Goal: Task Accomplishment & Management: Use online tool/utility

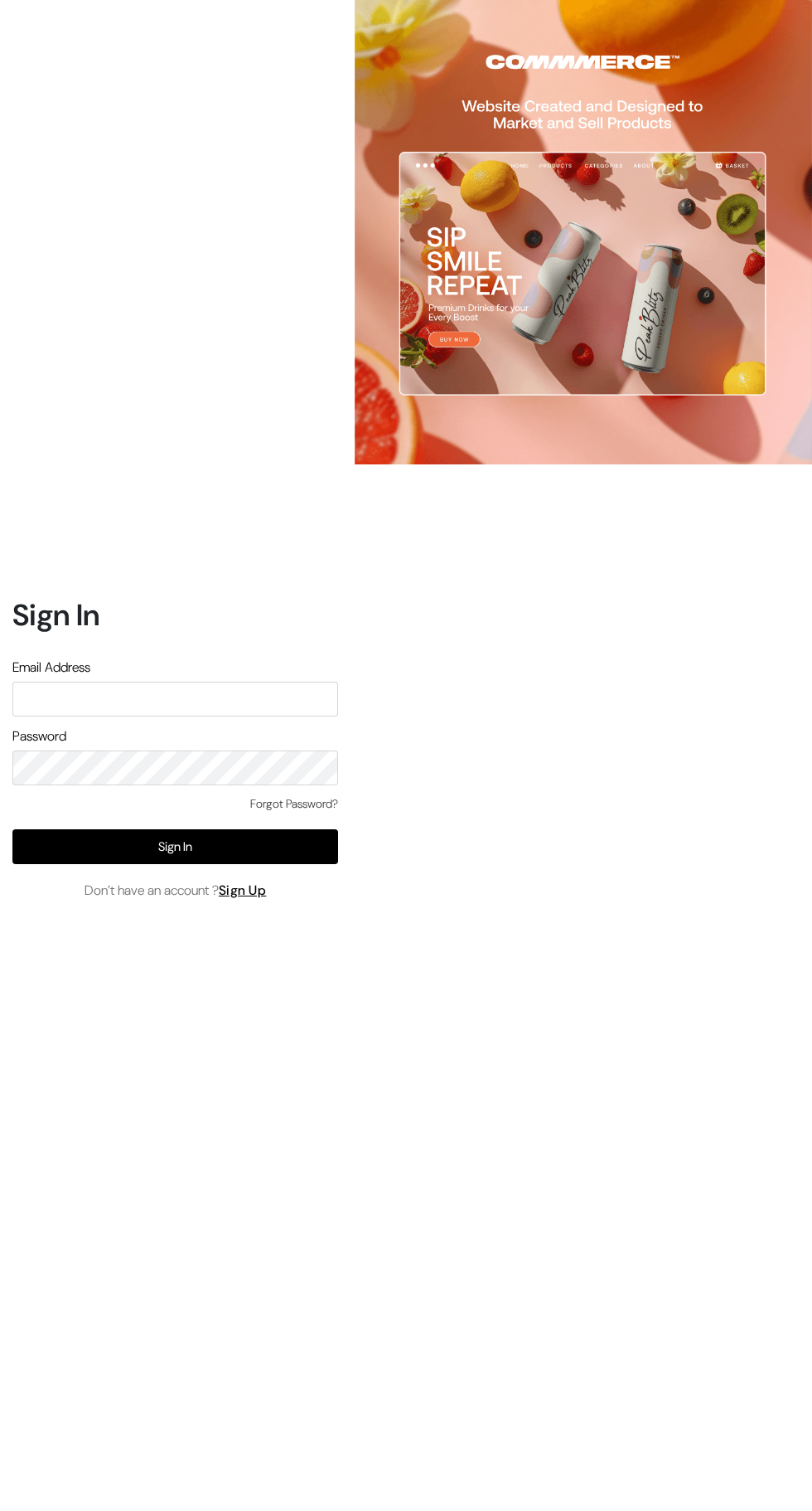
click at [231, 717] on input "text" at bounding box center [176, 699] width 326 height 35
type input "santoshisharma398@gmail.com"
click at [237, 864] on button "Sign In" at bounding box center [176, 847] width 326 height 35
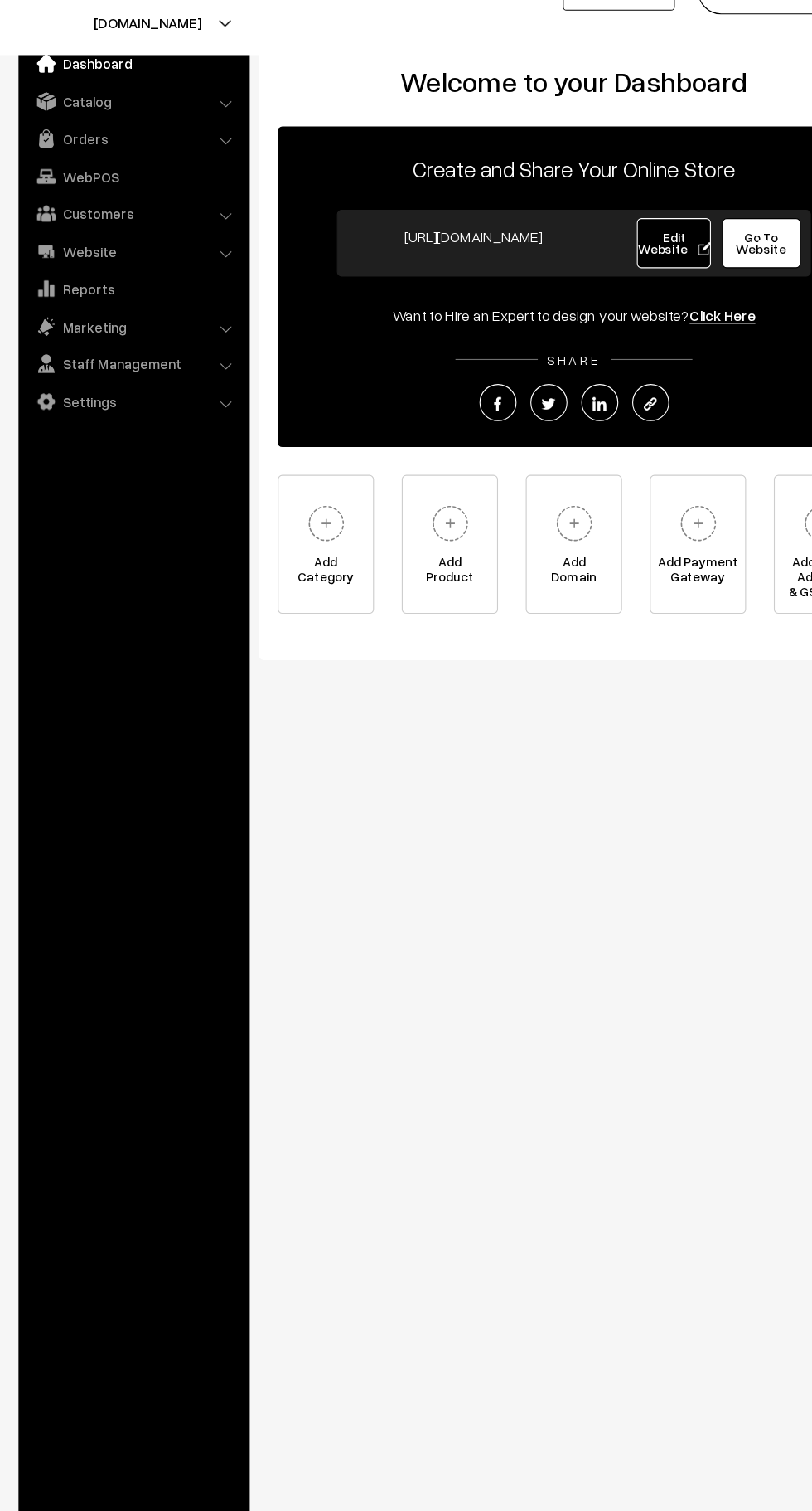
click at [192, 171] on link "Orders" at bounding box center [119, 160] width 198 height 30
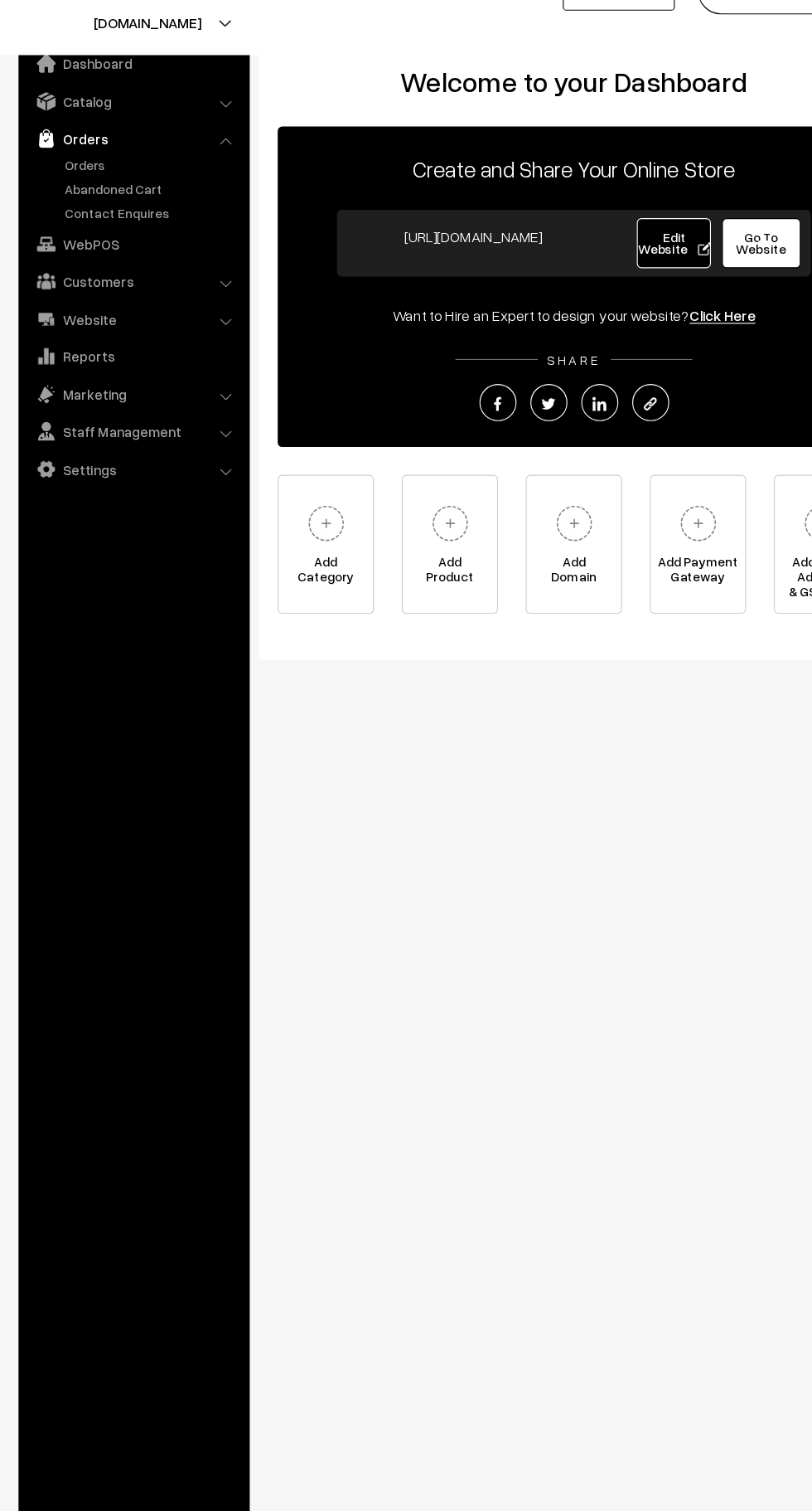
click at [128, 181] on link "Orders" at bounding box center [136, 184] width 164 height 17
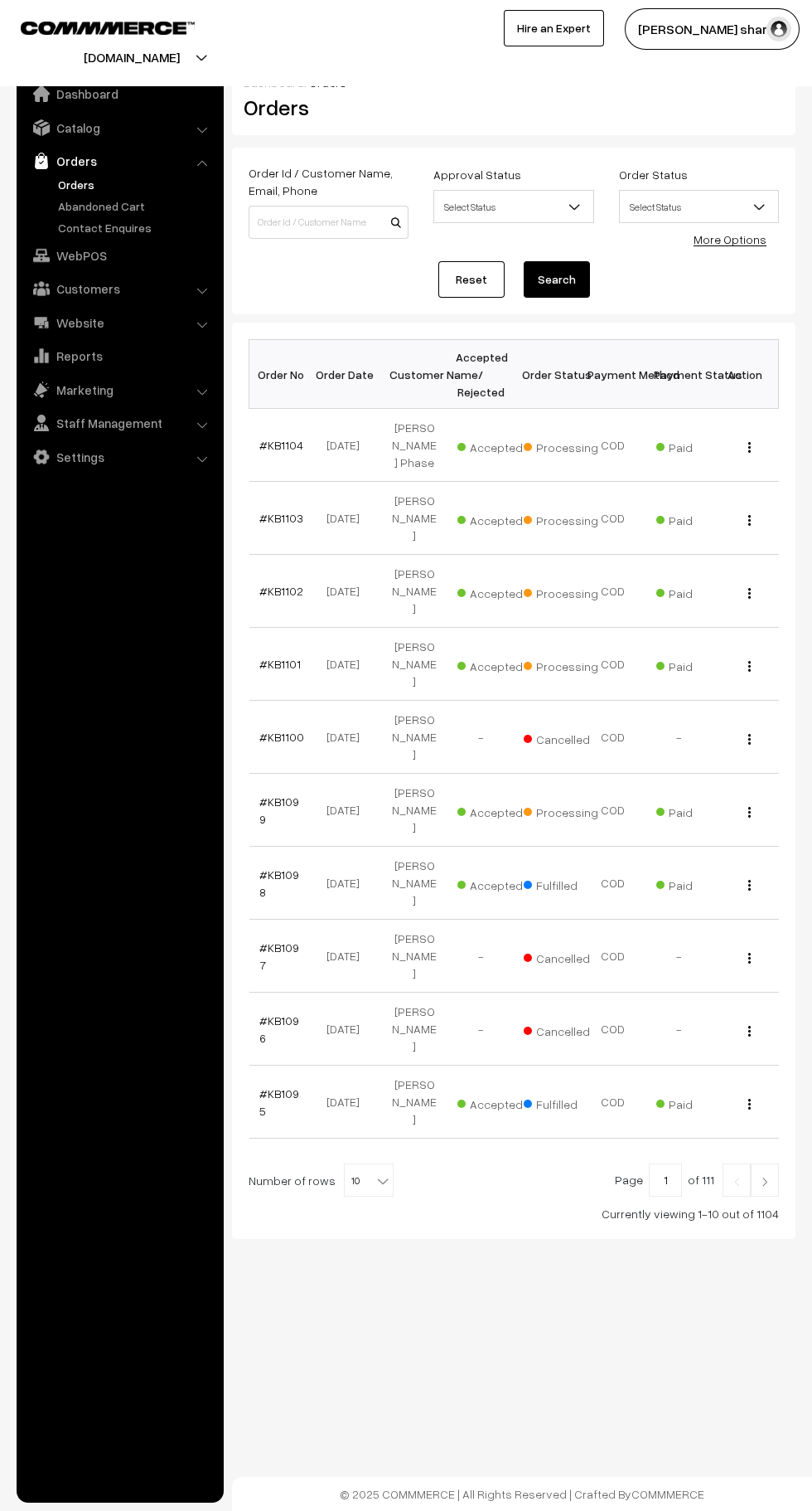
click at [375, 1172] on b at bounding box center [383, 1180] width 16 height 16
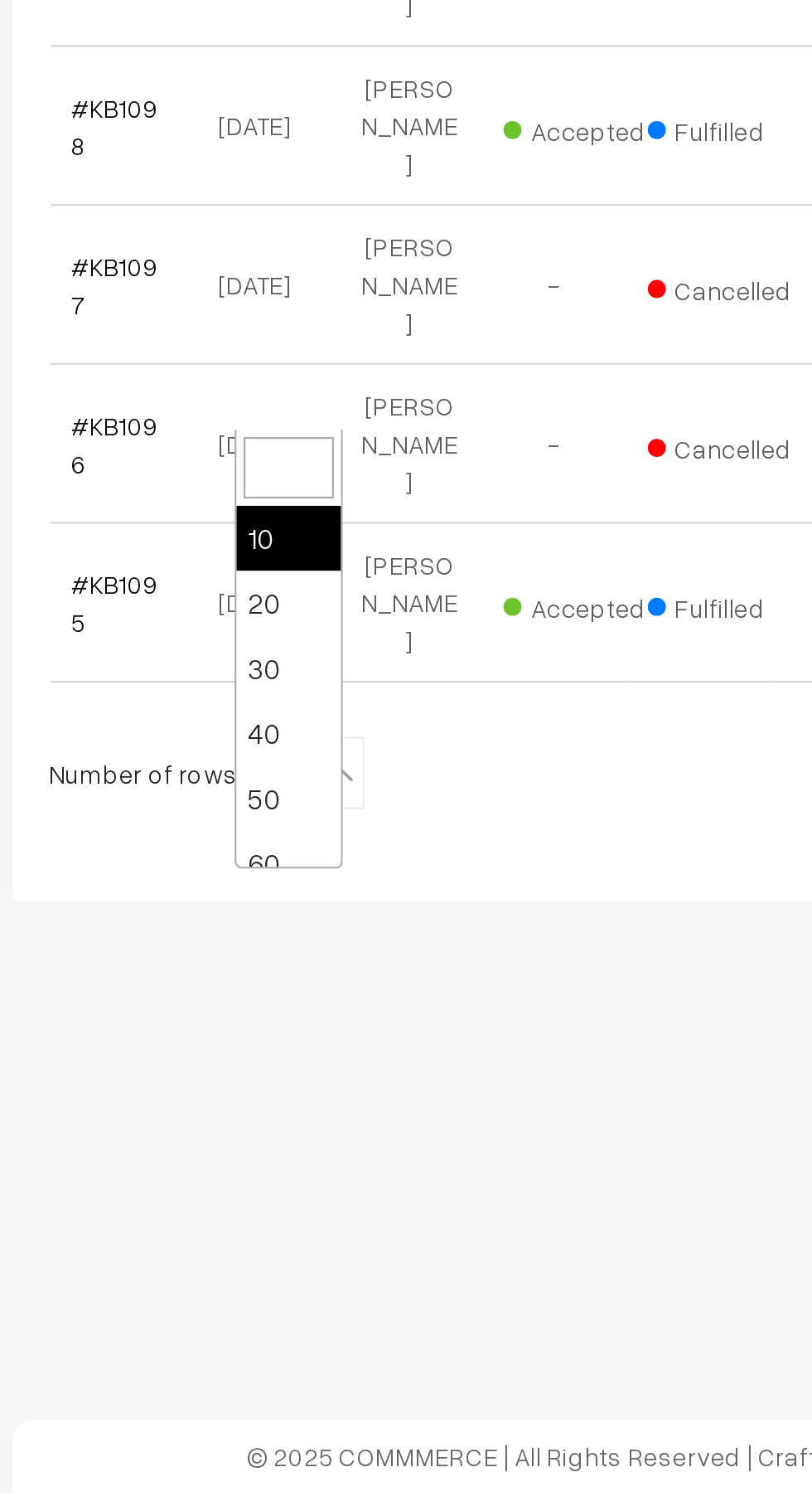
scroll to position [133, 0]
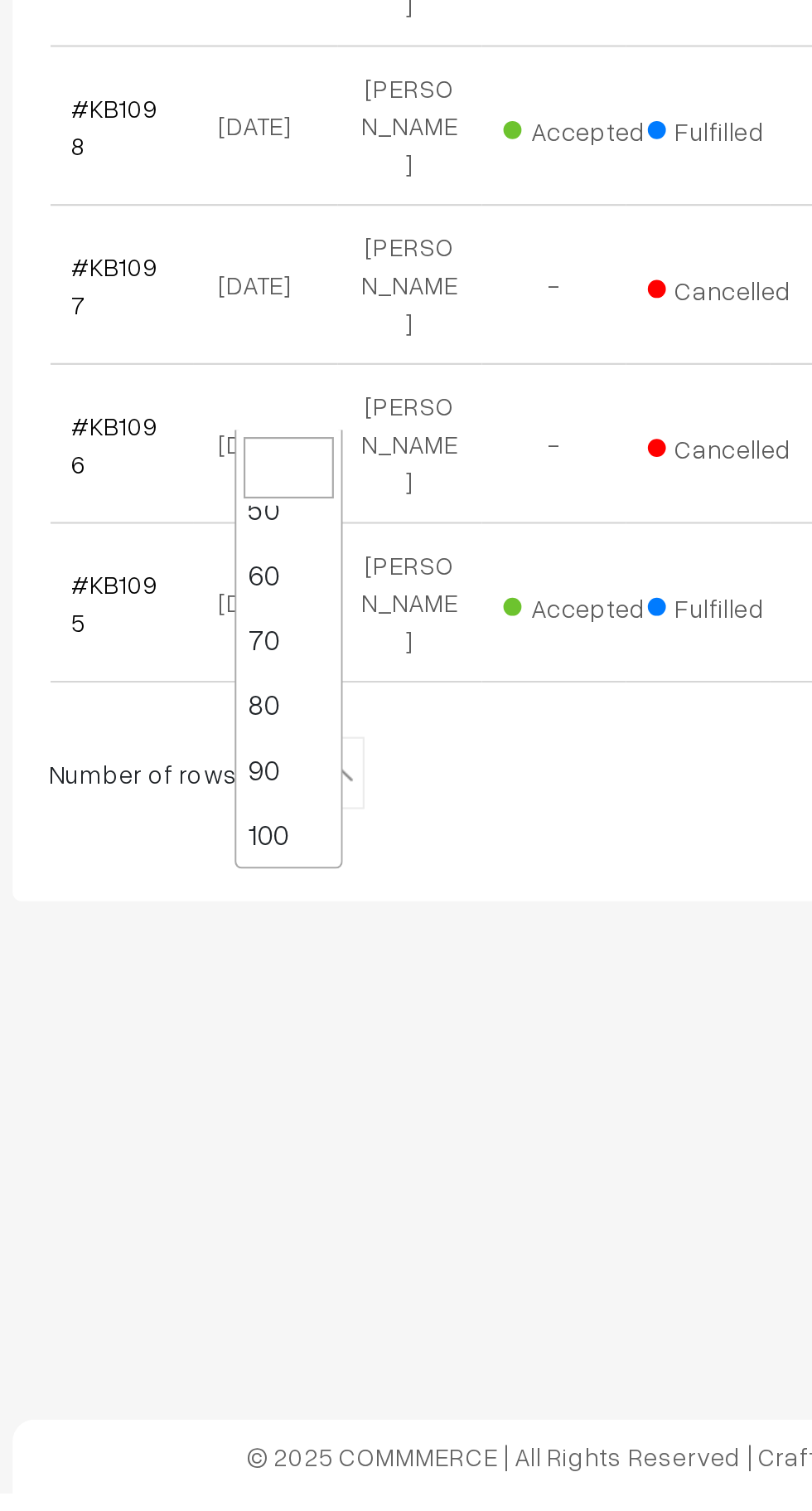
select select "100"
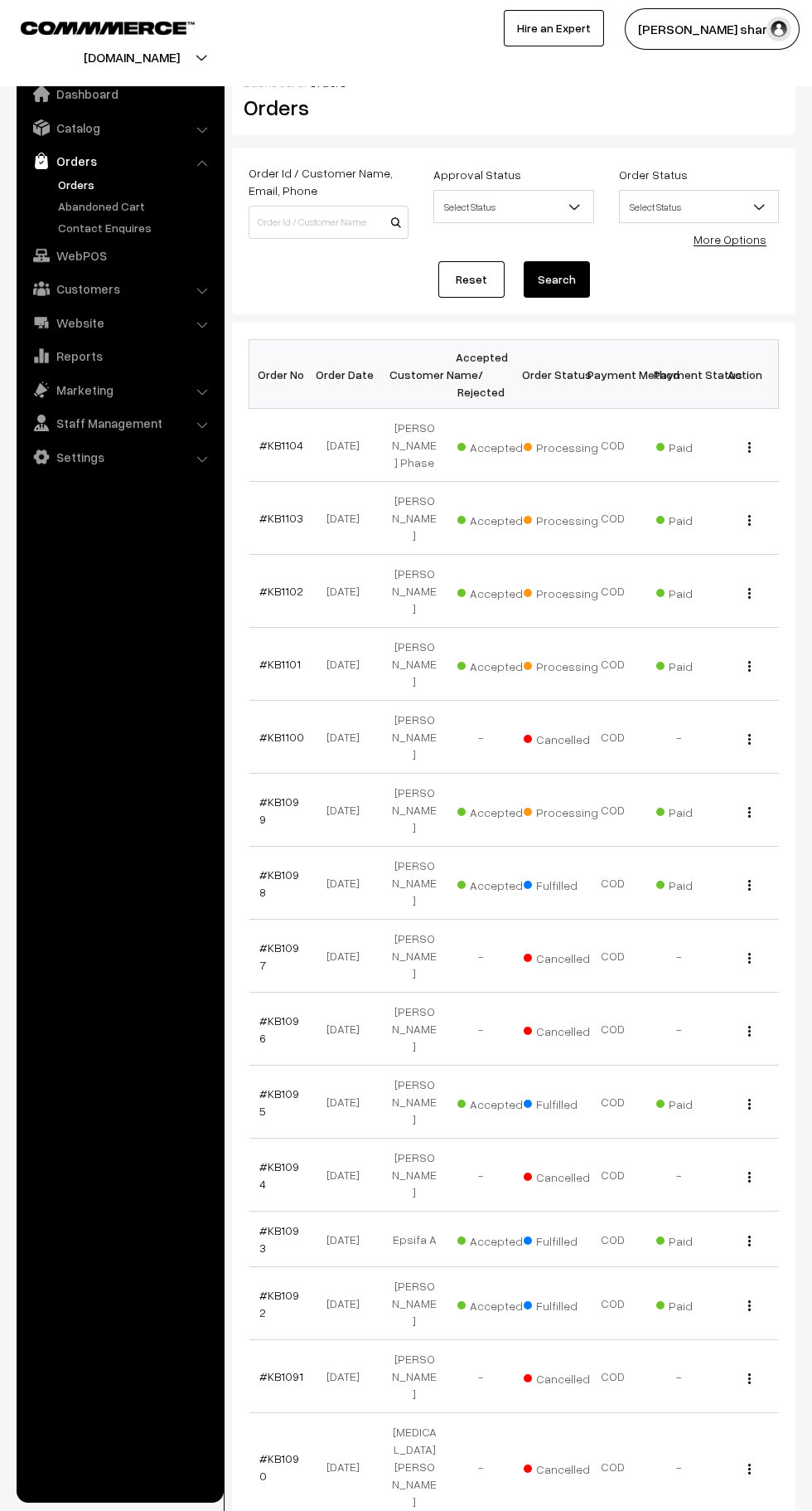
scroll to position [3, 0]
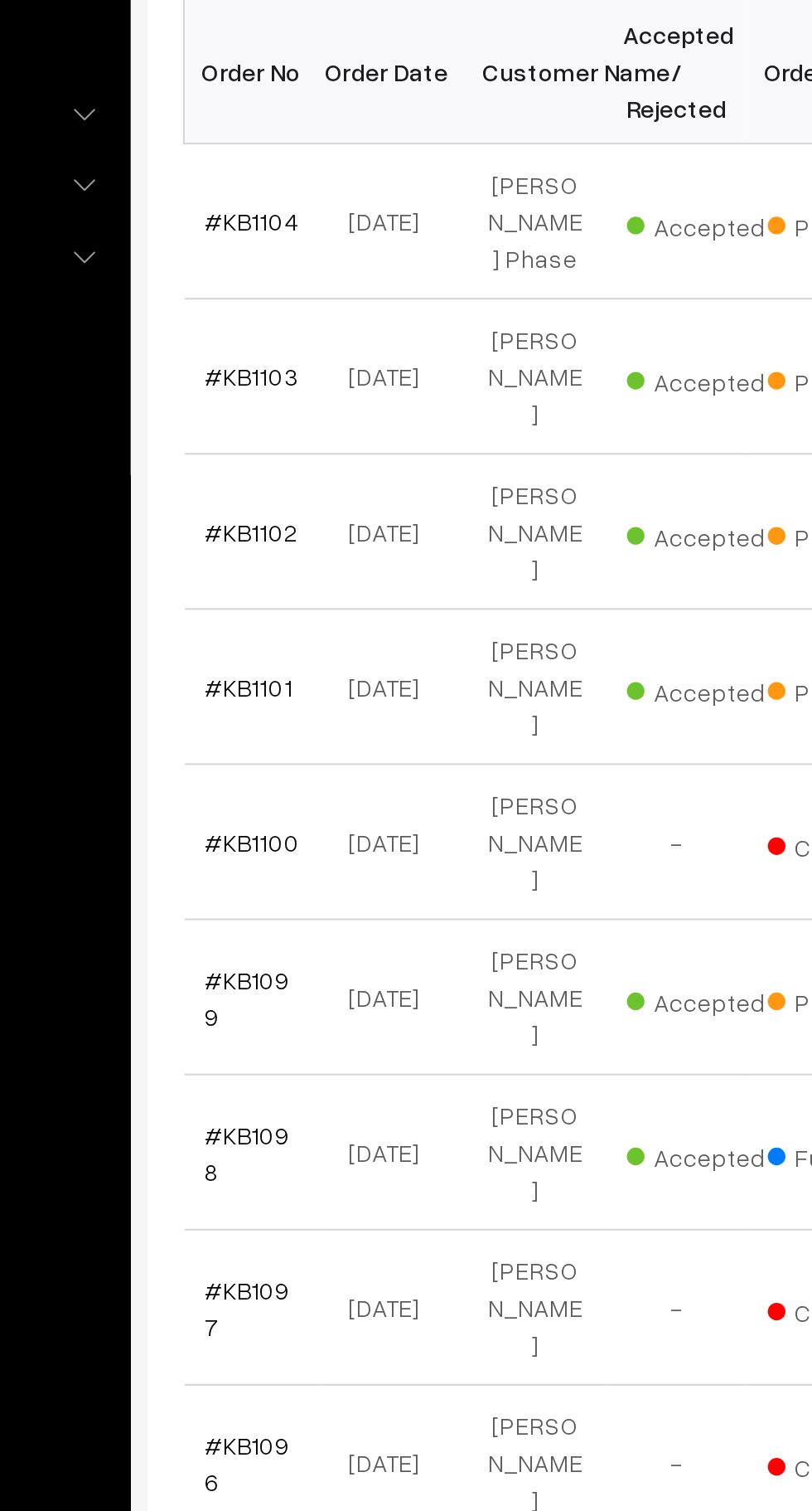
click at [287, 792] on link "#KB1099" at bounding box center [279, 808] width 40 height 32
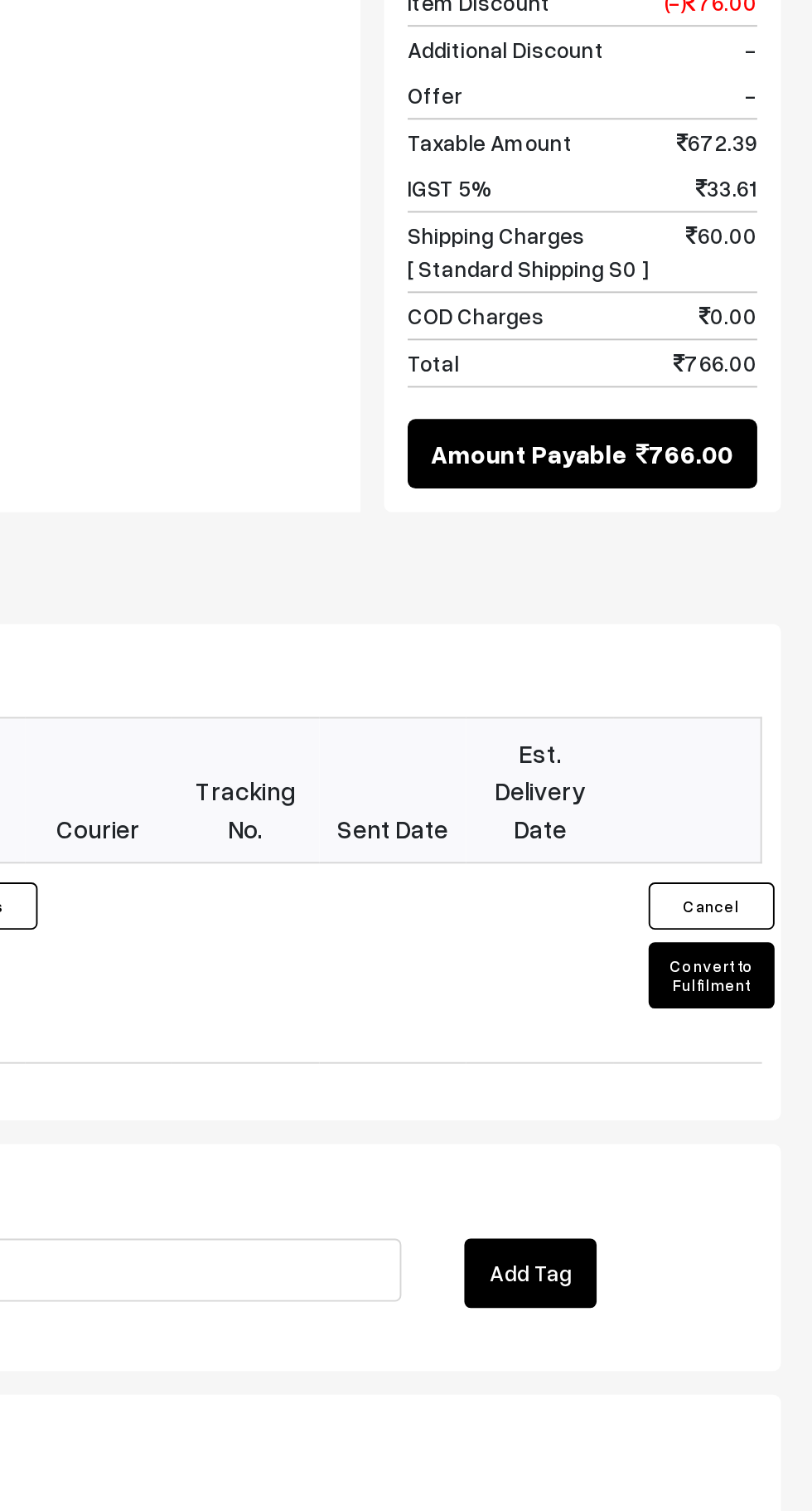
scroll to position [722, 0]
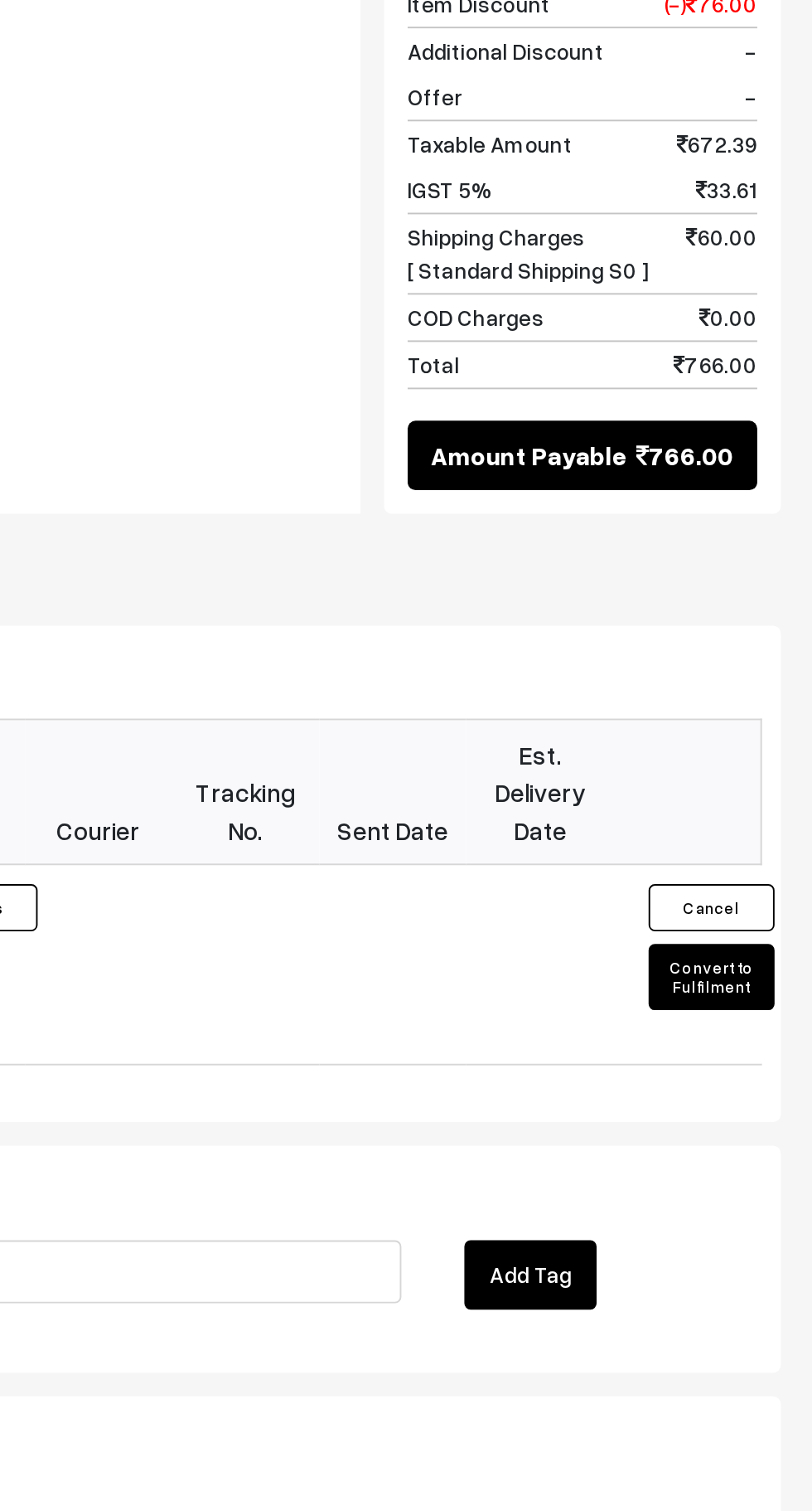
click at [770, 1182] on button "Convert to Fulfilment" at bounding box center [759, 1200] width 66 height 35
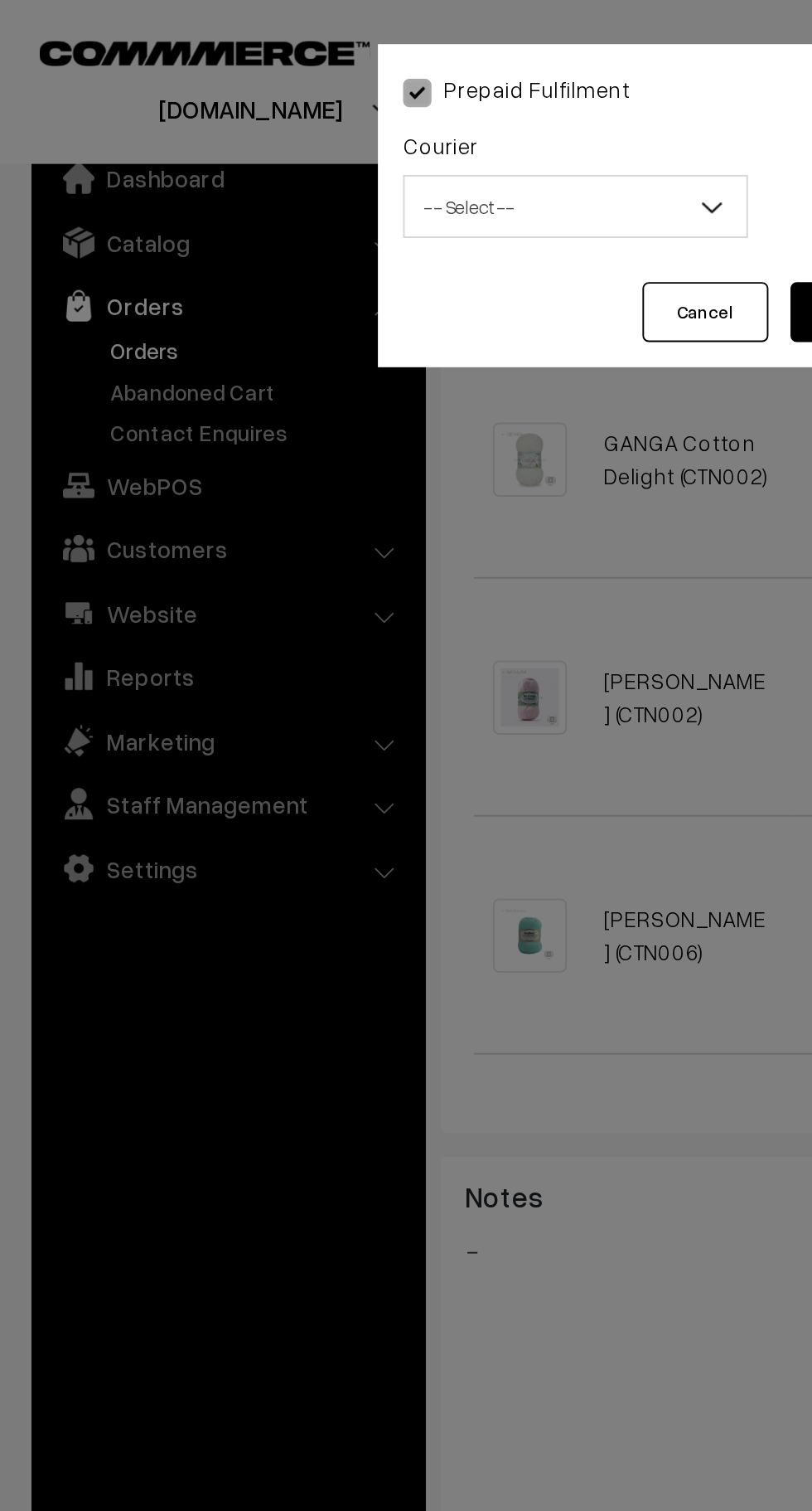
click at [284, 116] on span "-- Select --" at bounding box center [303, 109] width 180 height 29
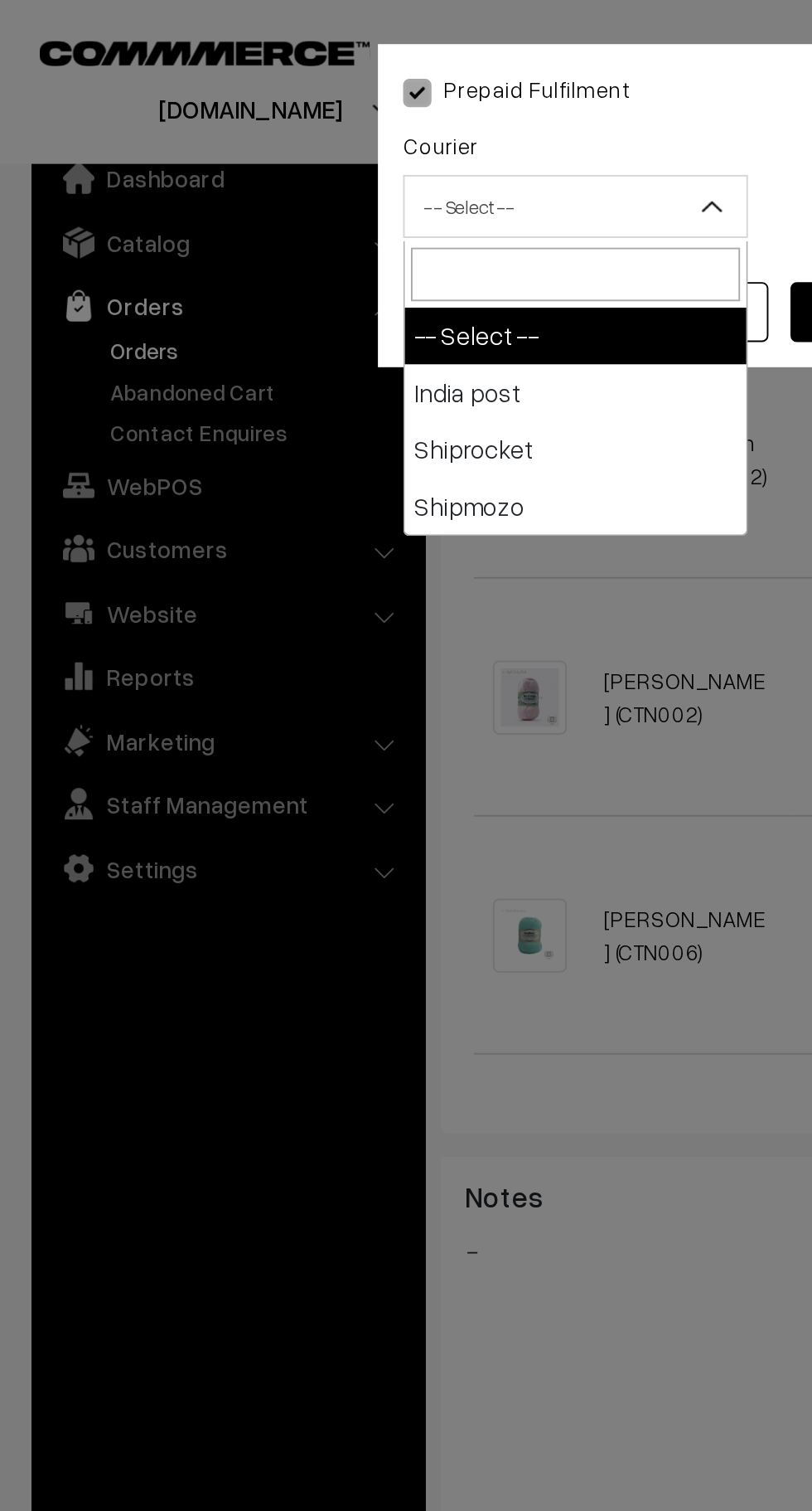
select select "1"
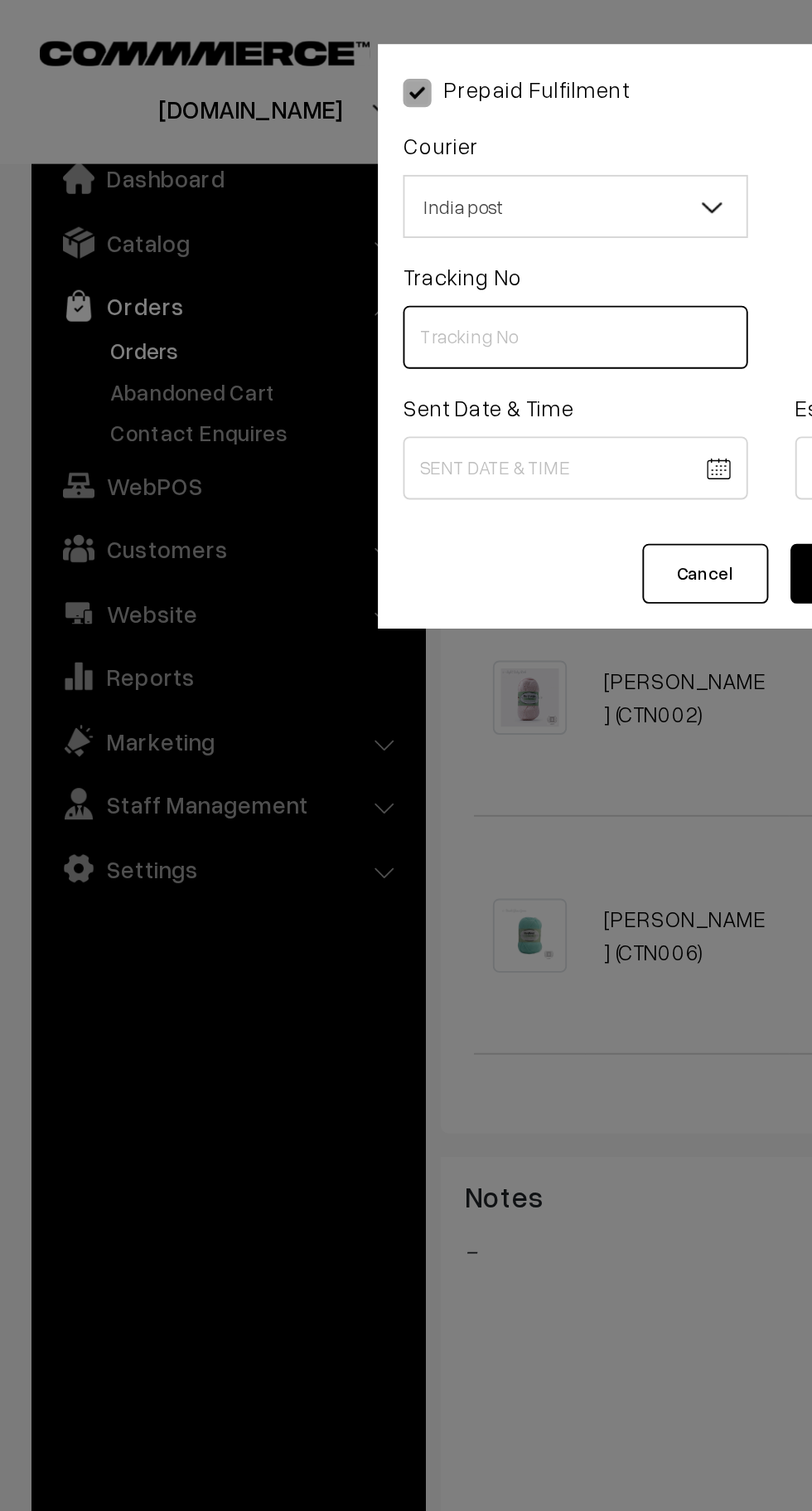
click at [322, 178] on input "text" at bounding box center [302, 178] width 181 height 33
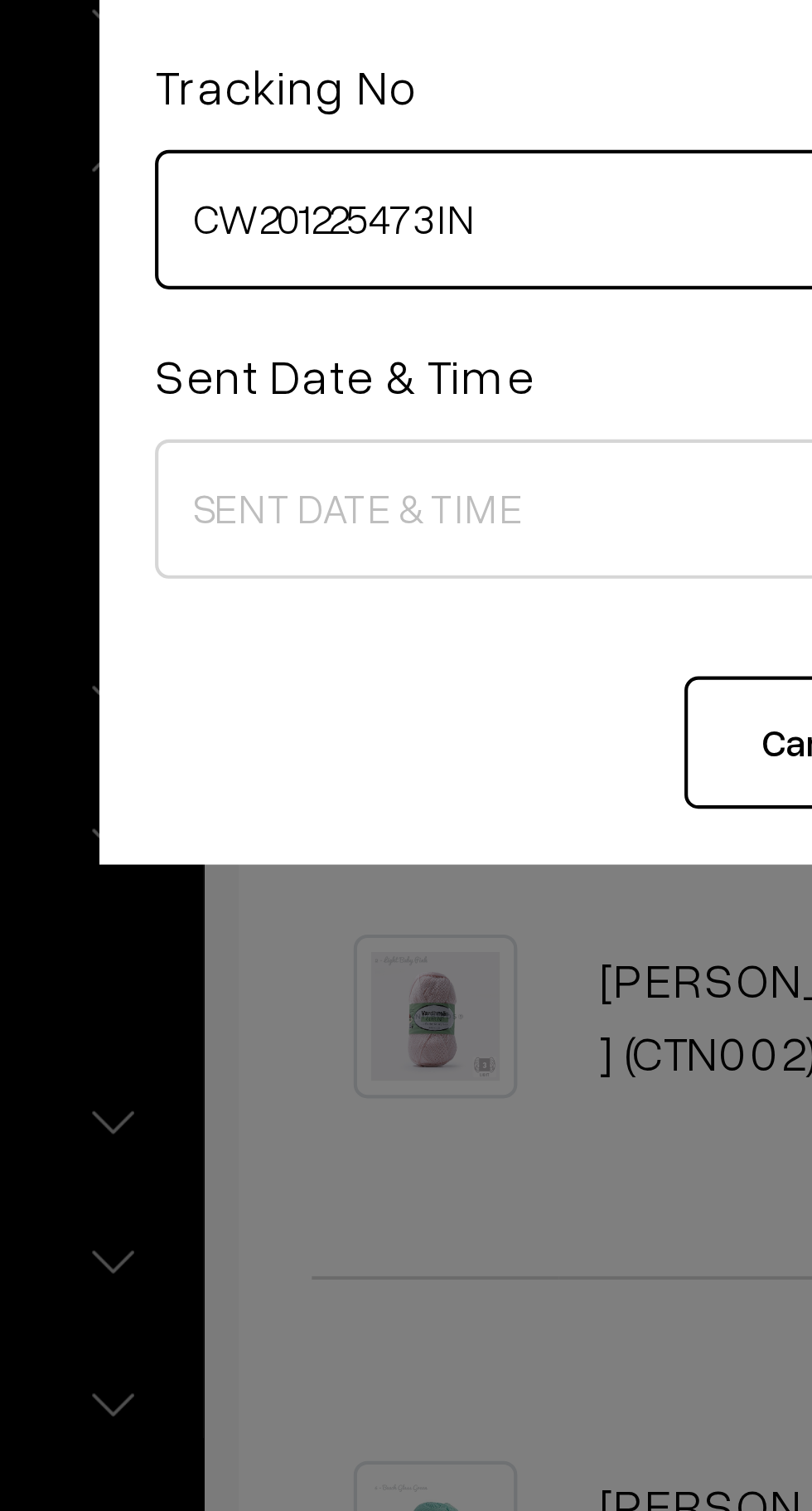
type input "CW201225473IN"
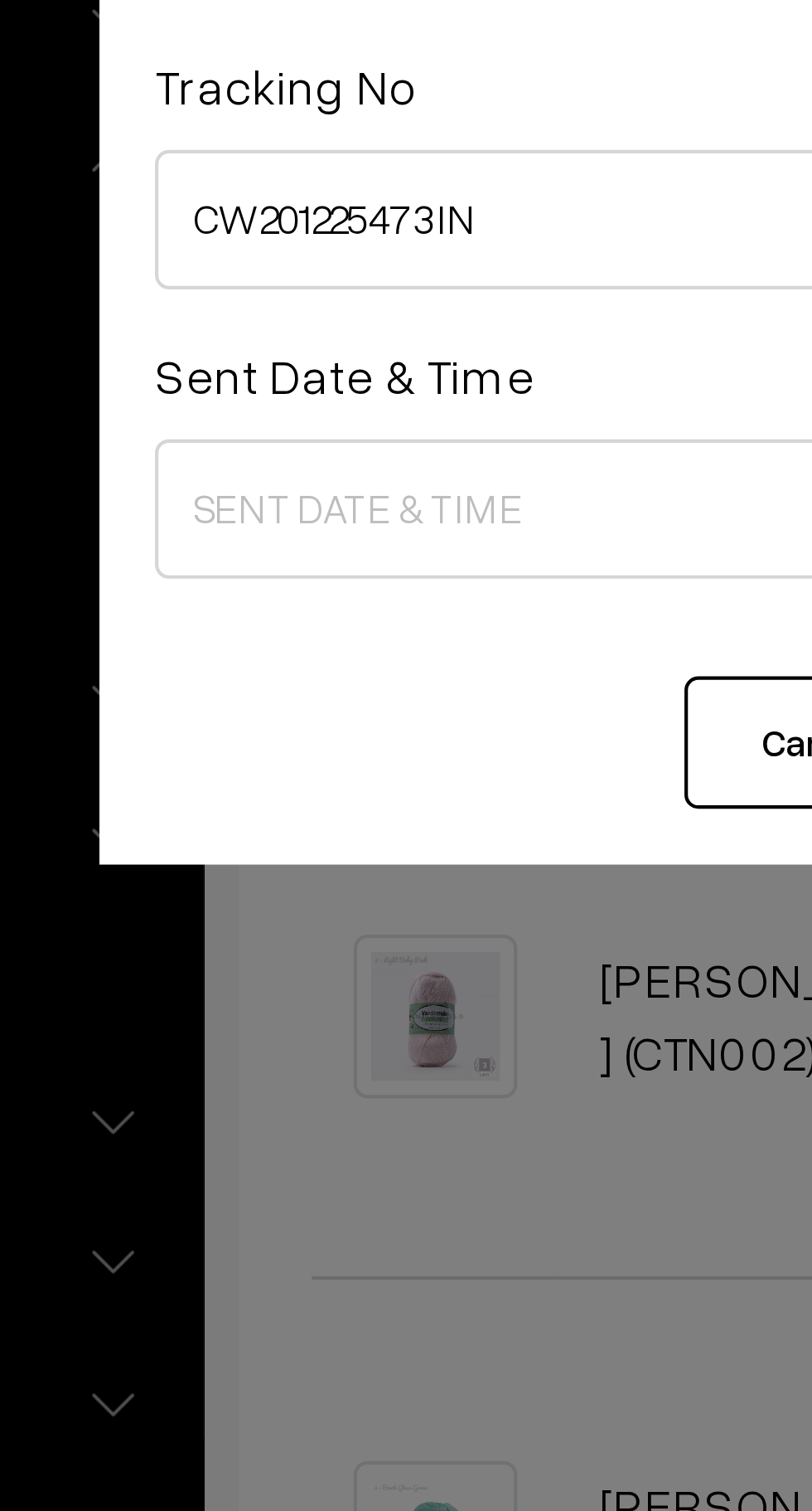
click at [288, 241] on body "Thank you for showing interest. Our team will call you shortly. Close knitbirds…" at bounding box center [406, 487] width 812 height 2420
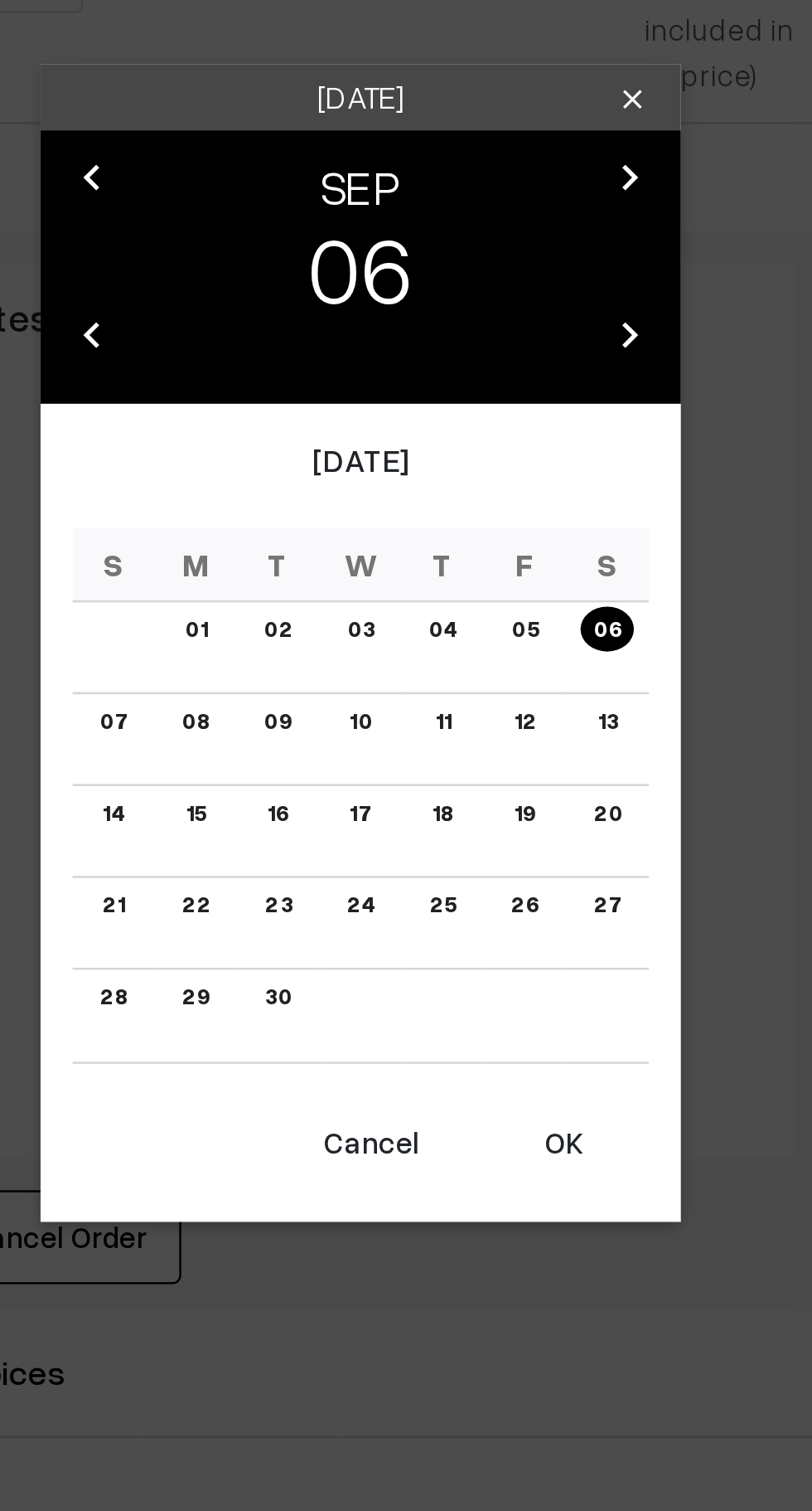
click at [489, 944] on button "OK" at bounding box center [484, 950] width 66 height 36
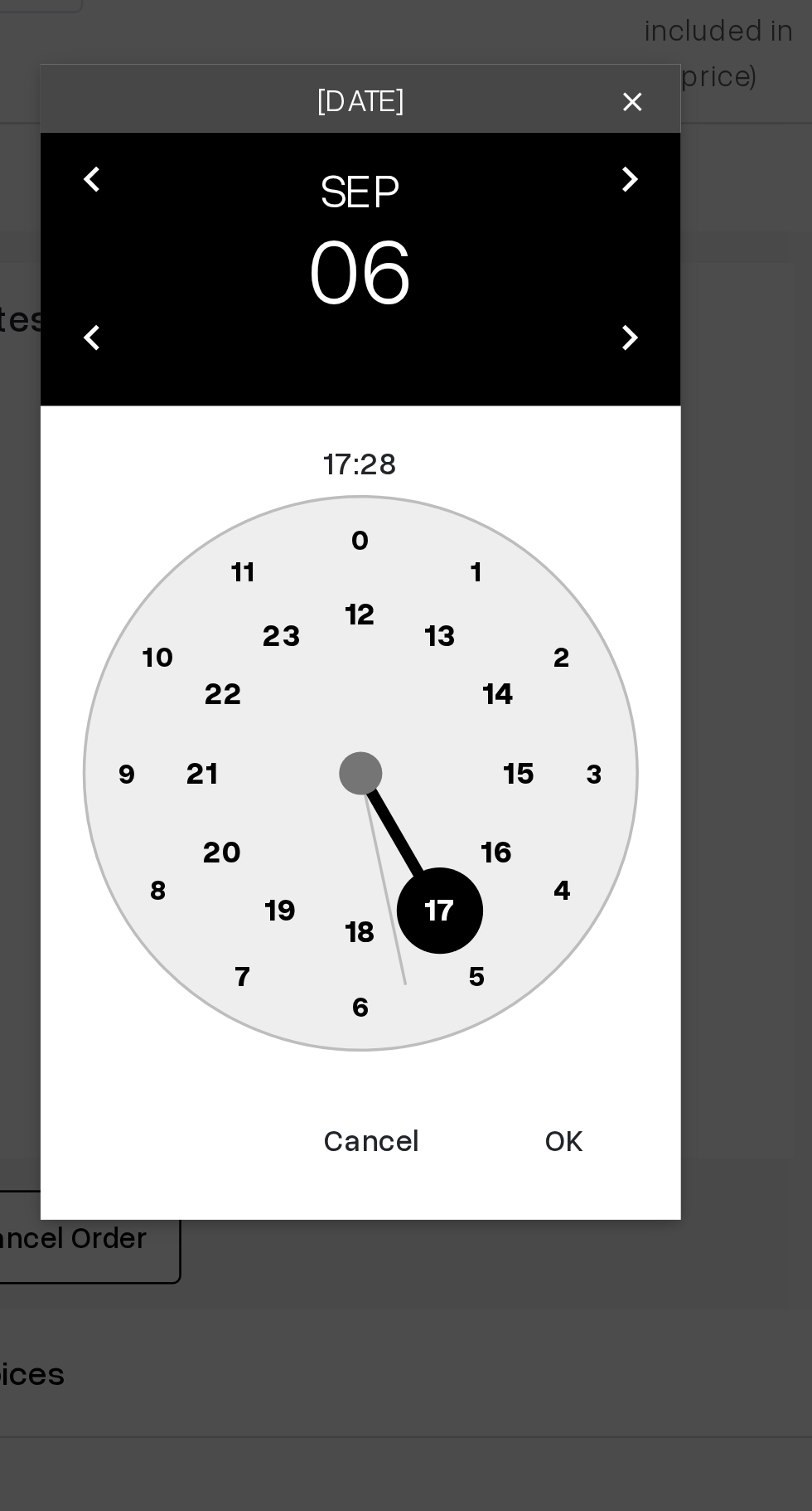
click at [322, 768] on text "10" at bounding box center [328, 761] width 13 height 14
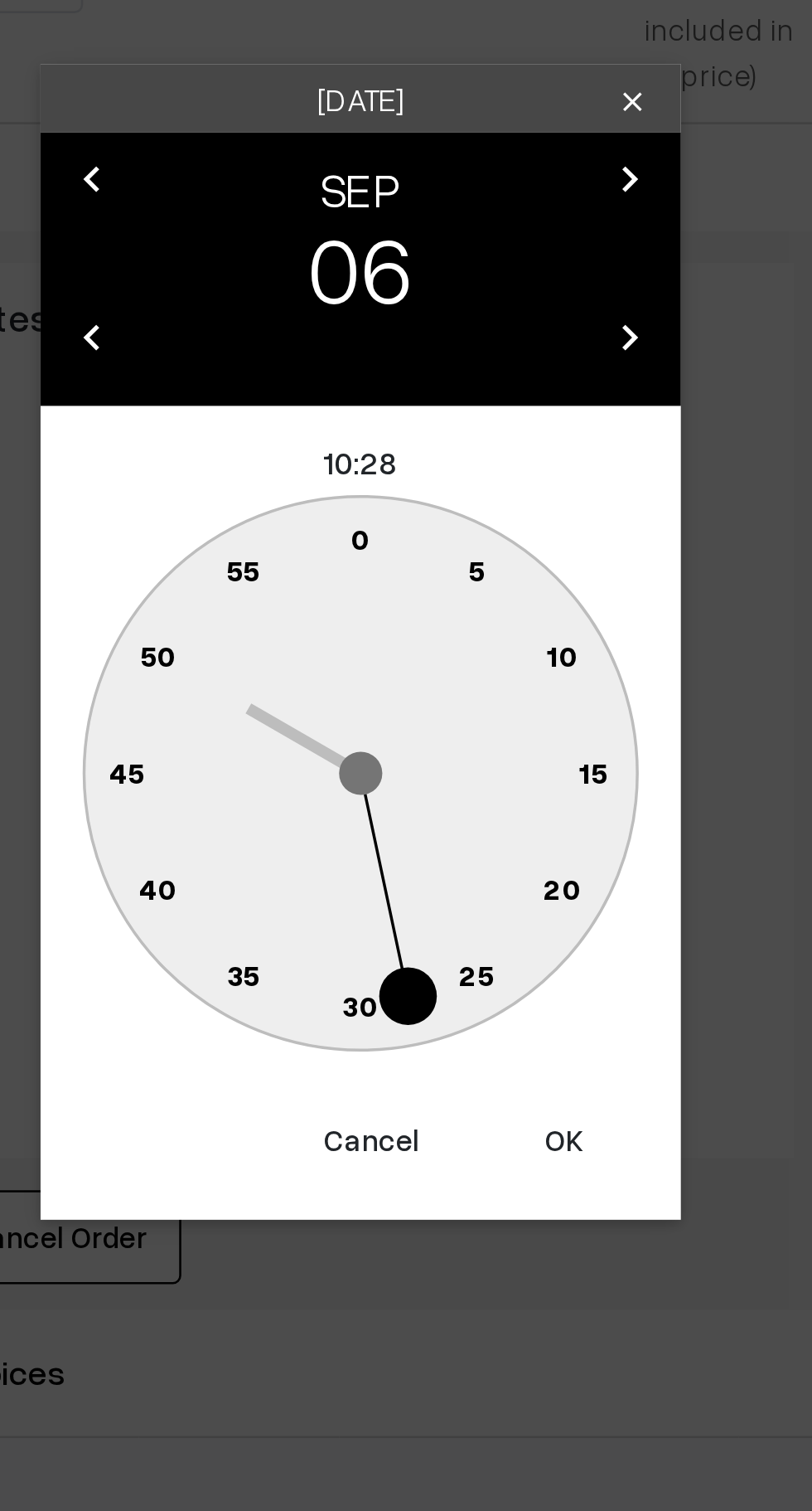
click at [410, 719] on text "0" at bounding box center [407, 715] width 7 height 14
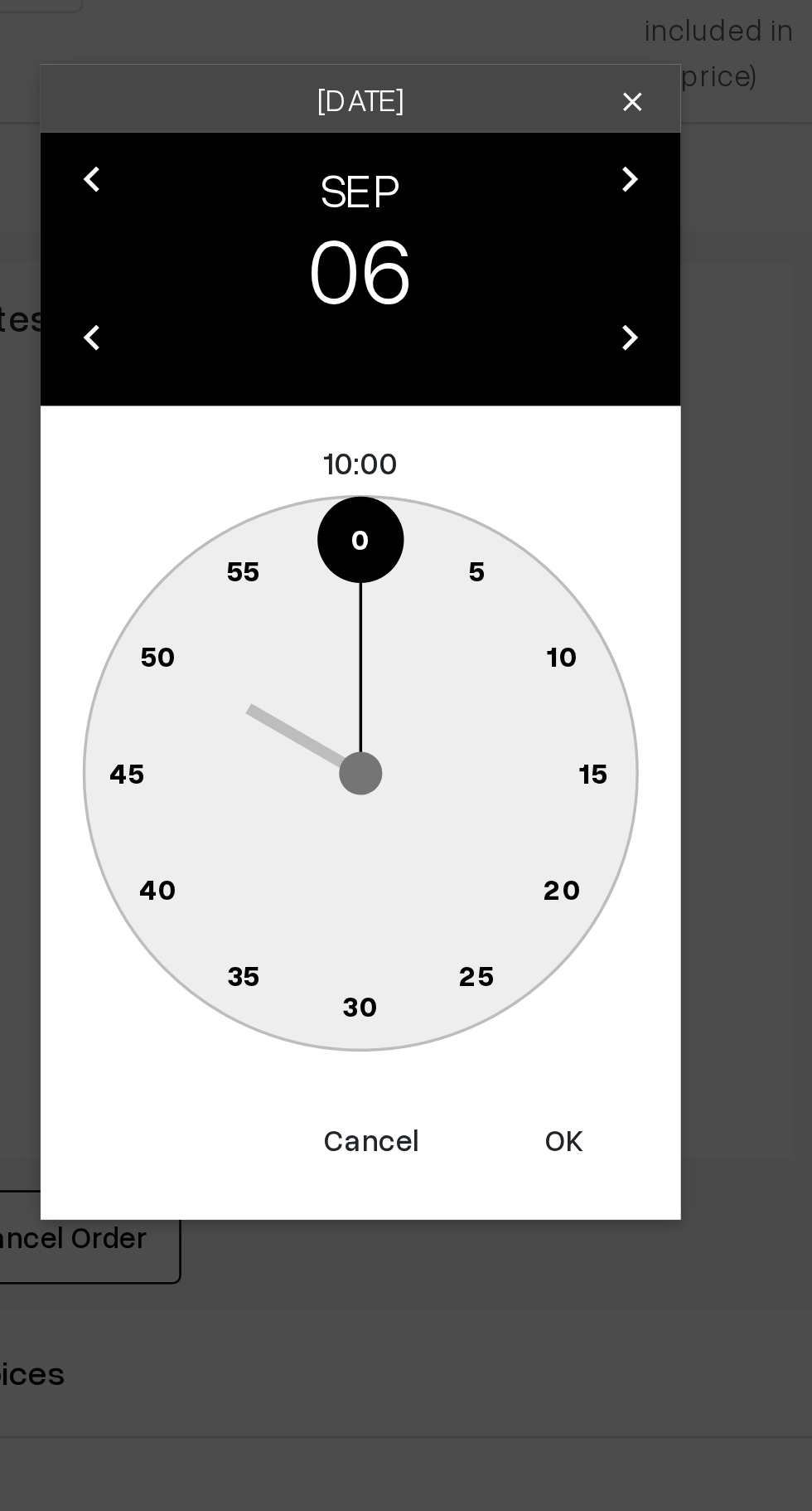
type input "[DATE] 10:00"
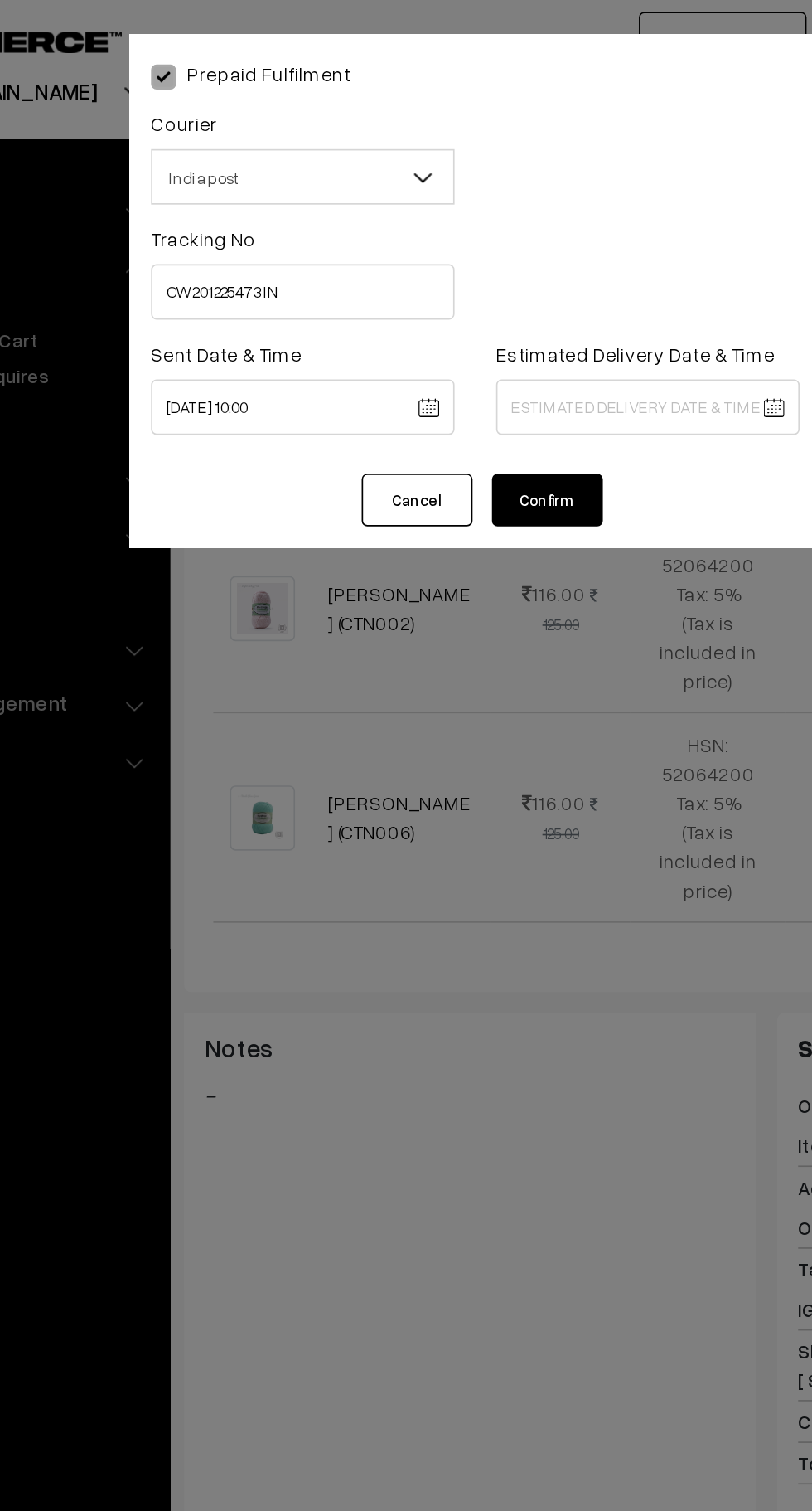
click at [472, 253] on body "Thank you for showing interest. Our team will call you shortly. Close knitbirds…" at bounding box center [406, 487] width 812 height 2420
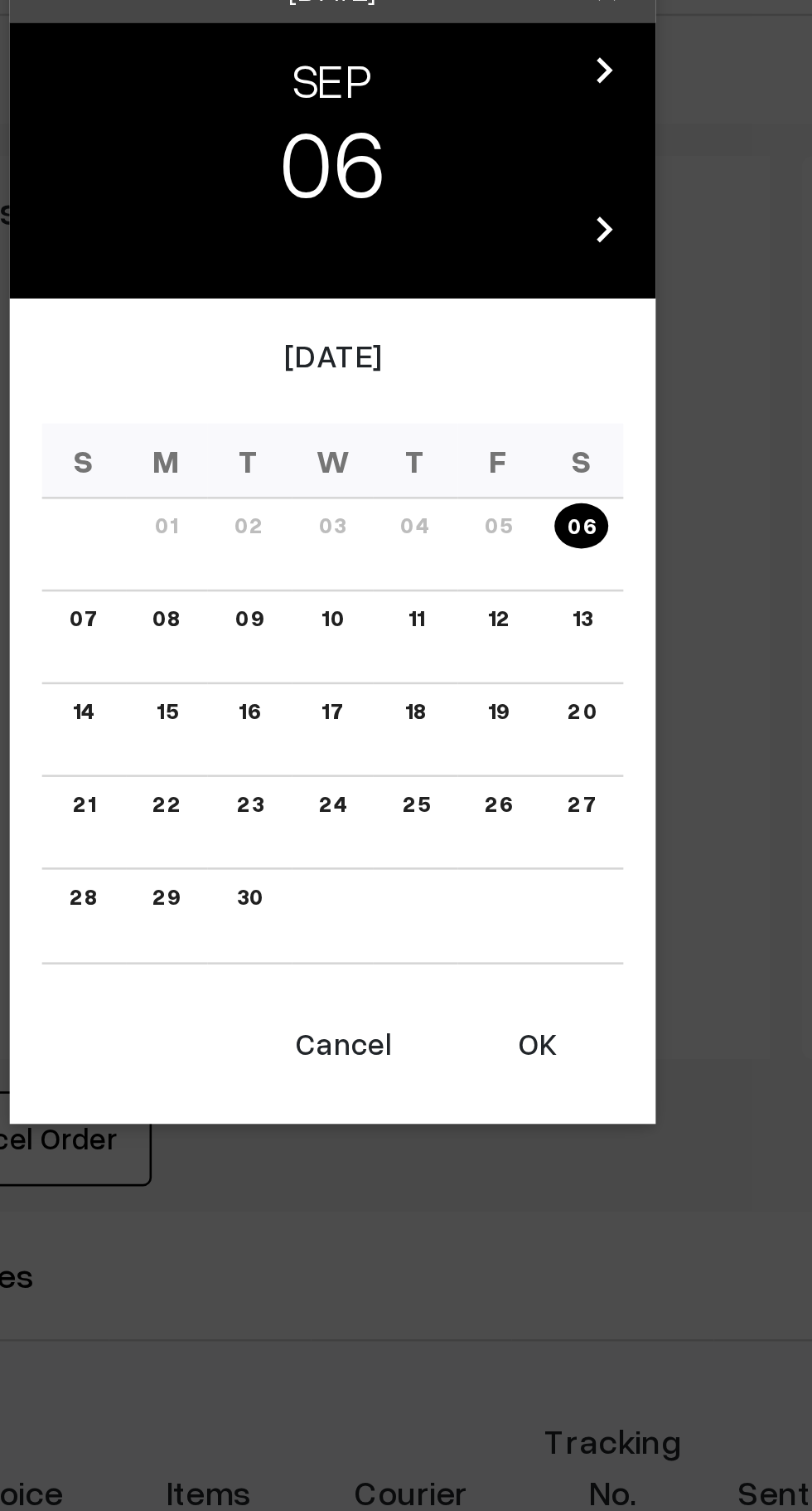
click at [374, 785] on link "09" at bounding box center [374, 786] width 21 height 17
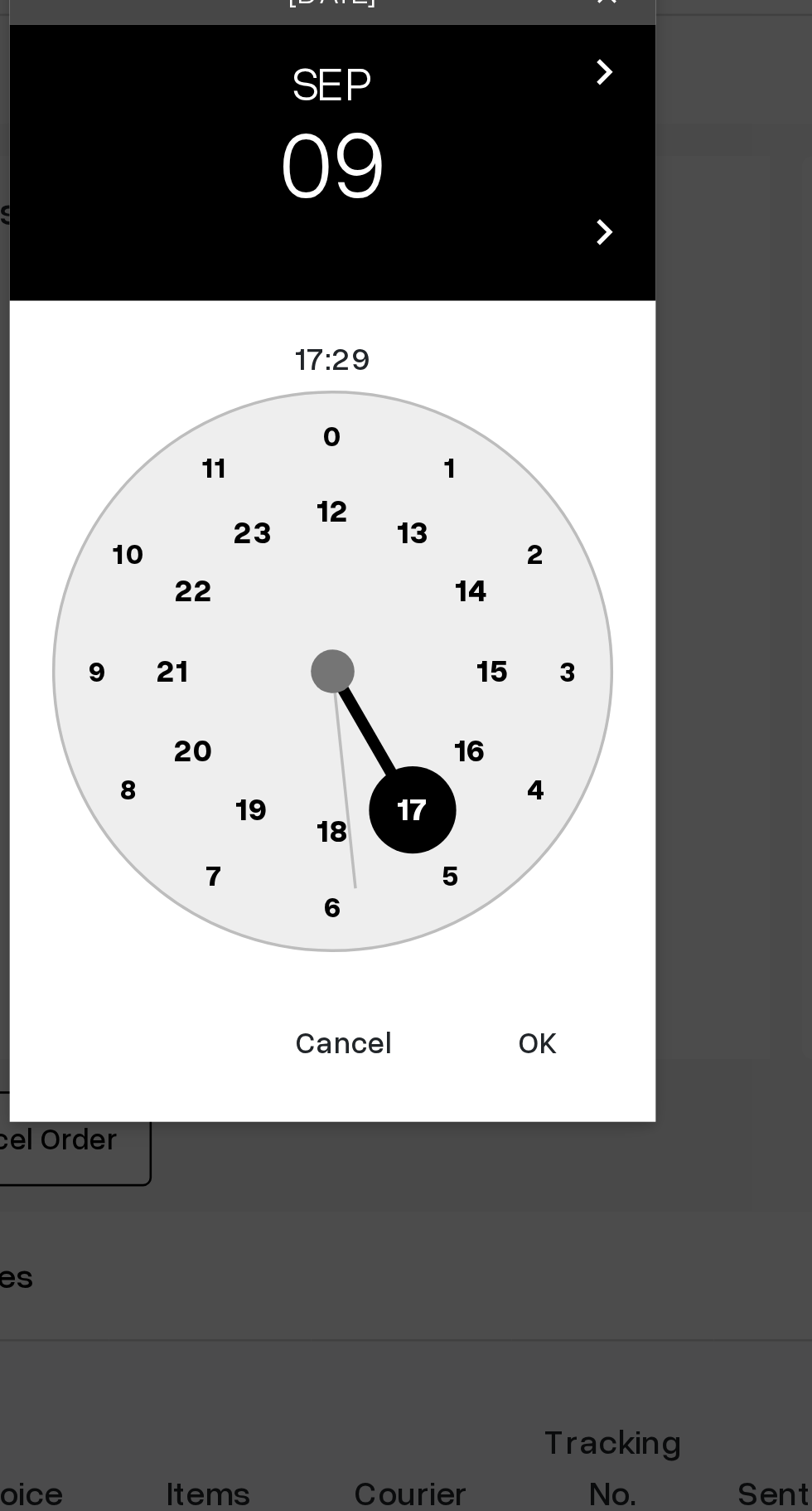
click at [462, 846] on circle at bounding box center [459, 837] width 34 height 34
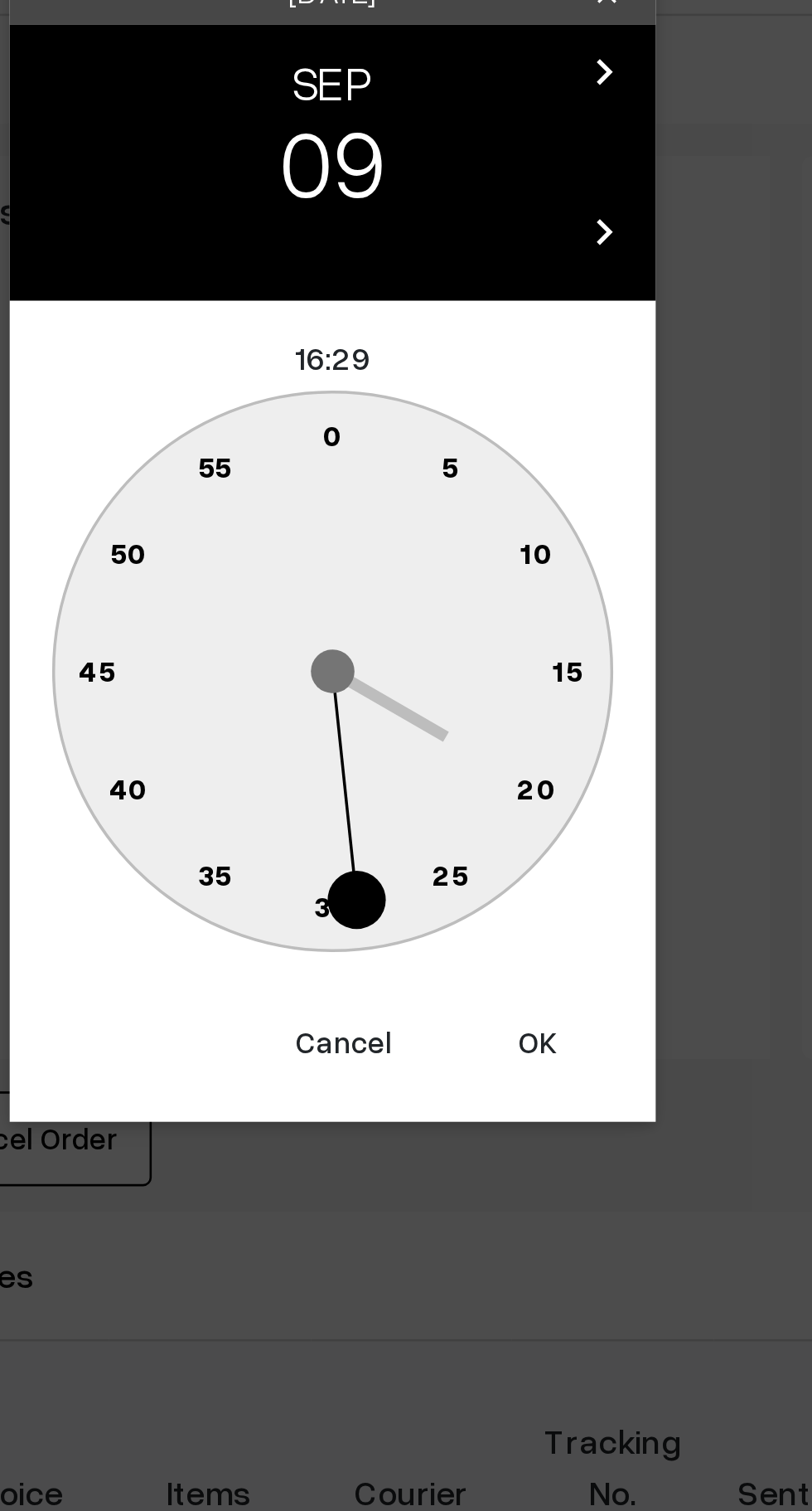
click at [405, 716] on text "0" at bounding box center [407, 715] width 7 height 14
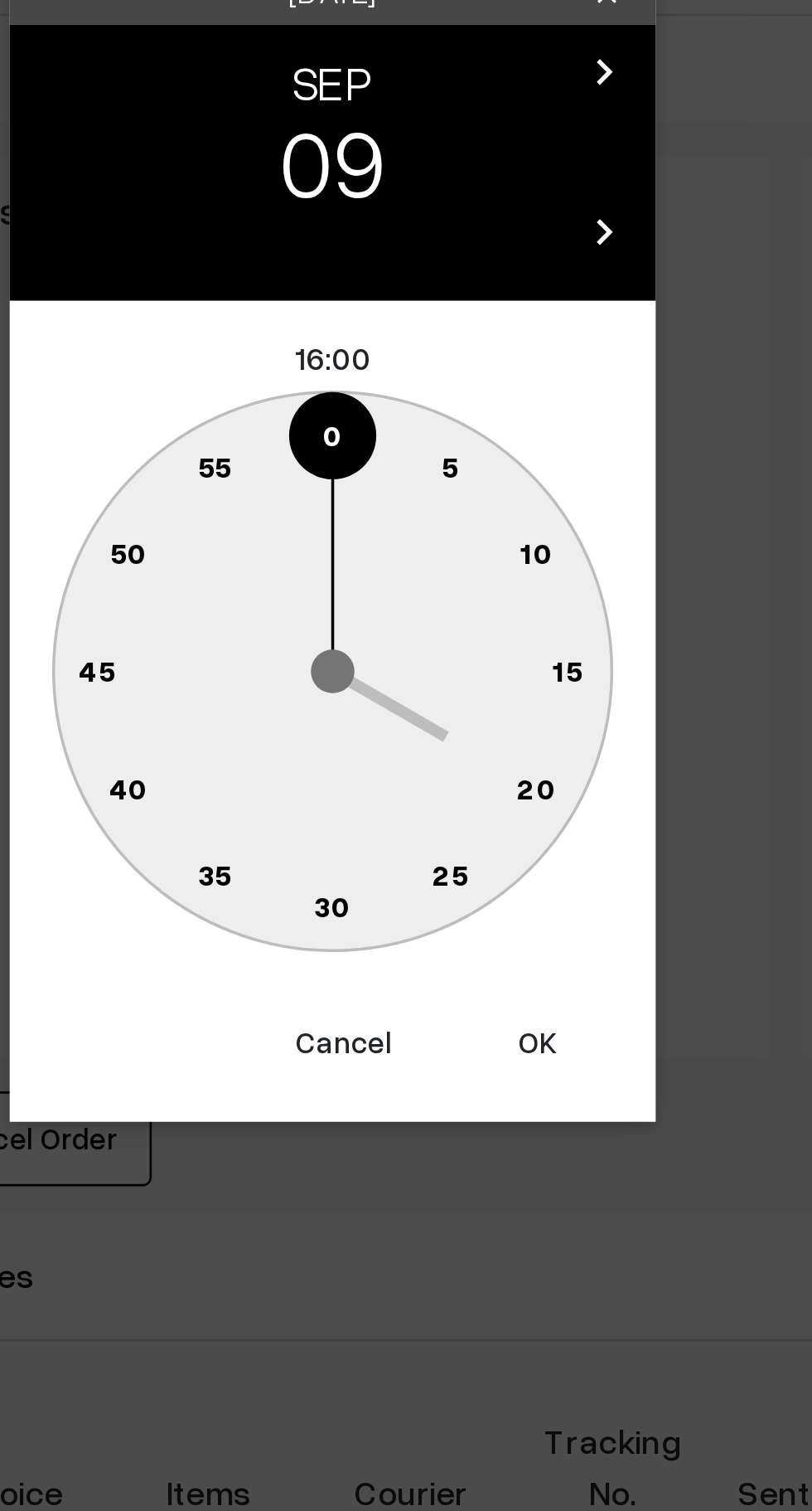
type input "09-09-2025 16:00"
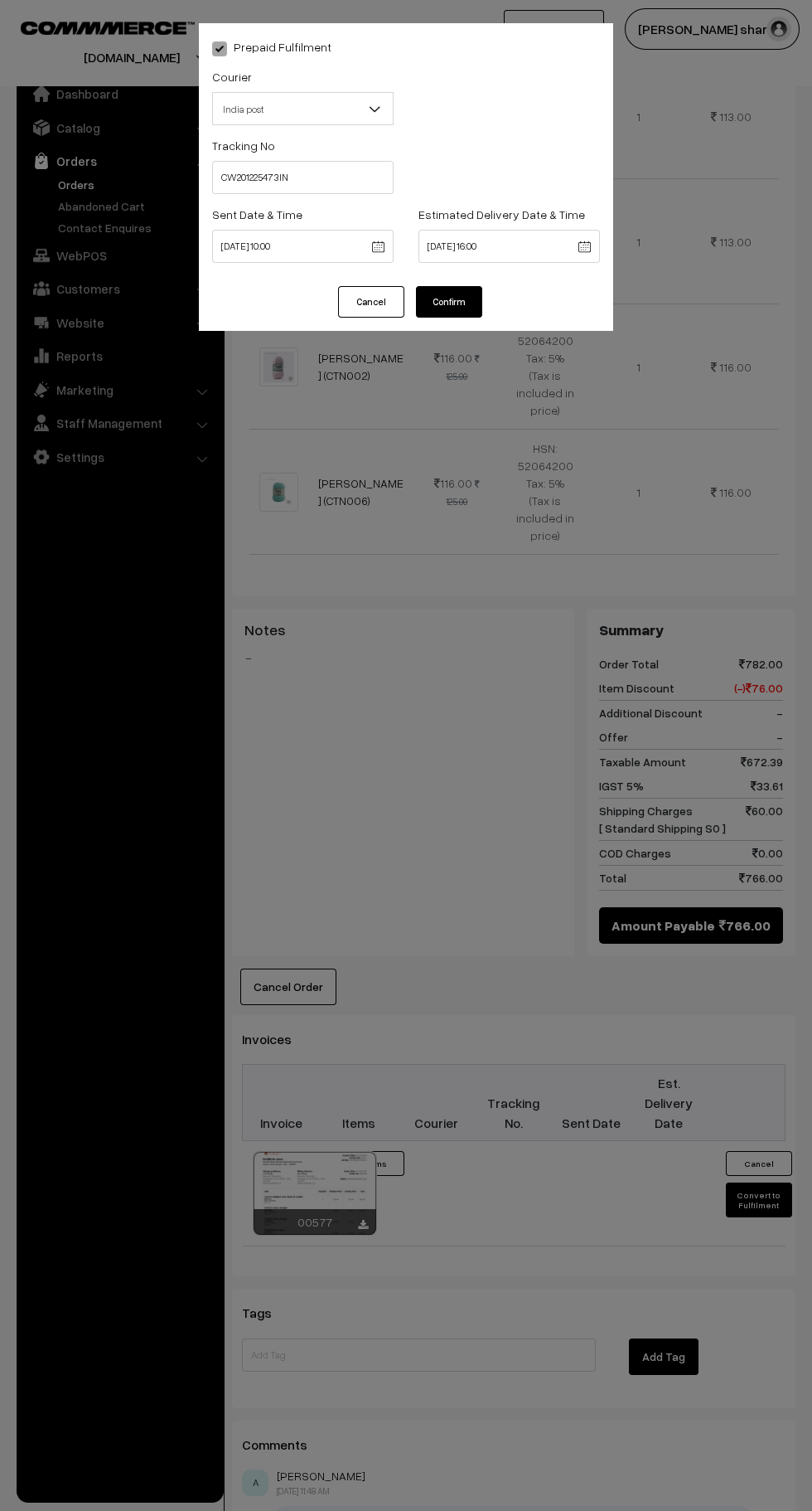
click at [438, 311] on button "Confirm" at bounding box center [449, 301] width 66 height 32
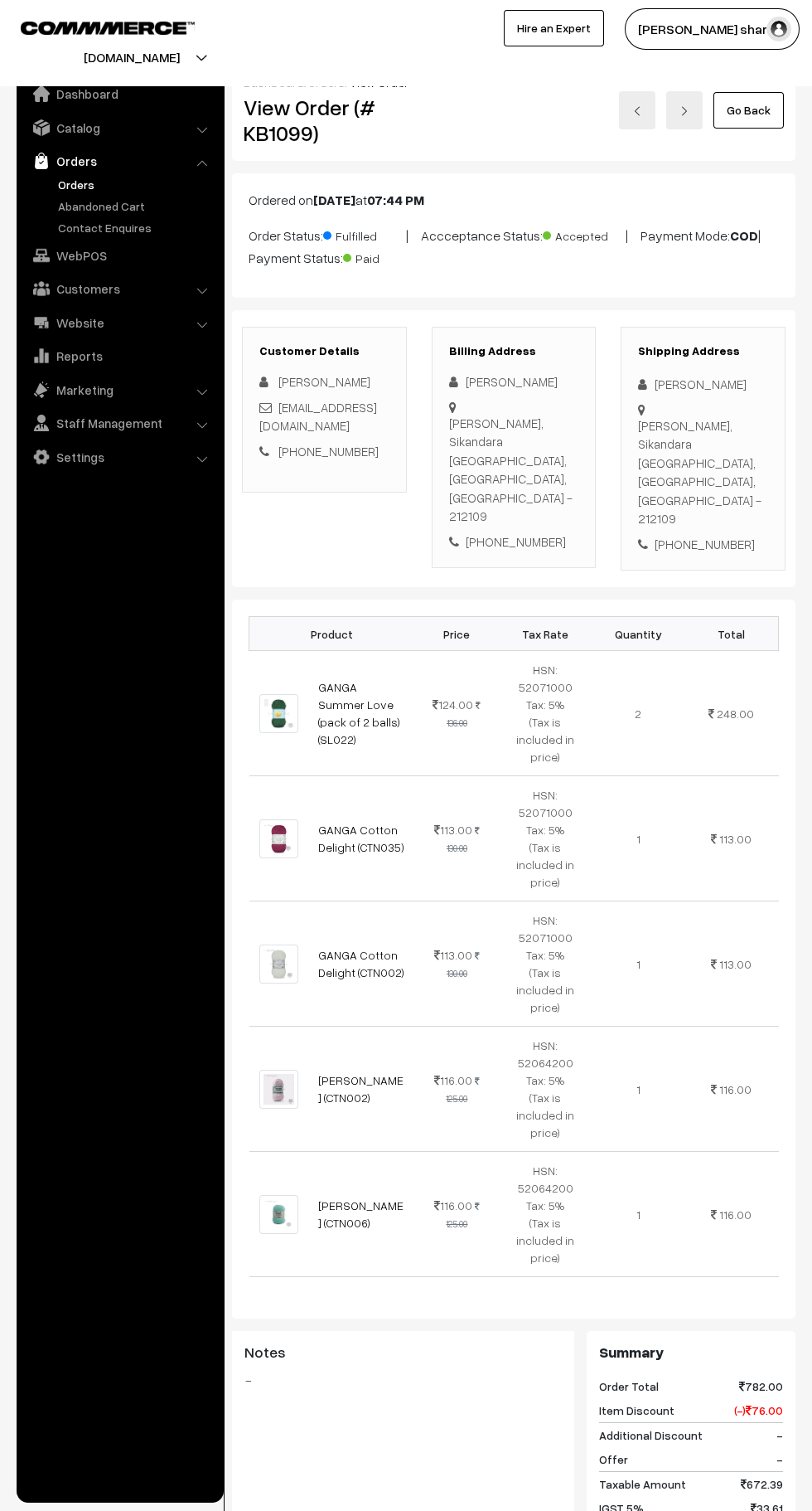
click at [749, 109] on link "Go Back" at bounding box center [748, 110] width 70 height 36
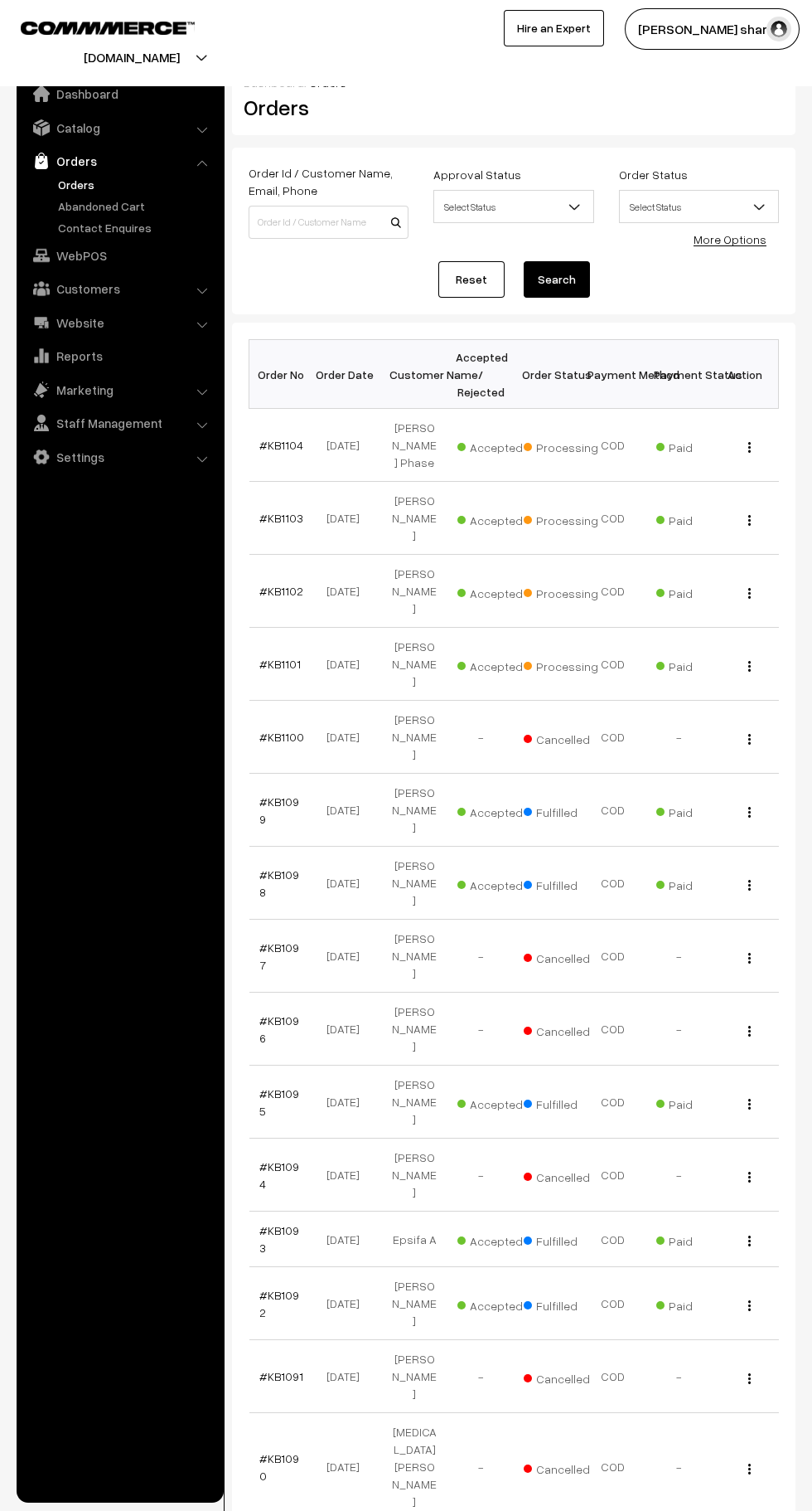
scroll to position [5, 0]
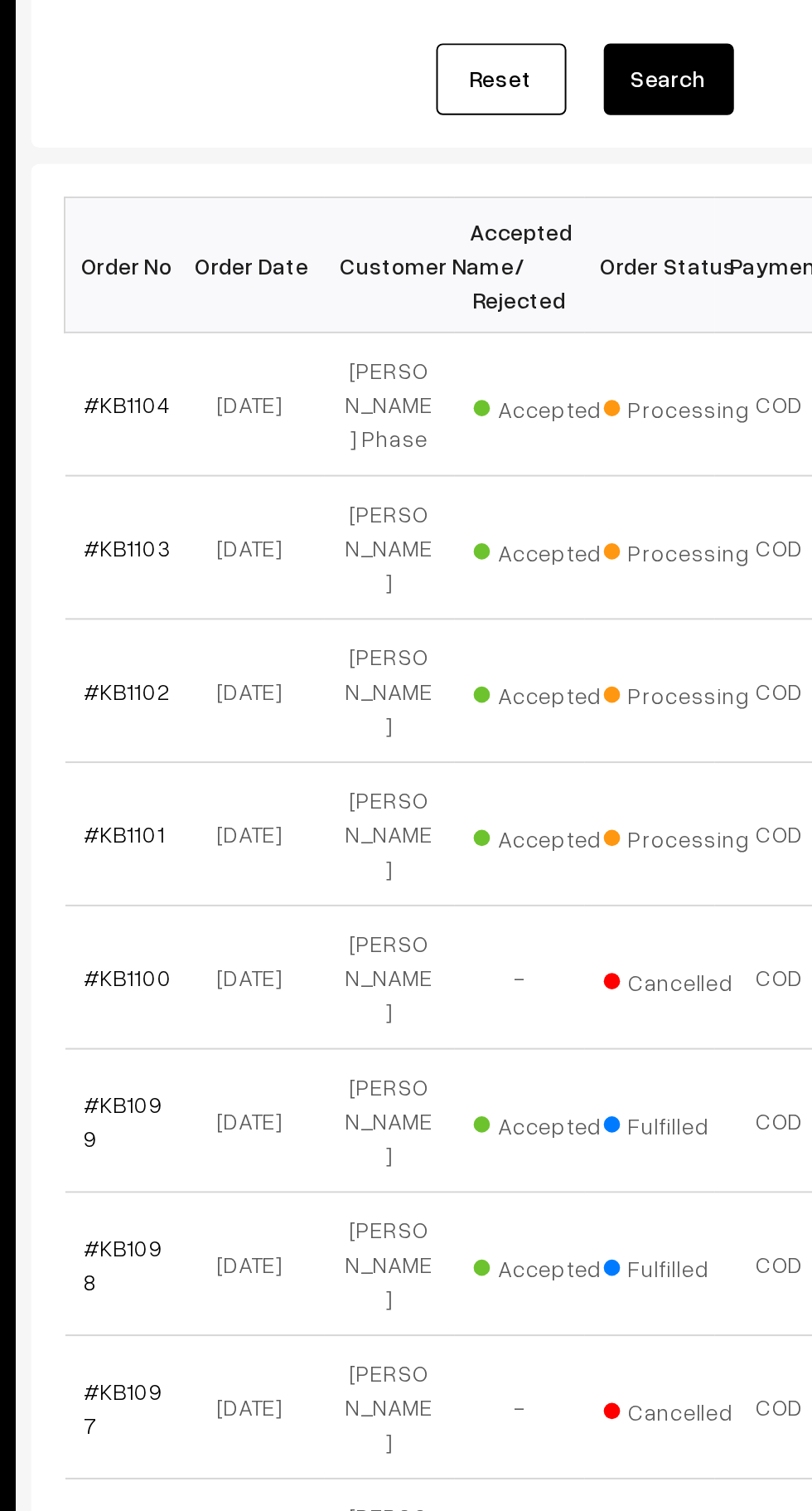
click at [277, 578] on link "#KB1102" at bounding box center [281, 585] width 44 height 14
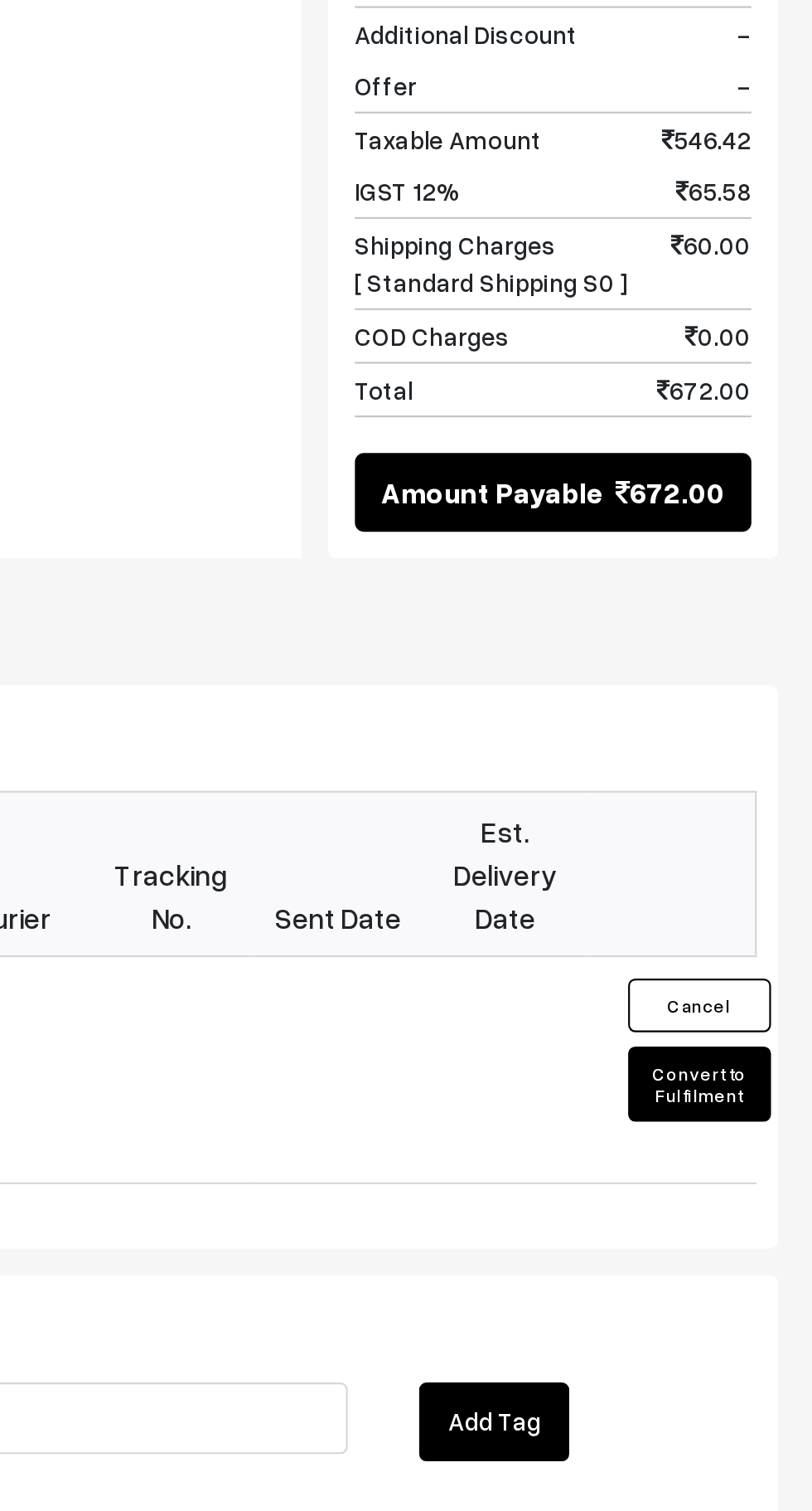
click at [776, 1125] on button "Convert to Fulfilment" at bounding box center [759, 1142] width 66 height 35
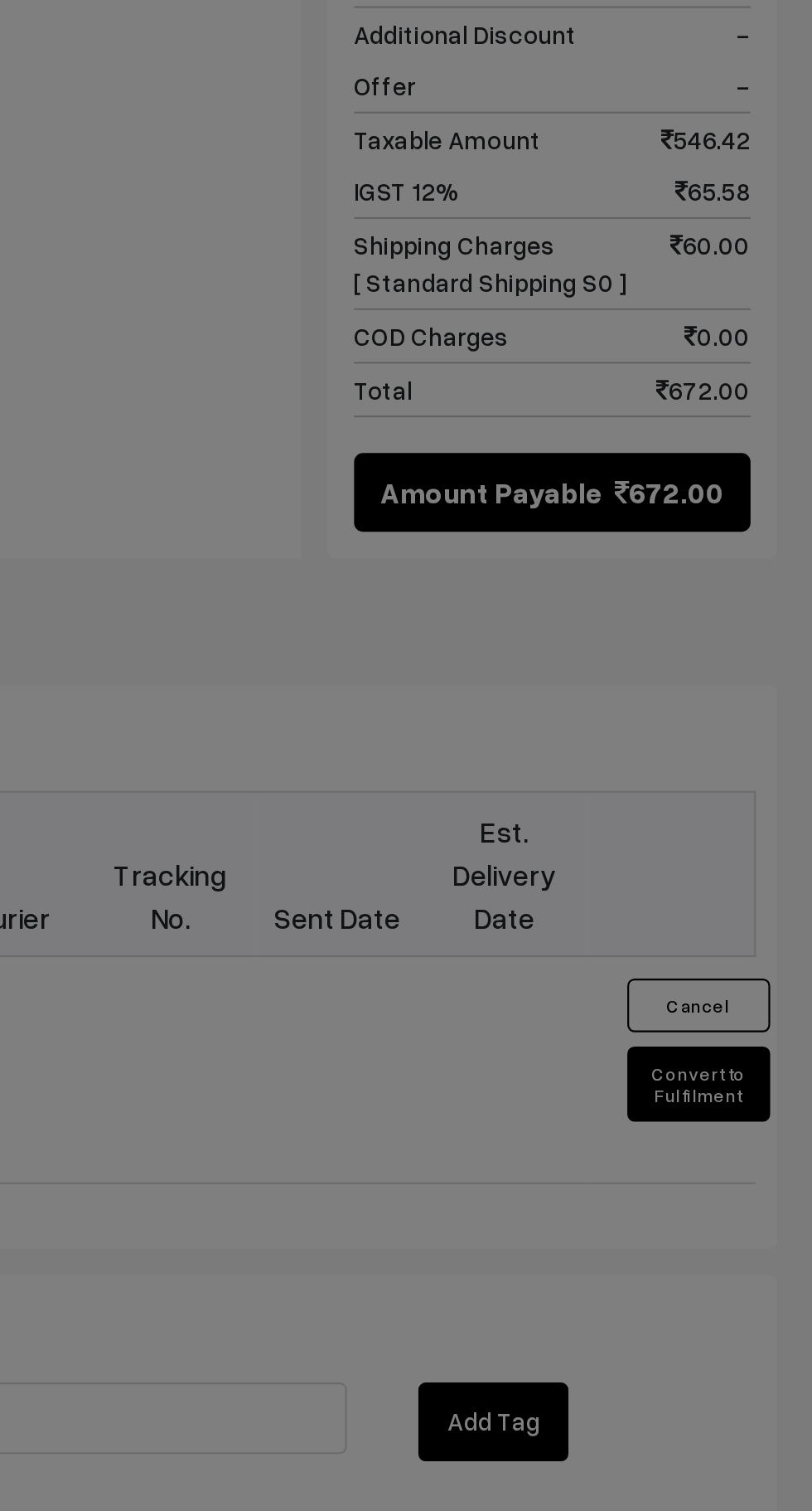
scroll to position [818, 0]
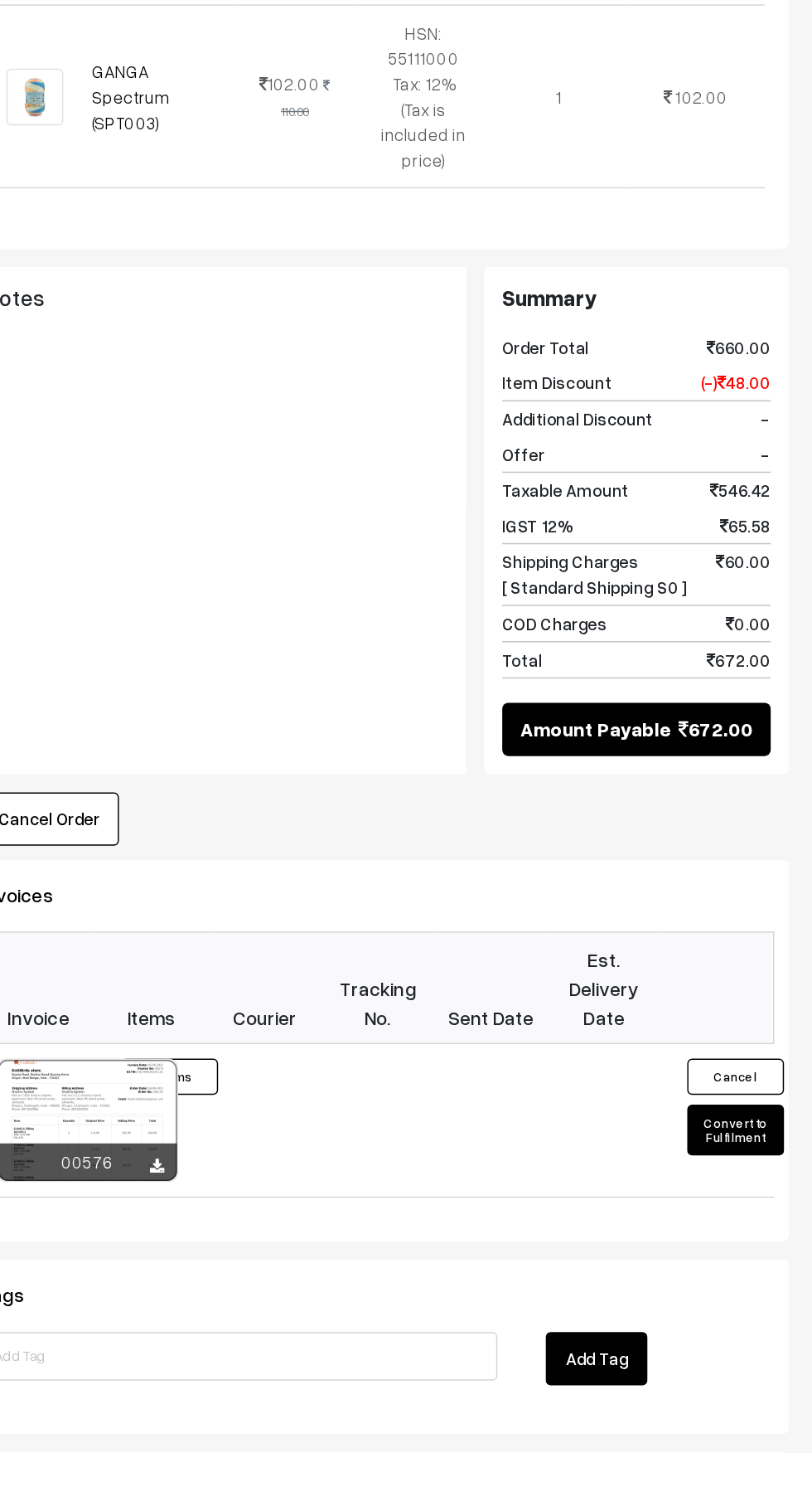
scroll to position [691, 0]
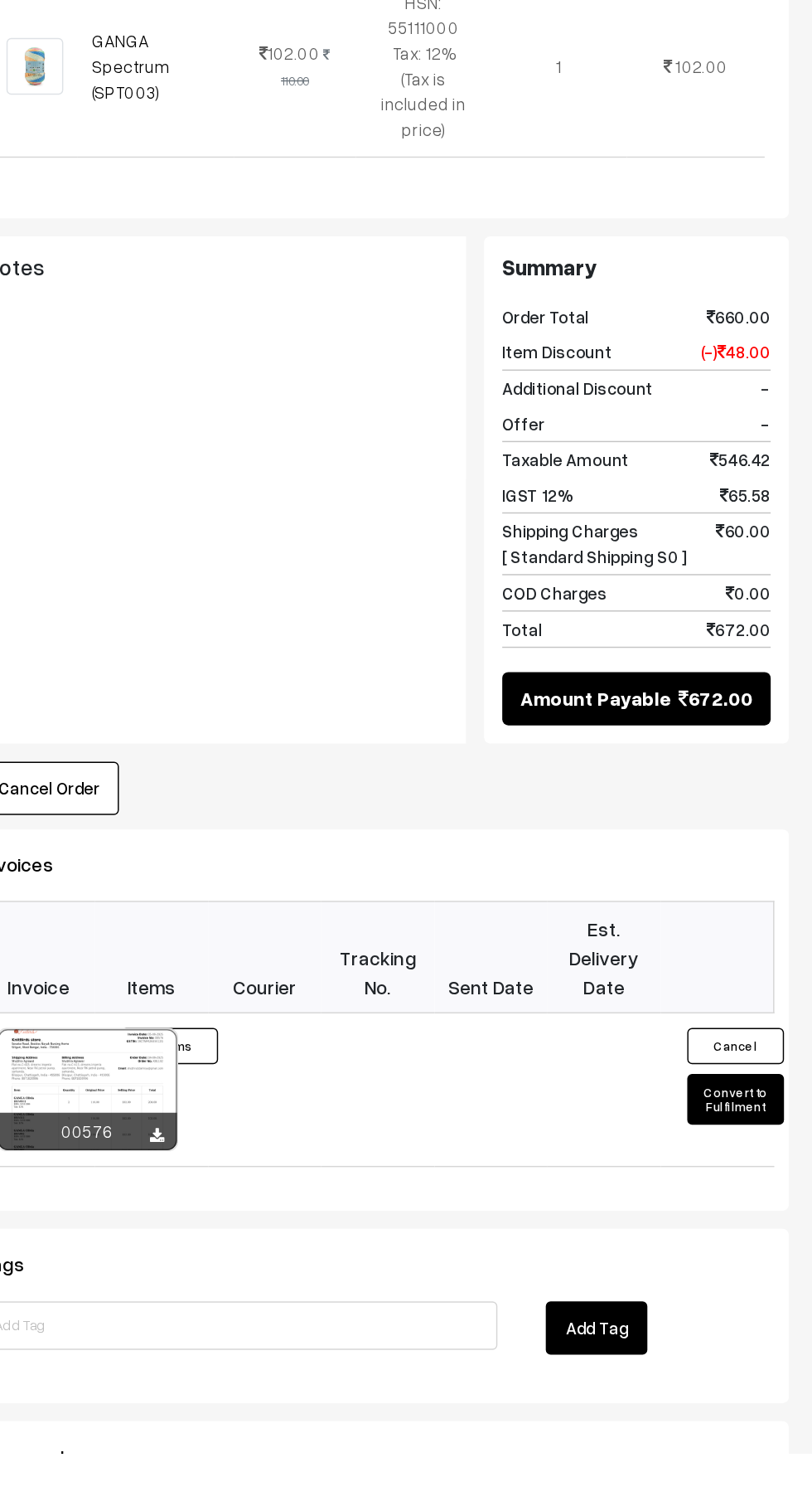
click at [772, 1251] on button "Convert to Fulfilment" at bounding box center [759, 1268] width 66 height 35
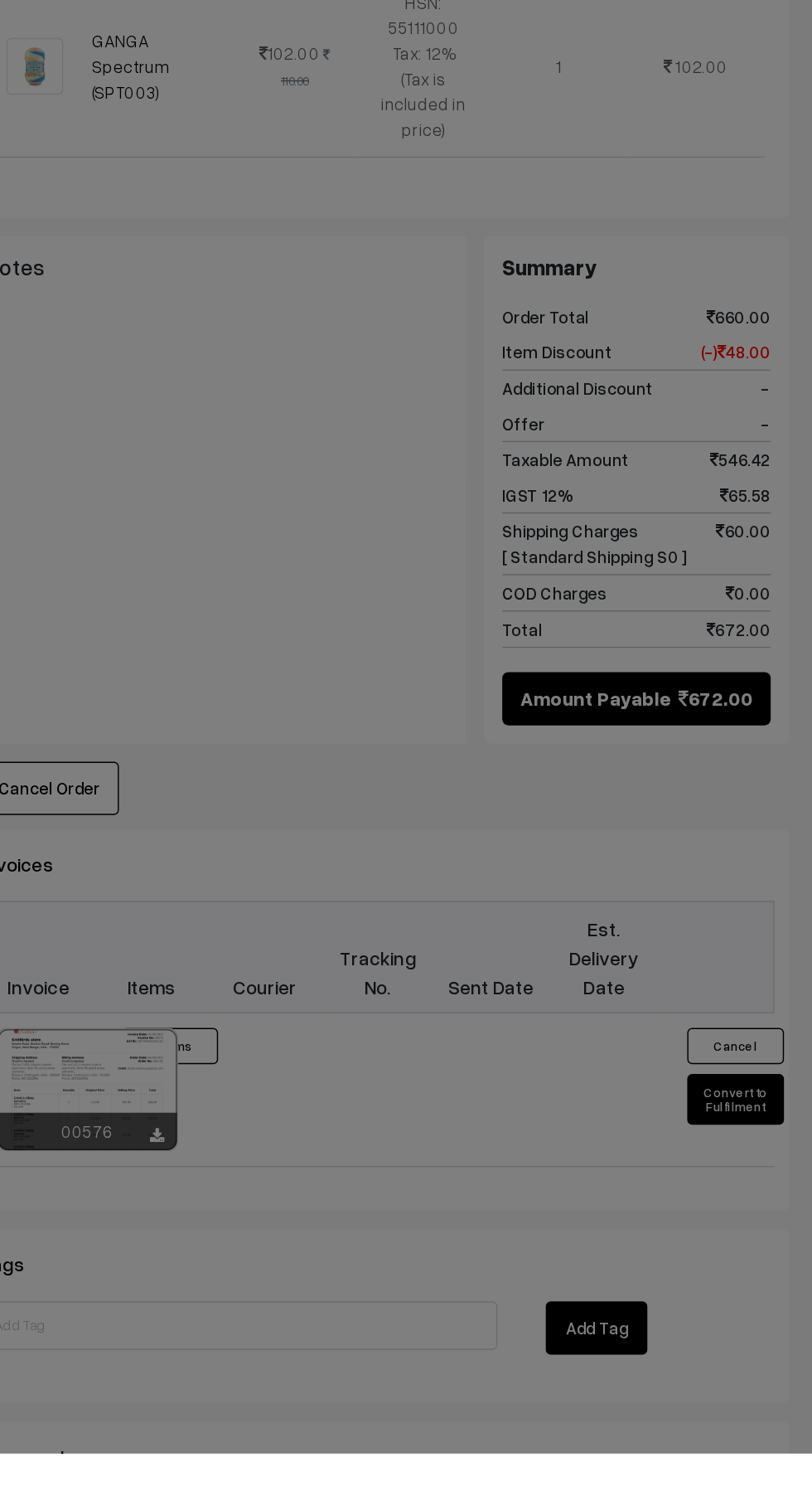
scroll to position [730, 0]
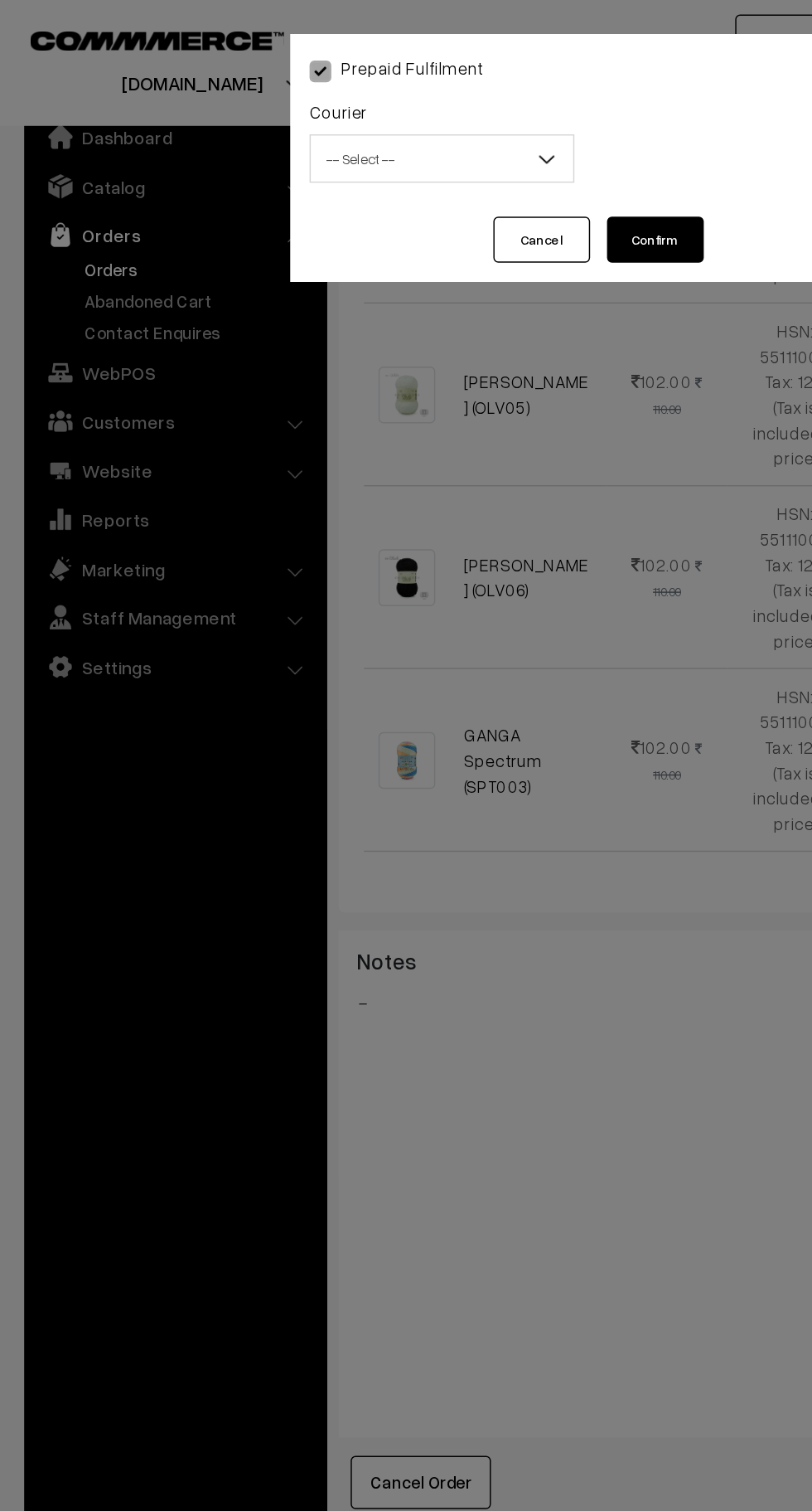
click at [361, 107] on span "-- Select --" at bounding box center [303, 109] width 180 height 29
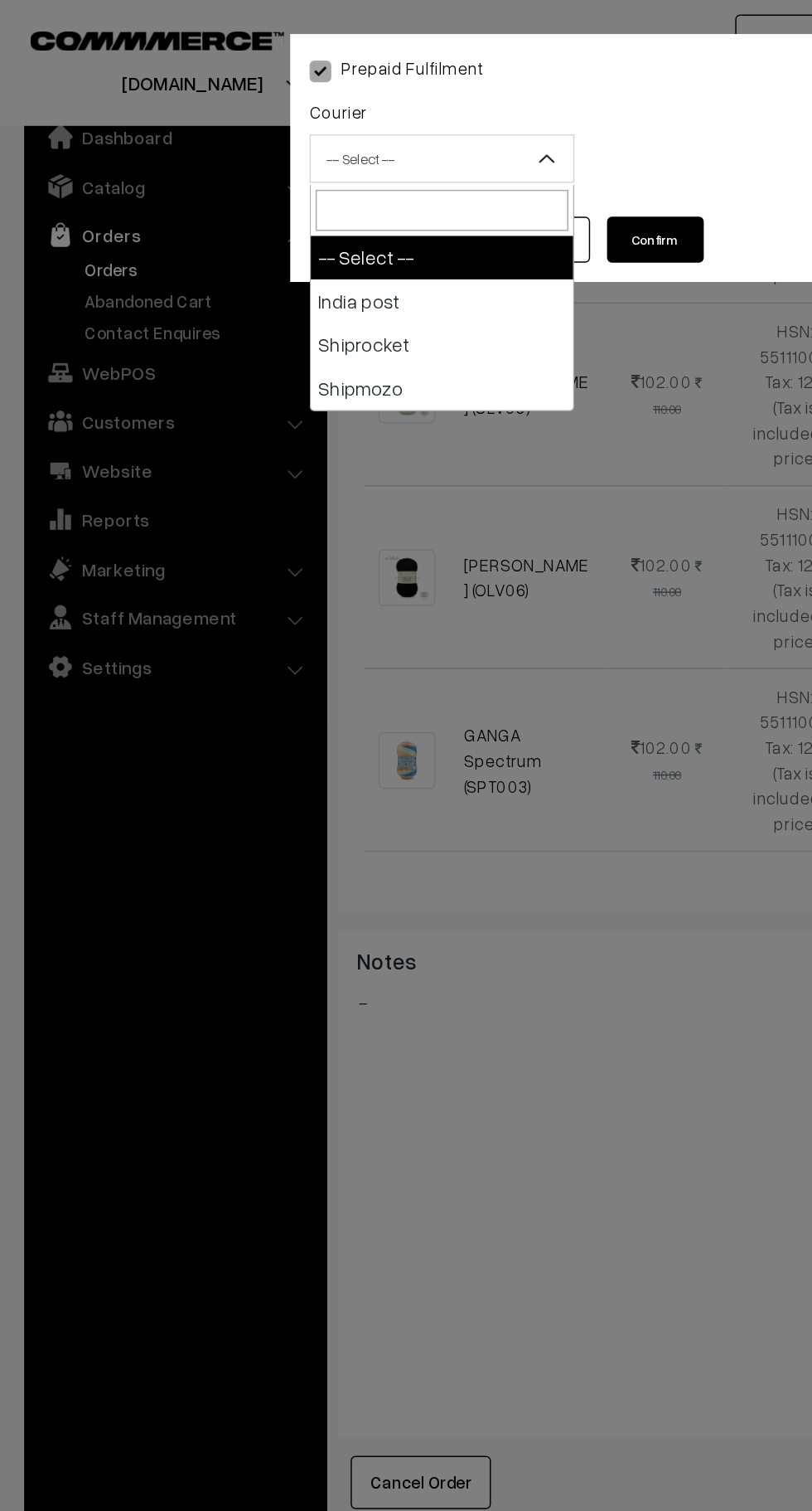
select select "1"
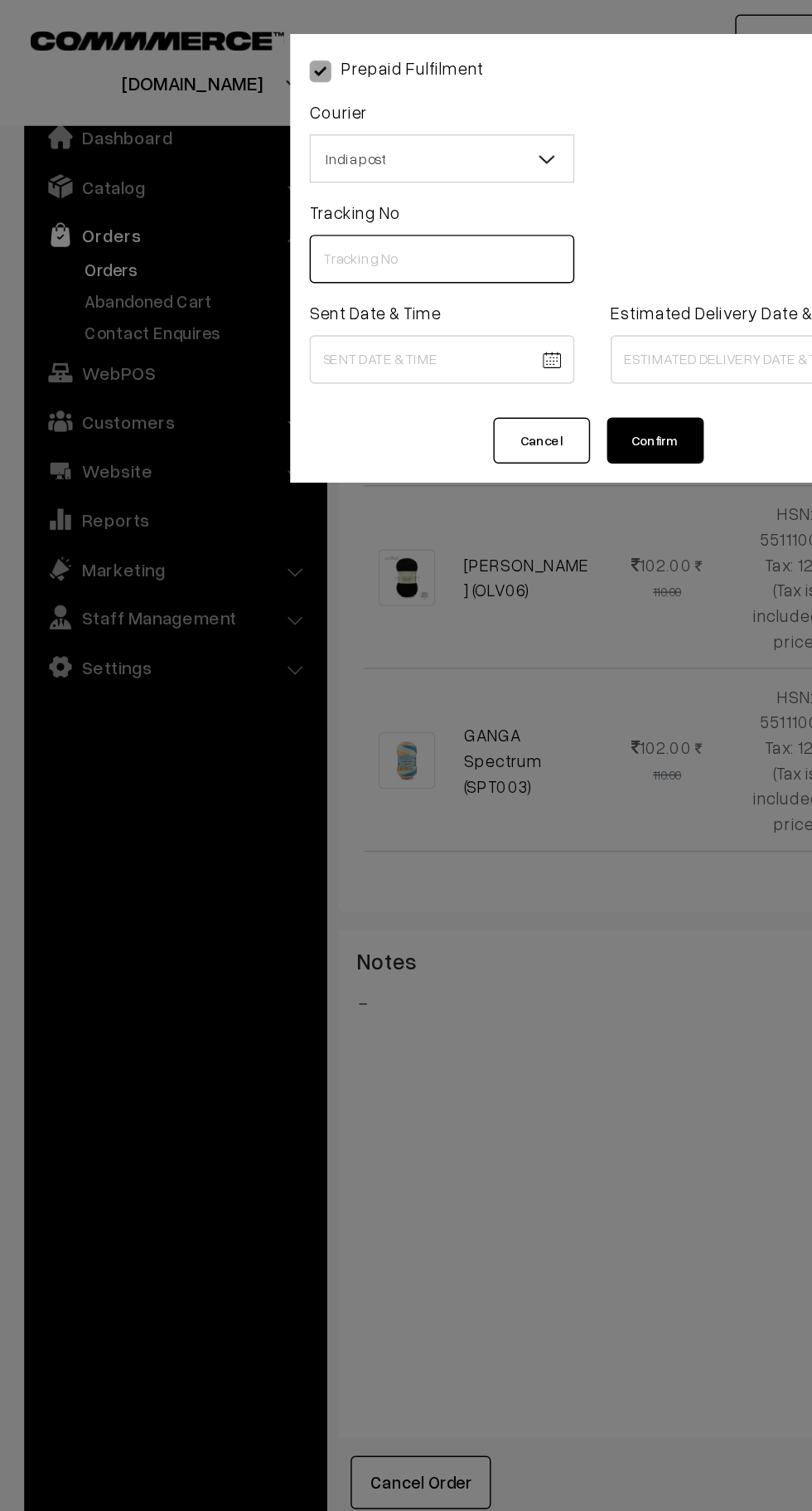
click at [338, 179] on input "text" at bounding box center [302, 178] width 181 height 33
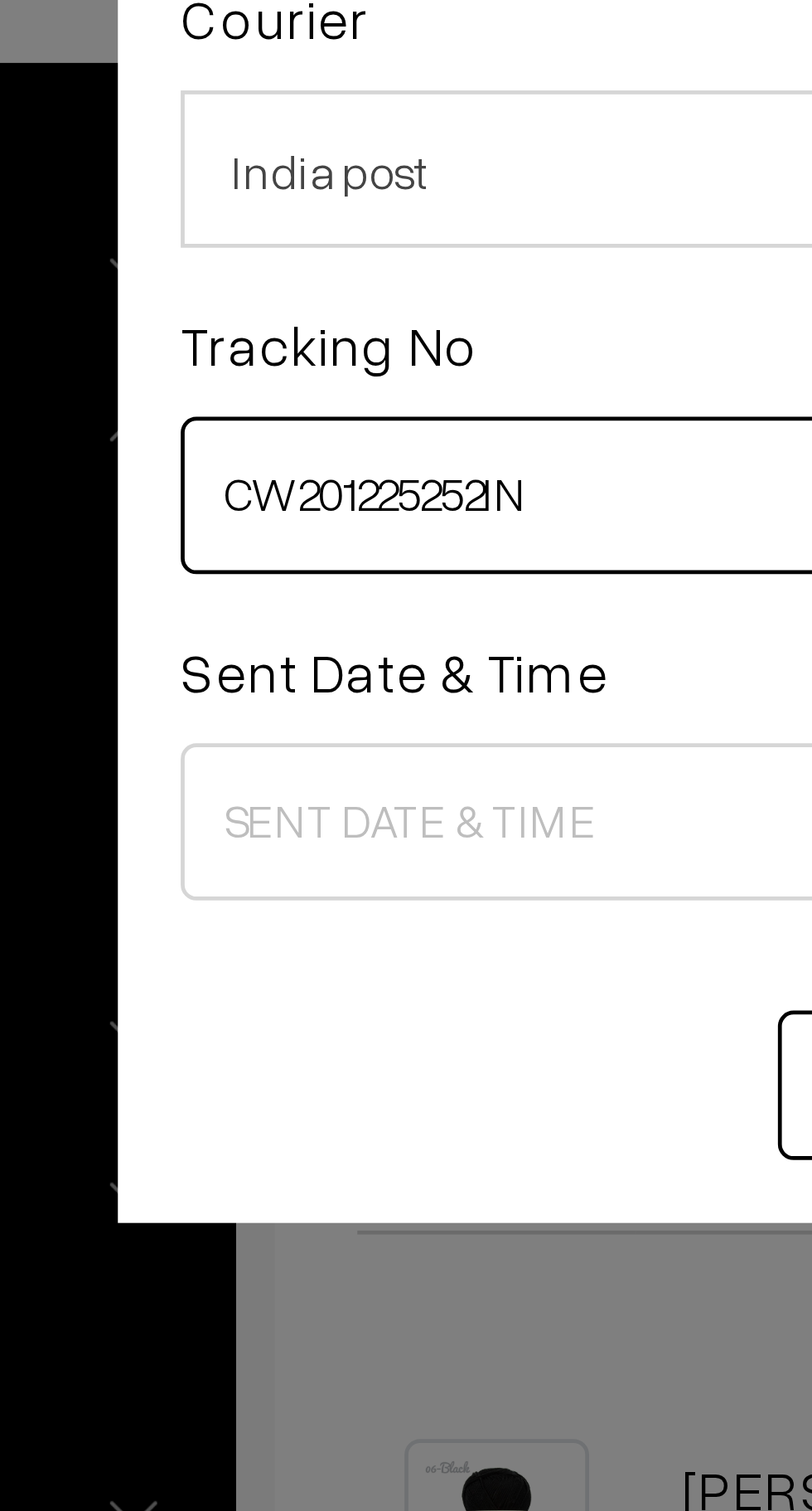
type input "CW201225252IN"
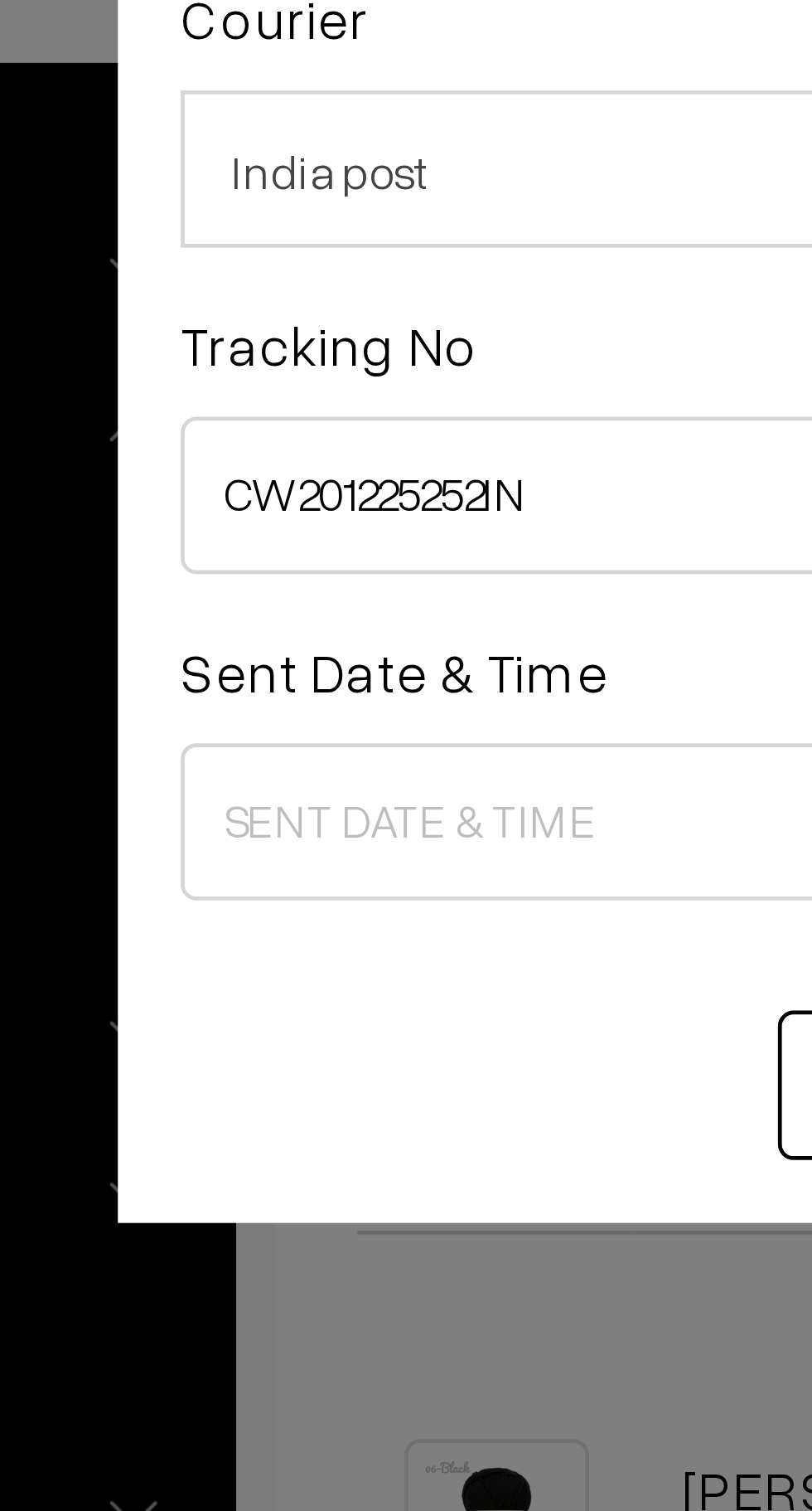
click at [276, 246] on body "Thank you for showing interest. Our team will call you shortly. Close knitbirds…" at bounding box center [406, 498] width 812 height 2457
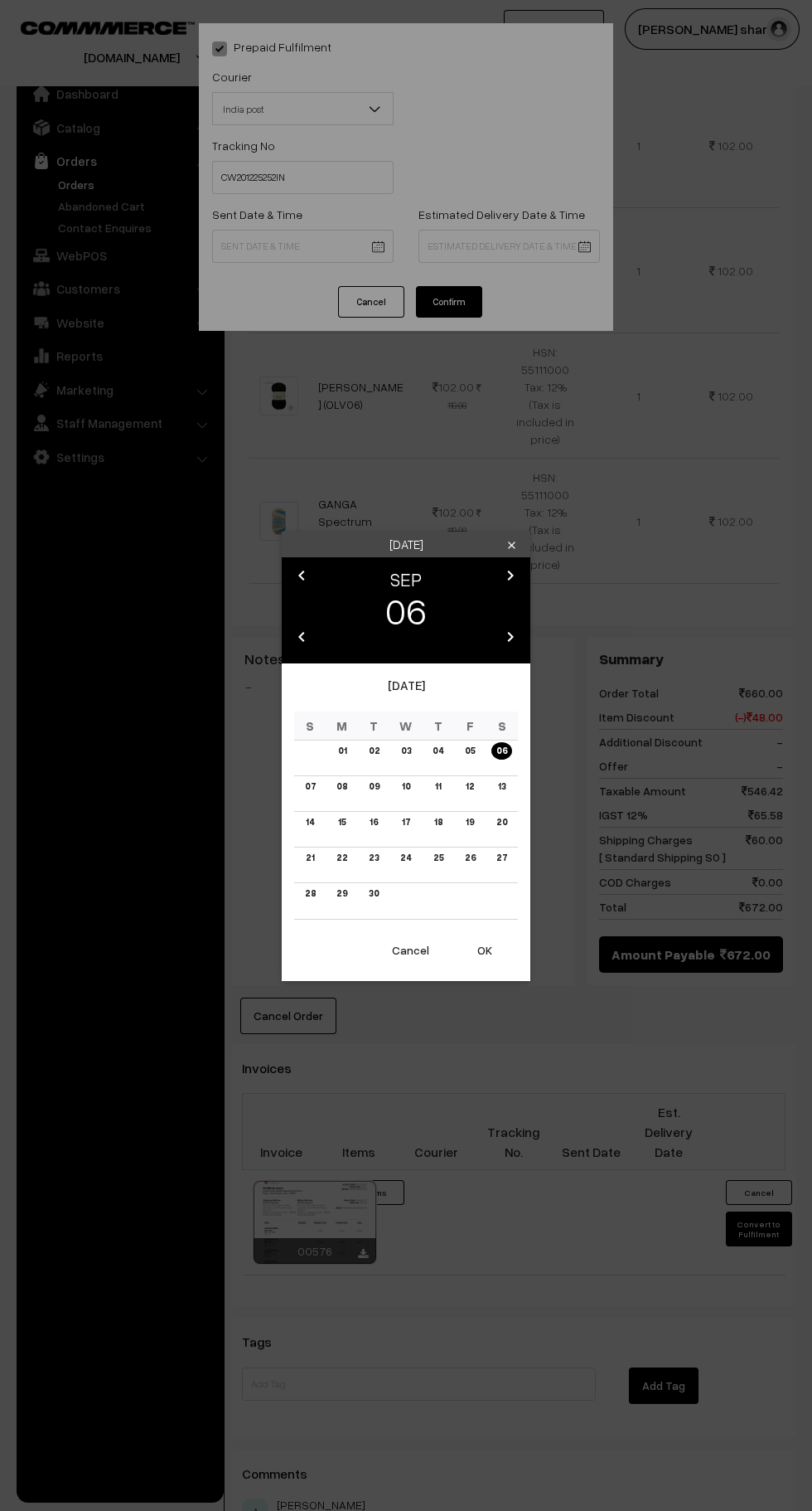
click at [496, 959] on button "OK" at bounding box center [484, 950] width 66 height 36
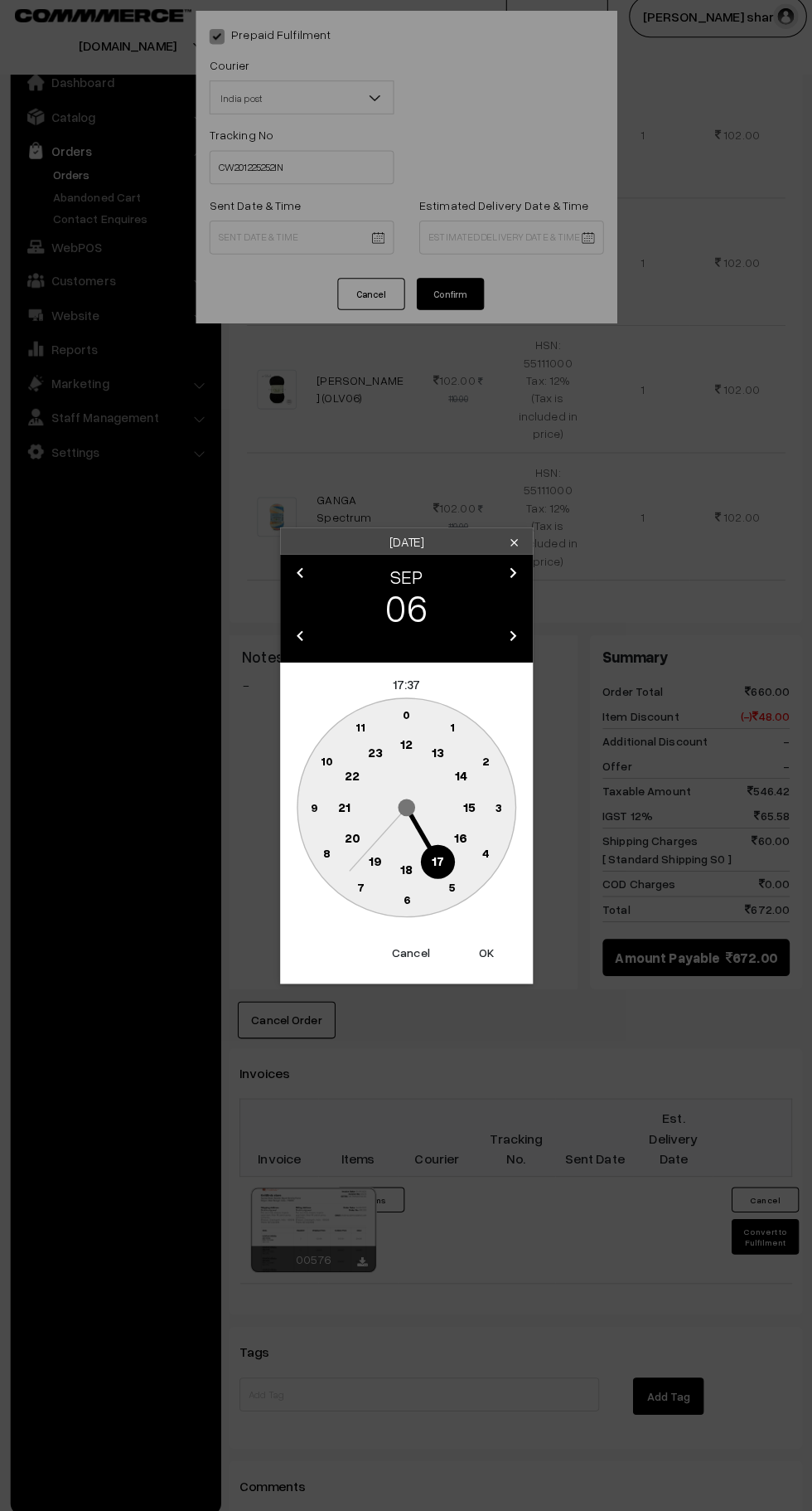
click at [315, 806] on text "9" at bounding box center [315, 806] width 6 height 14
click at [421, 950] on button "Cancel" at bounding box center [410, 950] width 66 height 36
click at [328, 761] on text "10" at bounding box center [328, 761] width 13 height 14
click at [421, 720] on circle at bounding box center [424, 720] width 23 height 23
type input "06-09-2025 10:02"
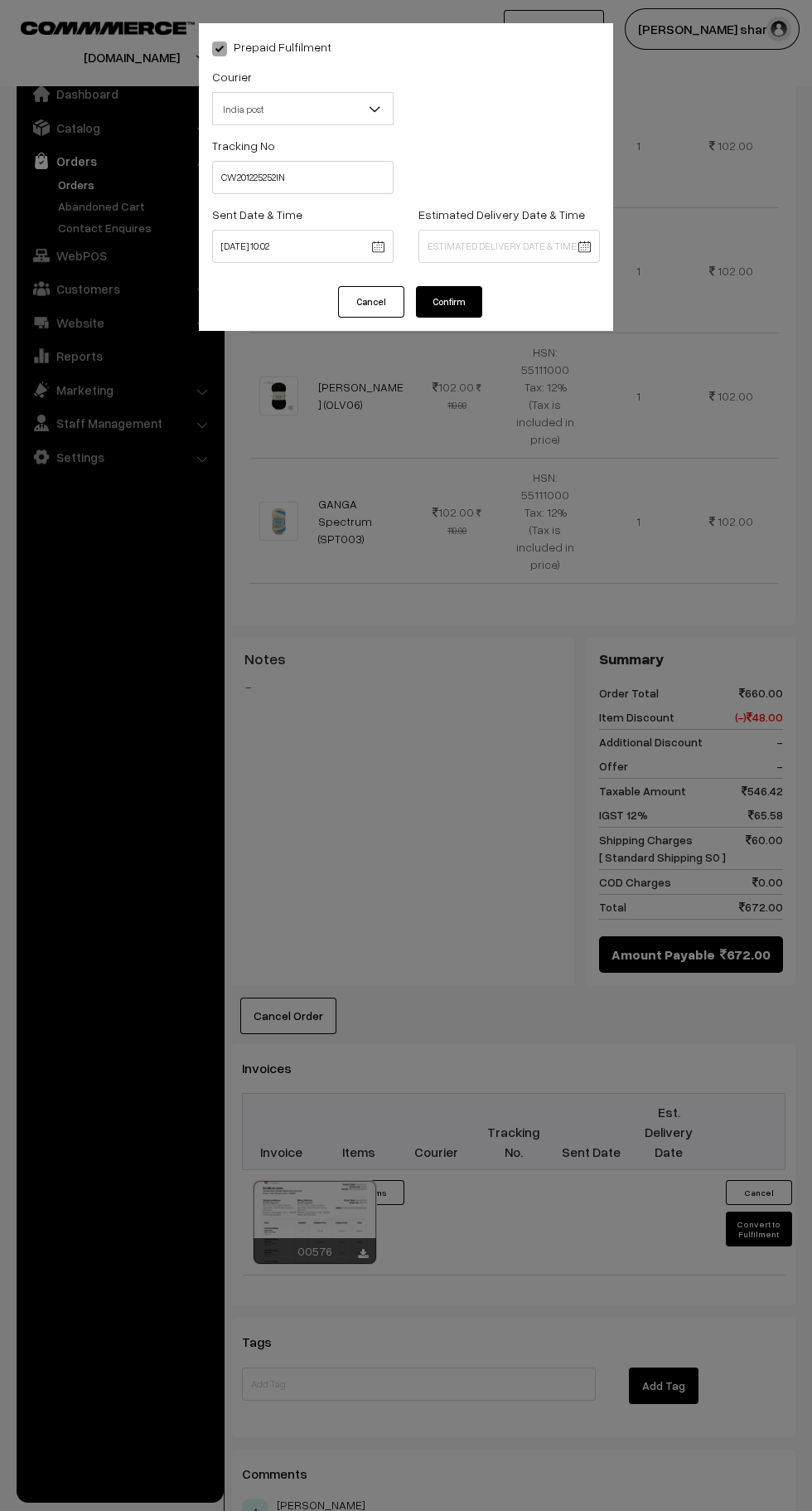
click at [371, 302] on button "Cancel" at bounding box center [370, 301] width 66 height 32
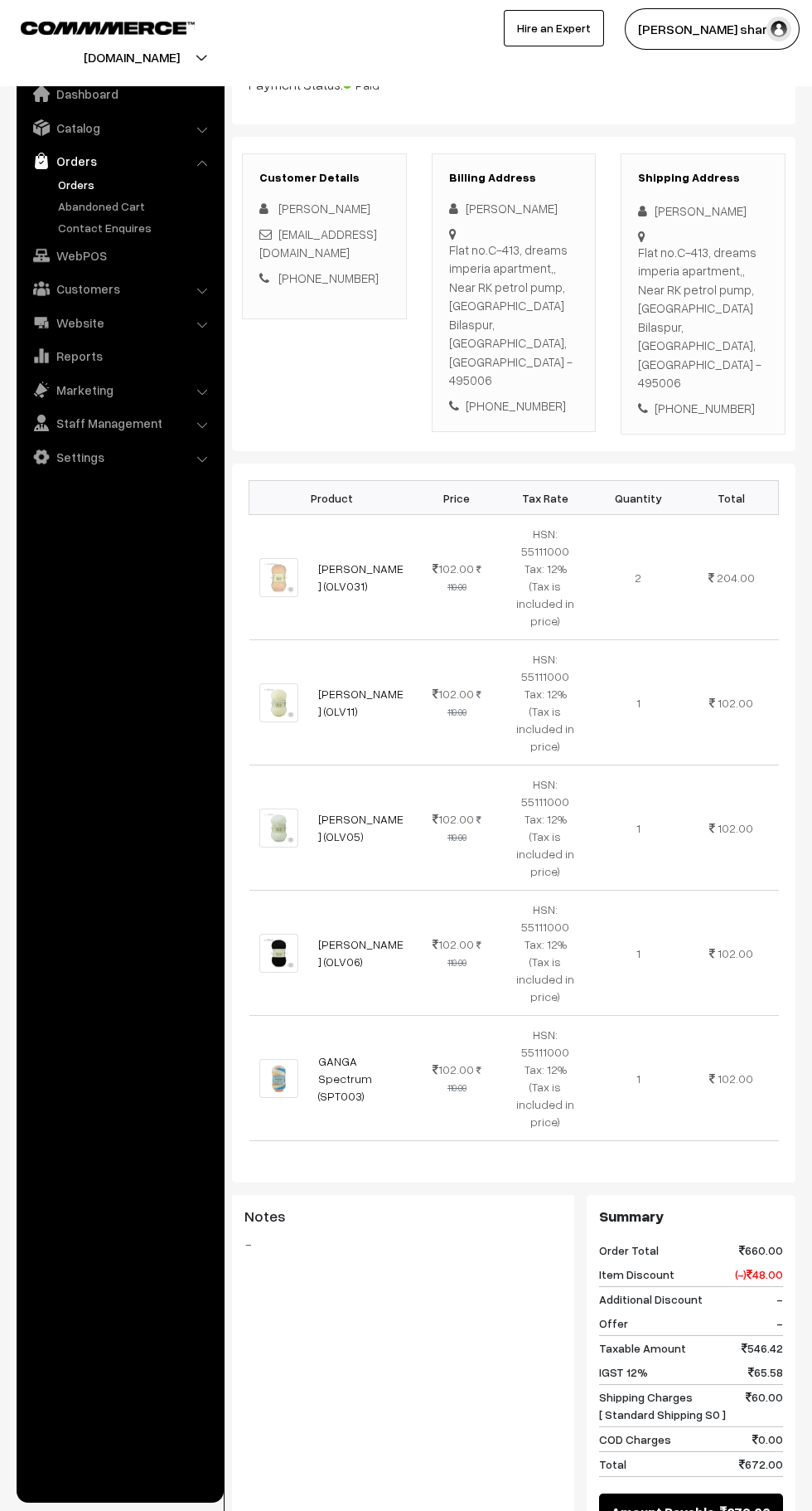
scroll to position [691, 0]
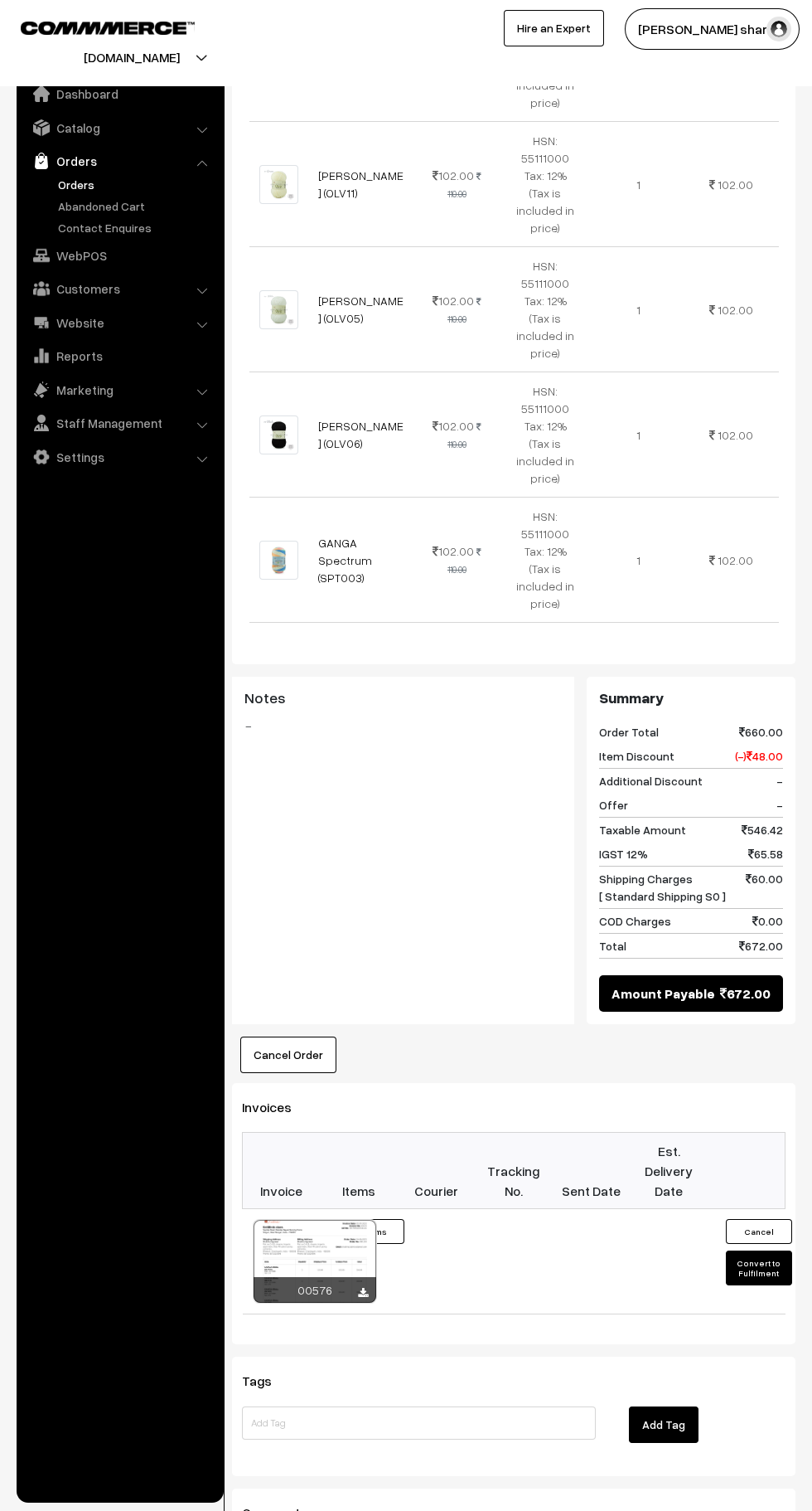
click at [759, 1251] on button "Convert to Fulfilment" at bounding box center [759, 1268] width 66 height 35
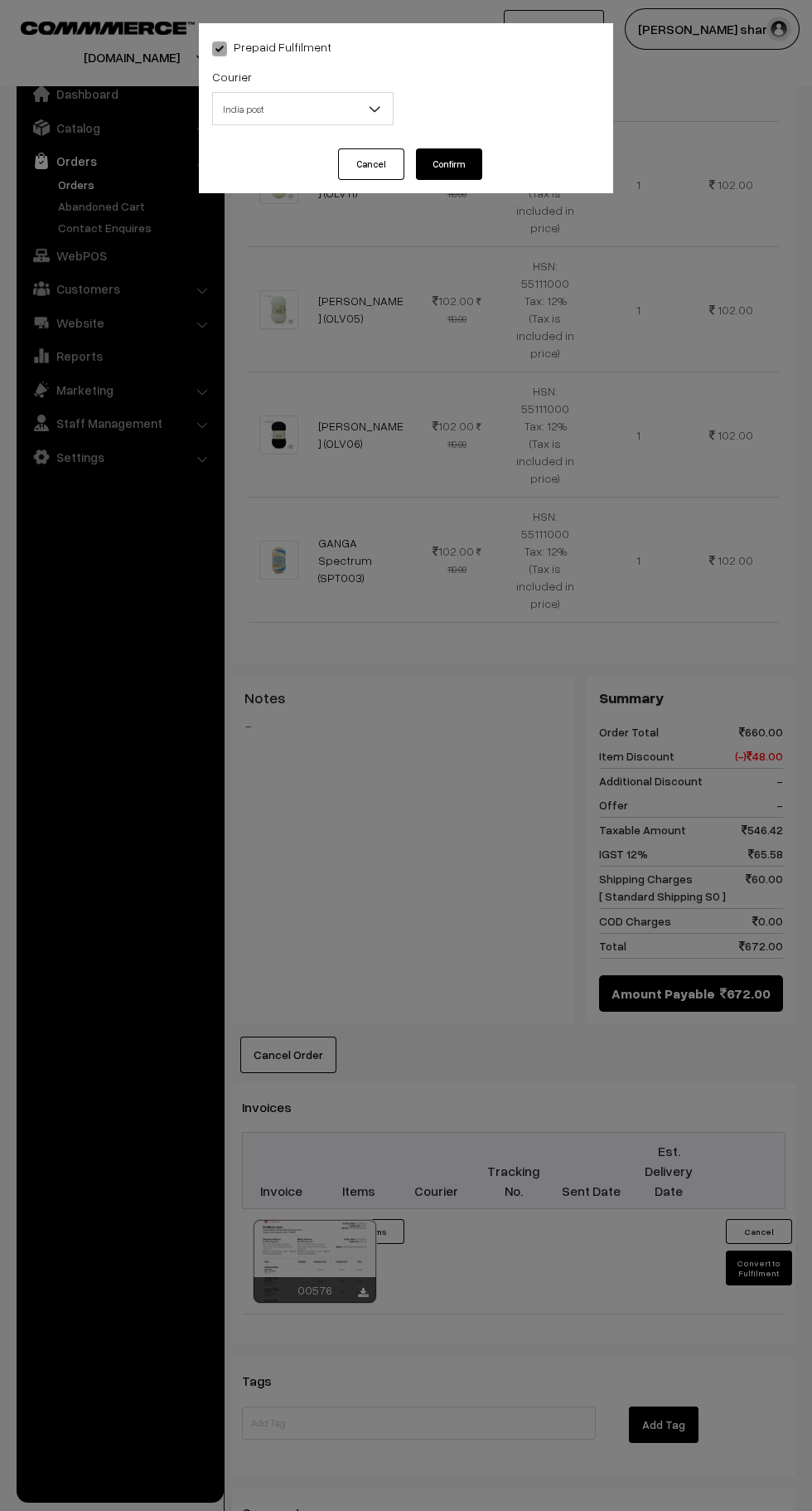
click at [349, 114] on span "India post" at bounding box center [303, 109] width 180 height 29
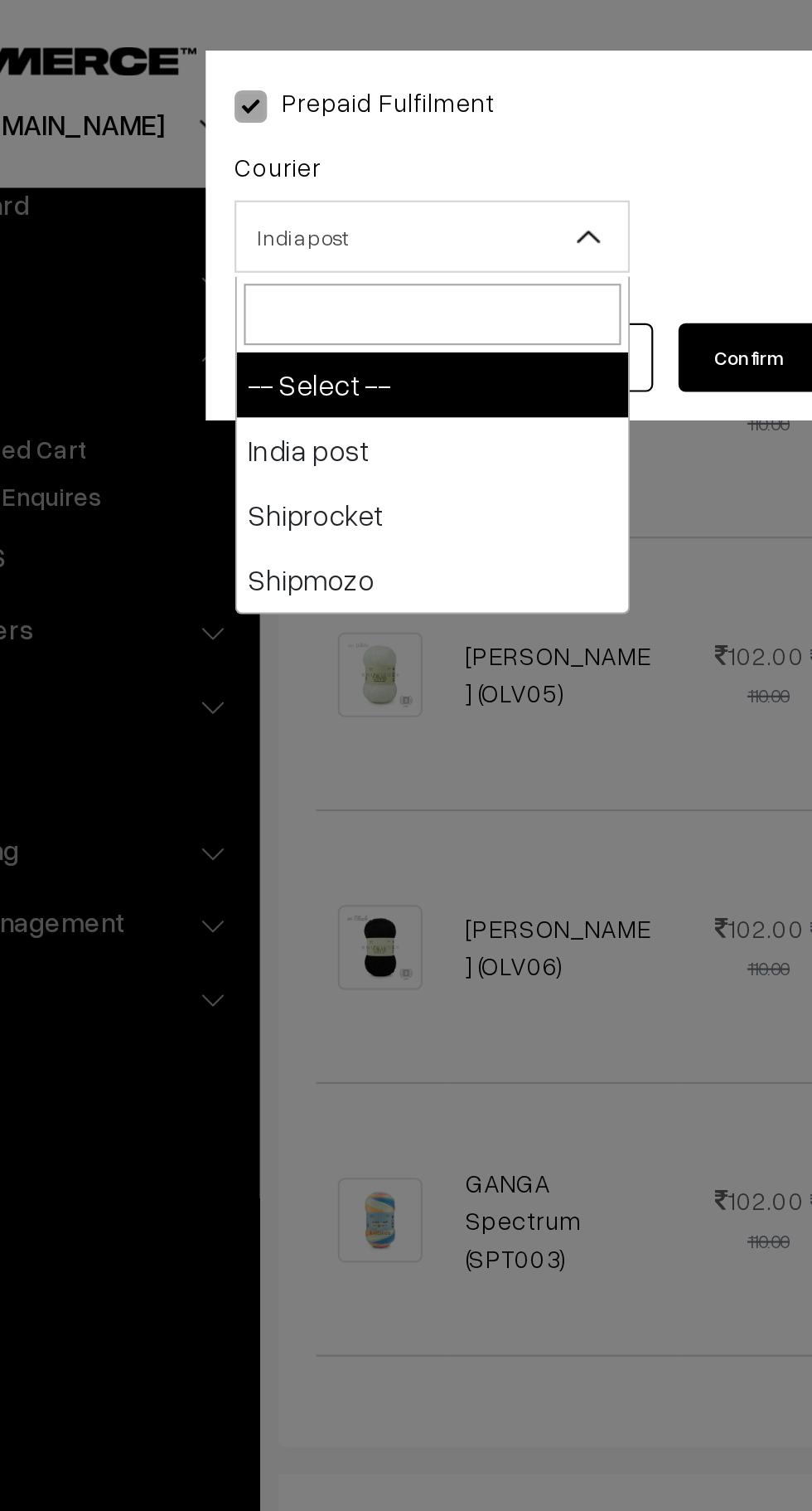
select select "1"
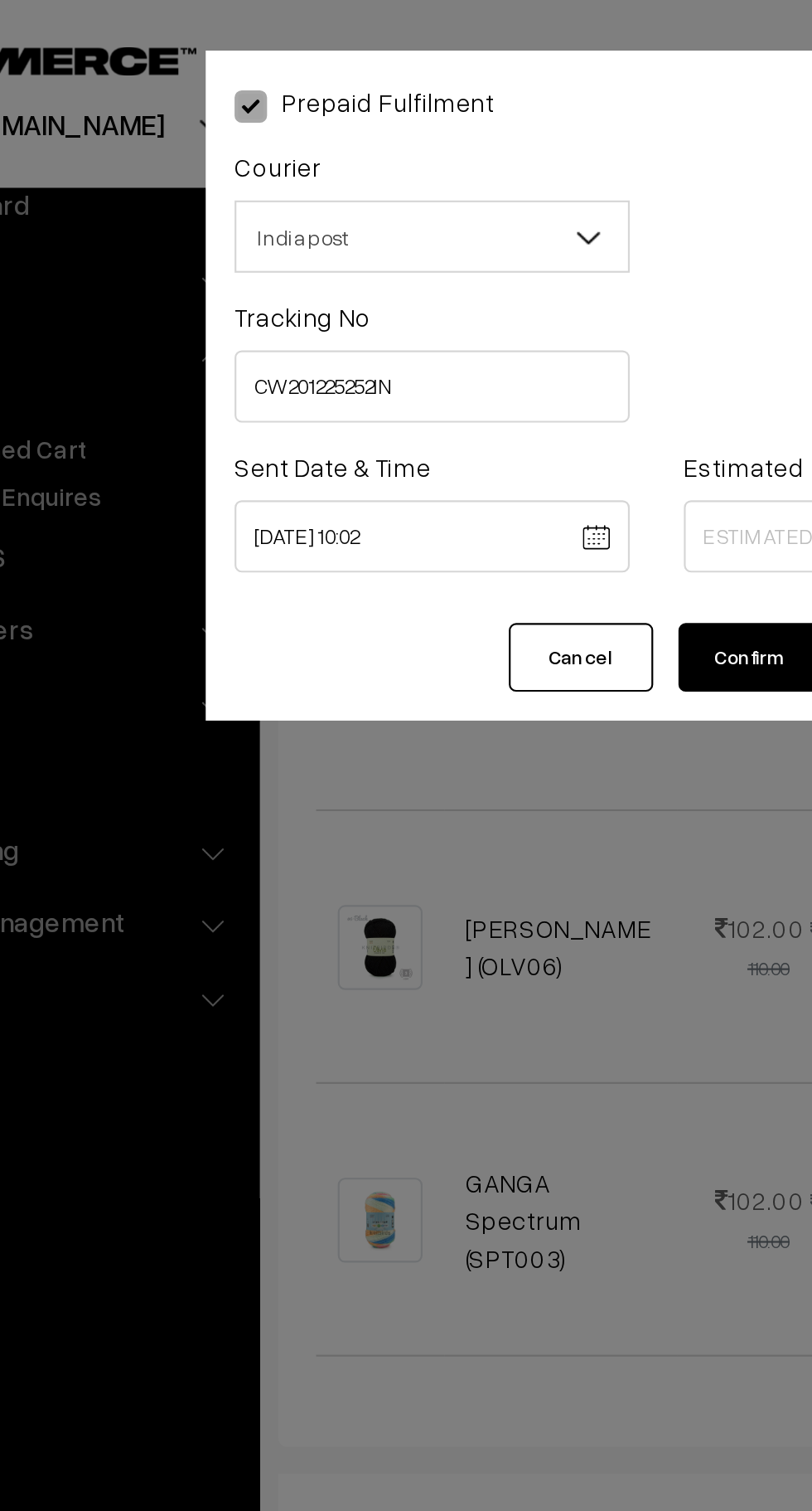
click at [317, 246] on body "Thank you for showing interest. Our team will call you shortly. Close [DOMAIN_N…" at bounding box center [406, 537] width 812 height 2457
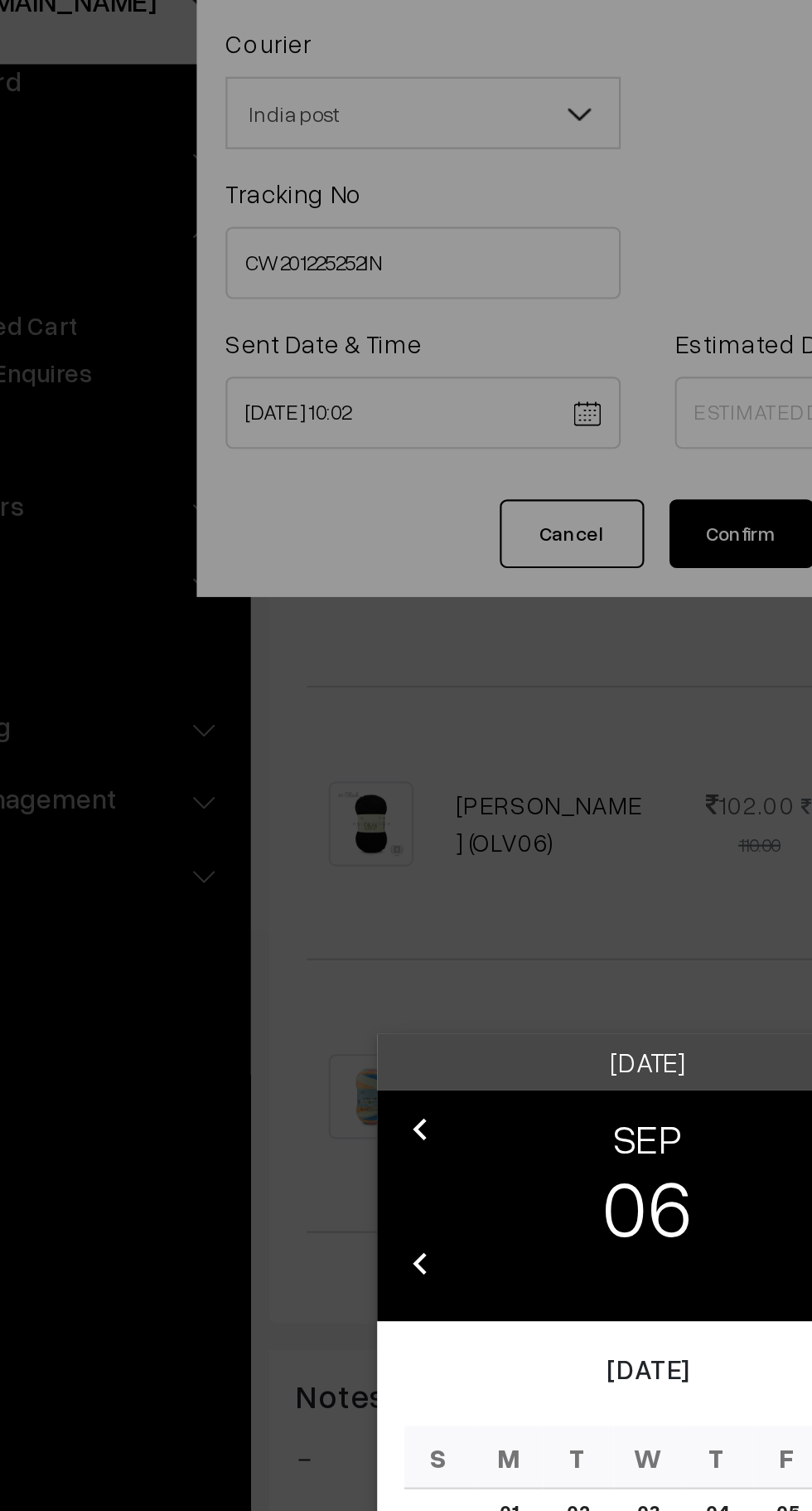
scroll to position [690, 0]
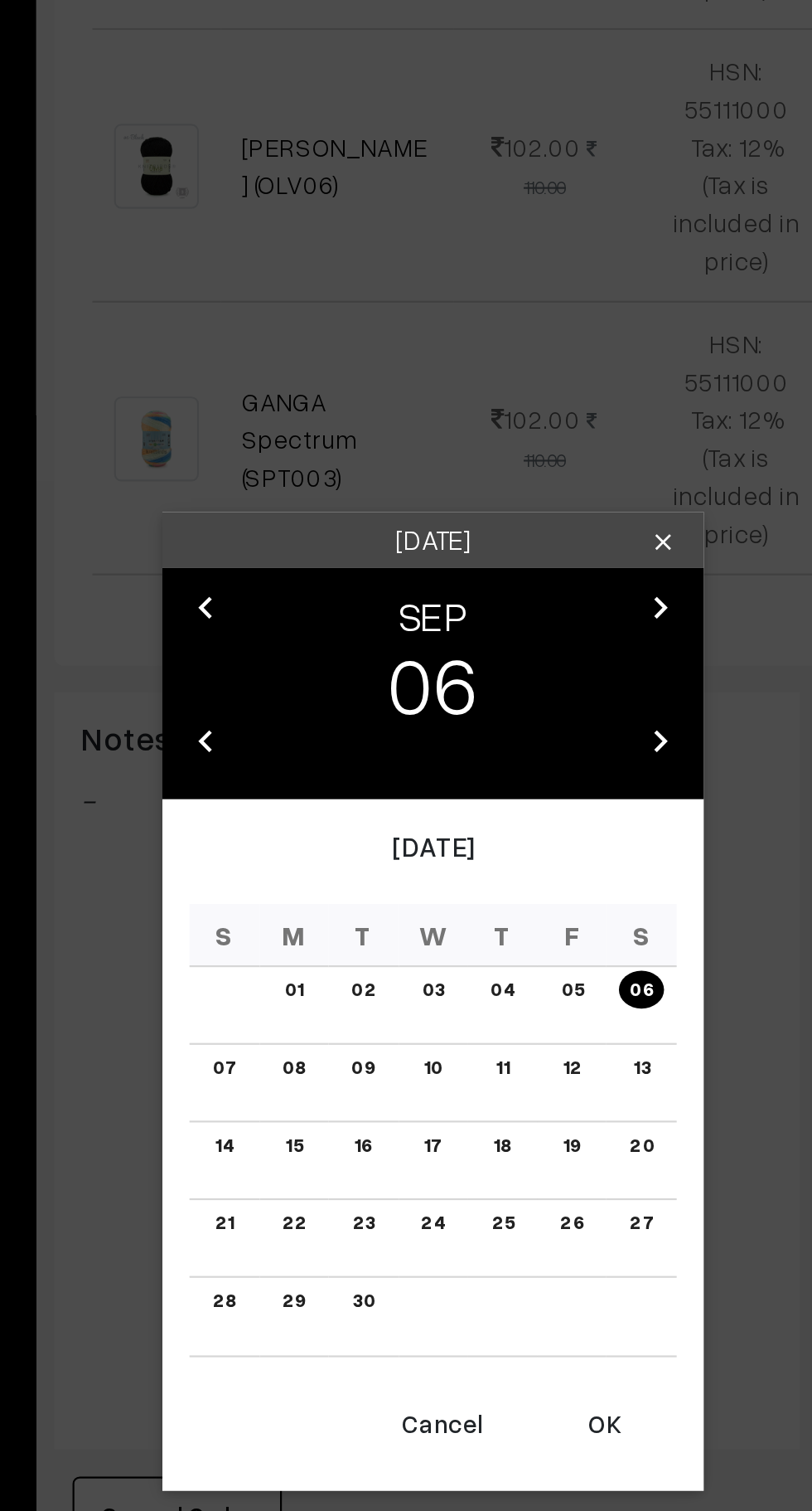
click at [487, 1021] on button "OK" at bounding box center [484, 1014] width 66 height 36
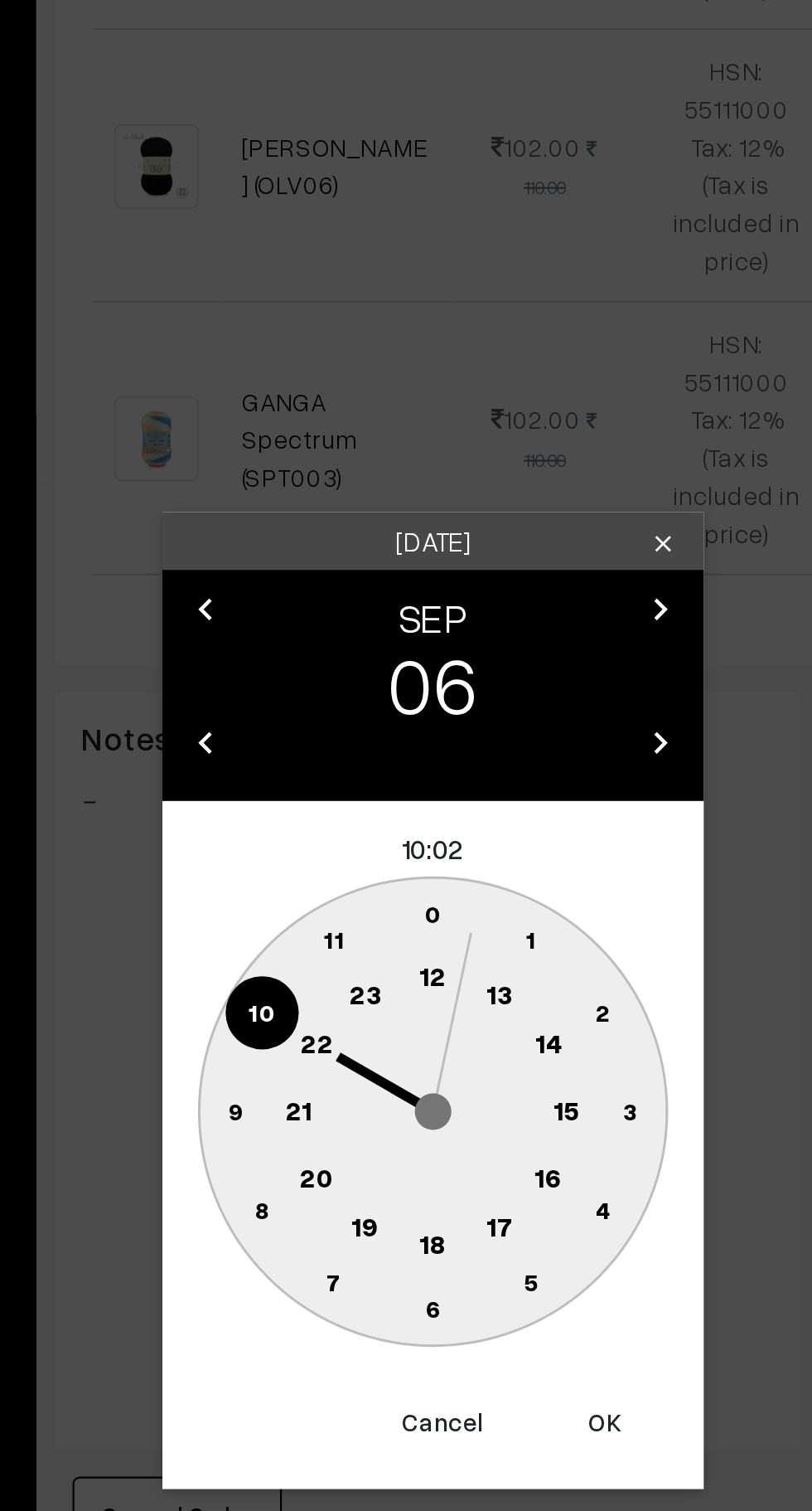
click at [325, 829] on text "10" at bounding box center [328, 823] width 13 height 14
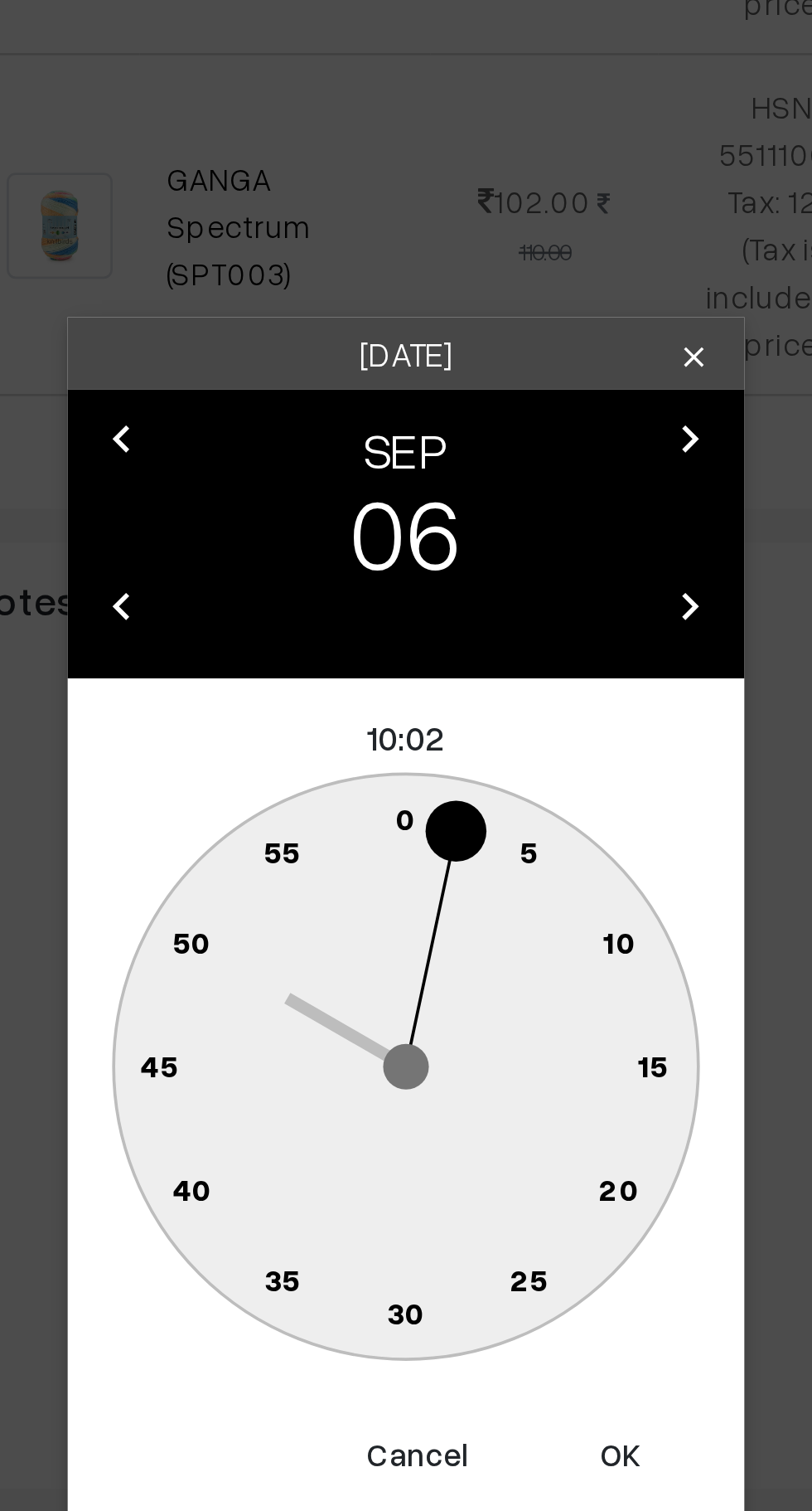
click at [403, 778] on text "0" at bounding box center [407, 778] width 7 height 14
type input "06-09-2025 10:00"
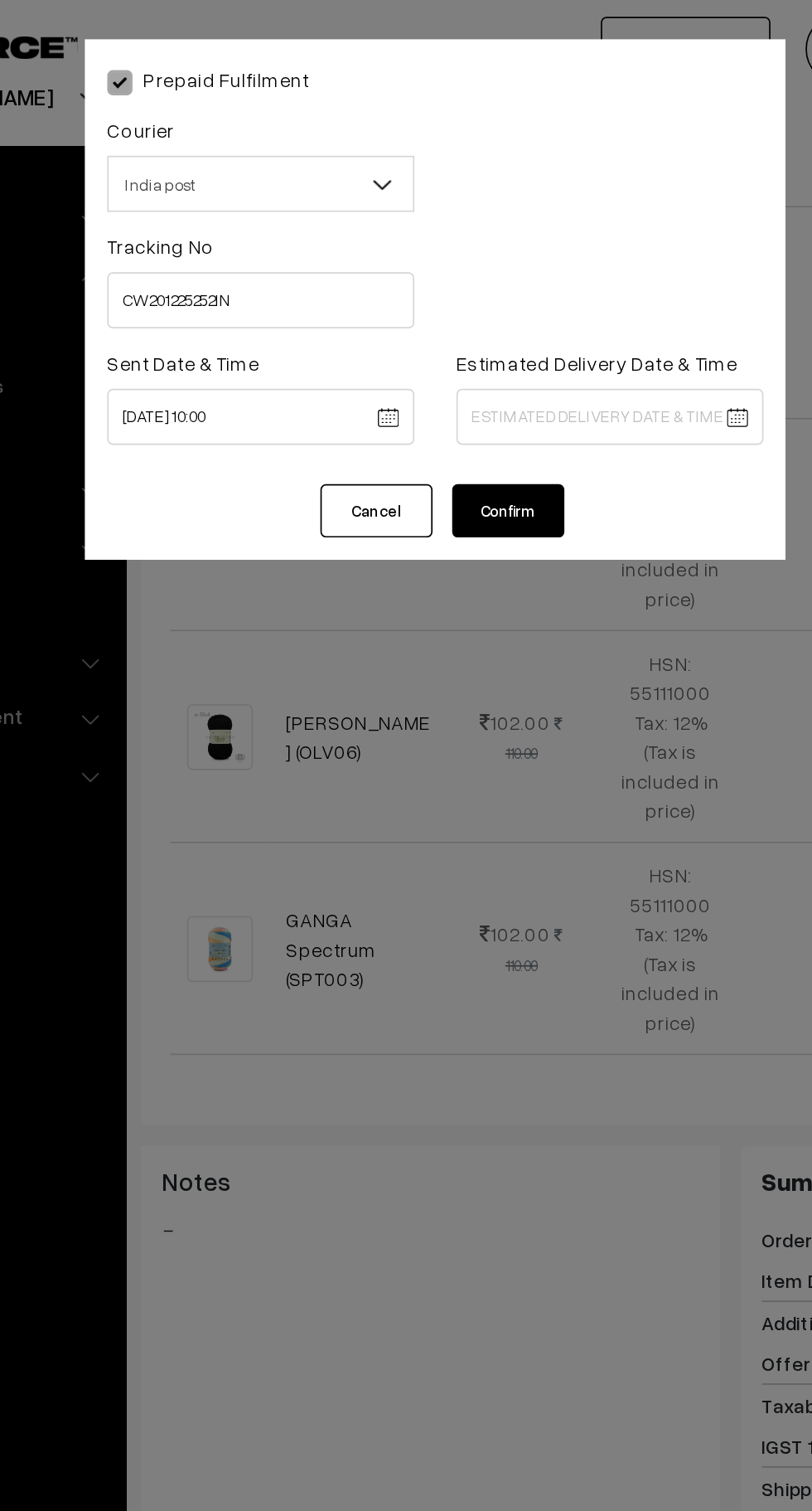
click at [511, 252] on body "Thank you for showing interest. Our team will call you shortly. Close knitbirds…" at bounding box center [406, 538] width 812 height 2457
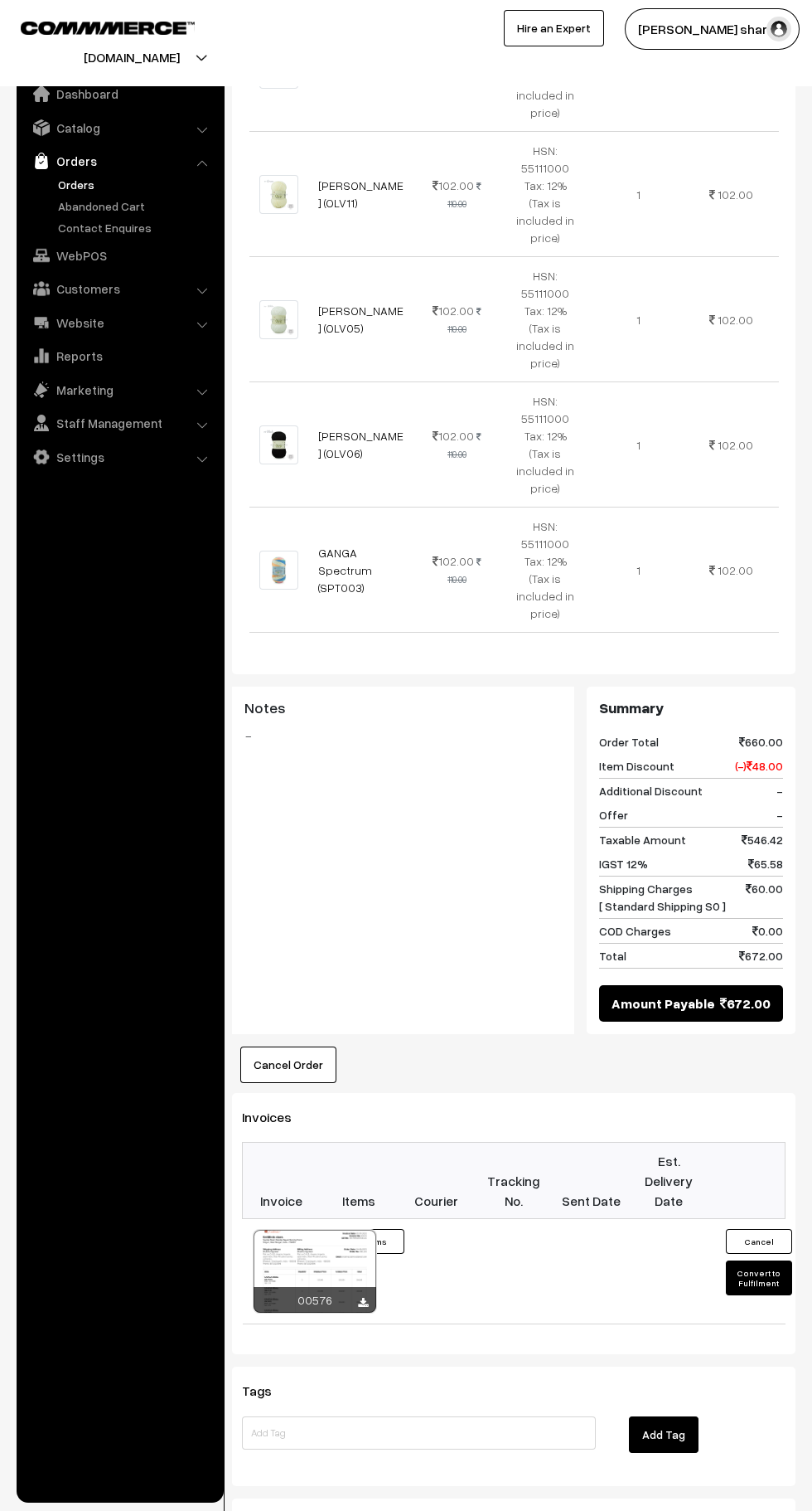
scroll to position [818, 0]
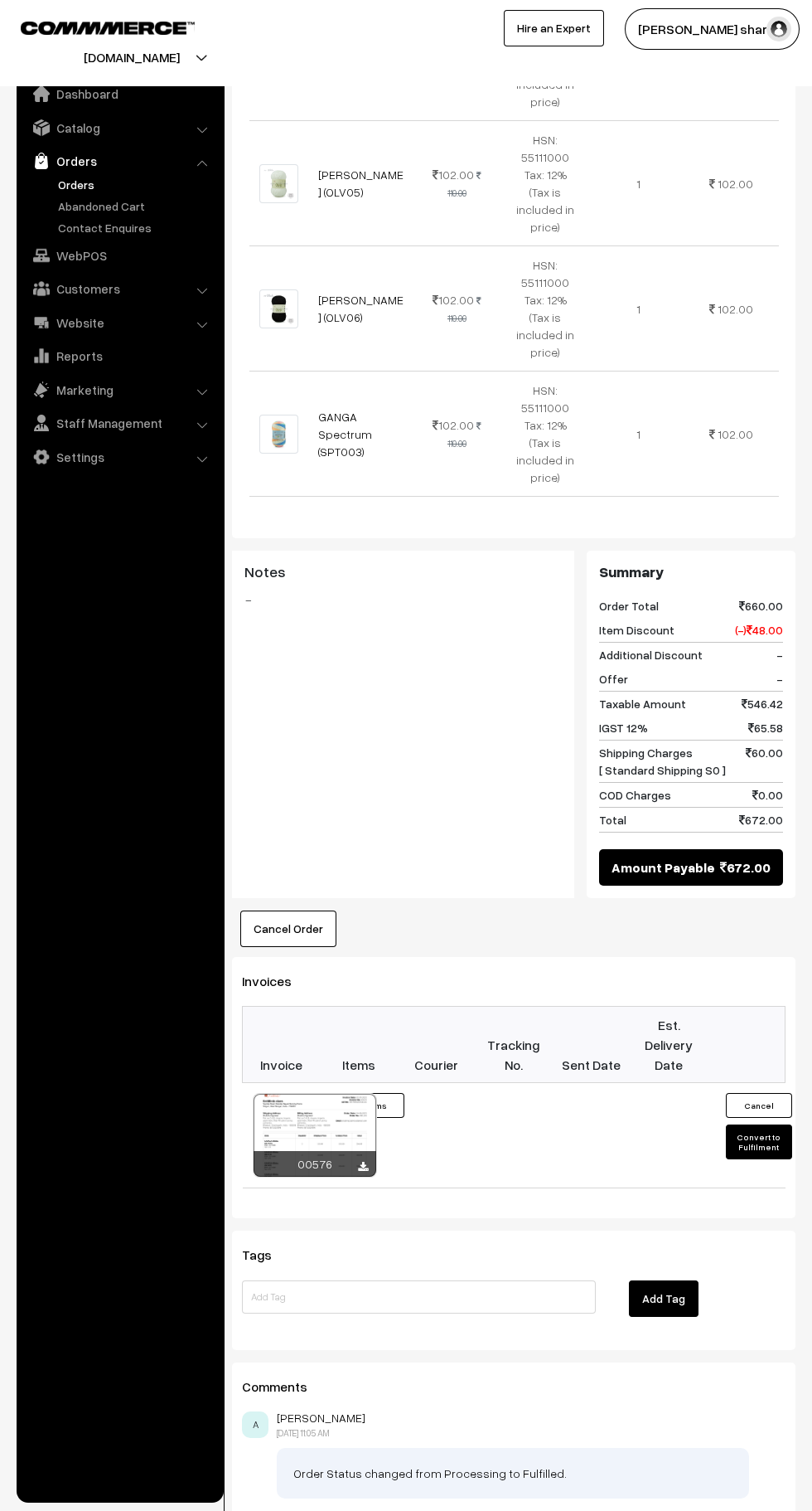
click at [764, 1125] on button "Convert to Fulfilment" at bounding box center [759, 1142] width 66 height 35
select select "0"
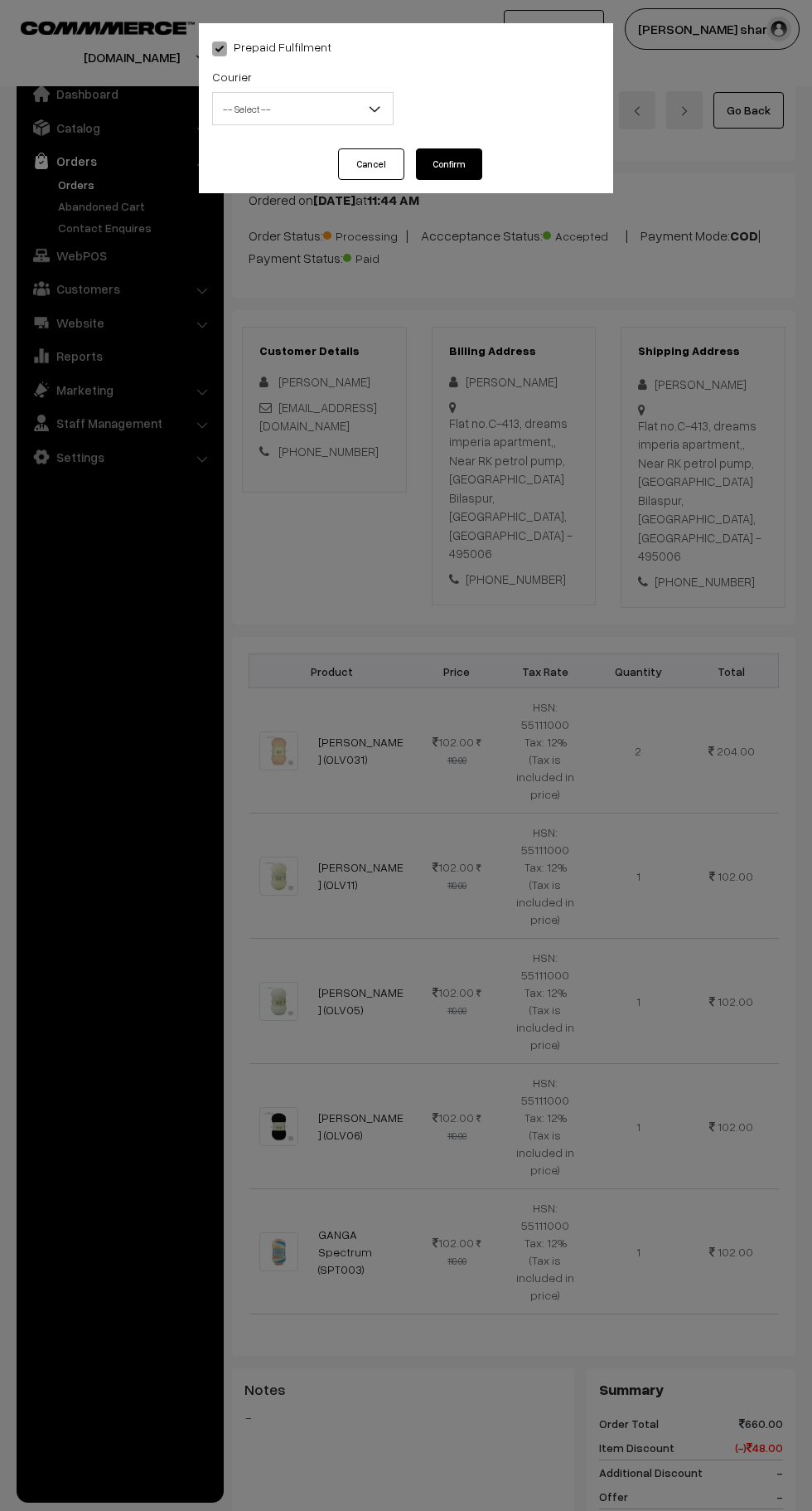
scroll to position [818, 0]
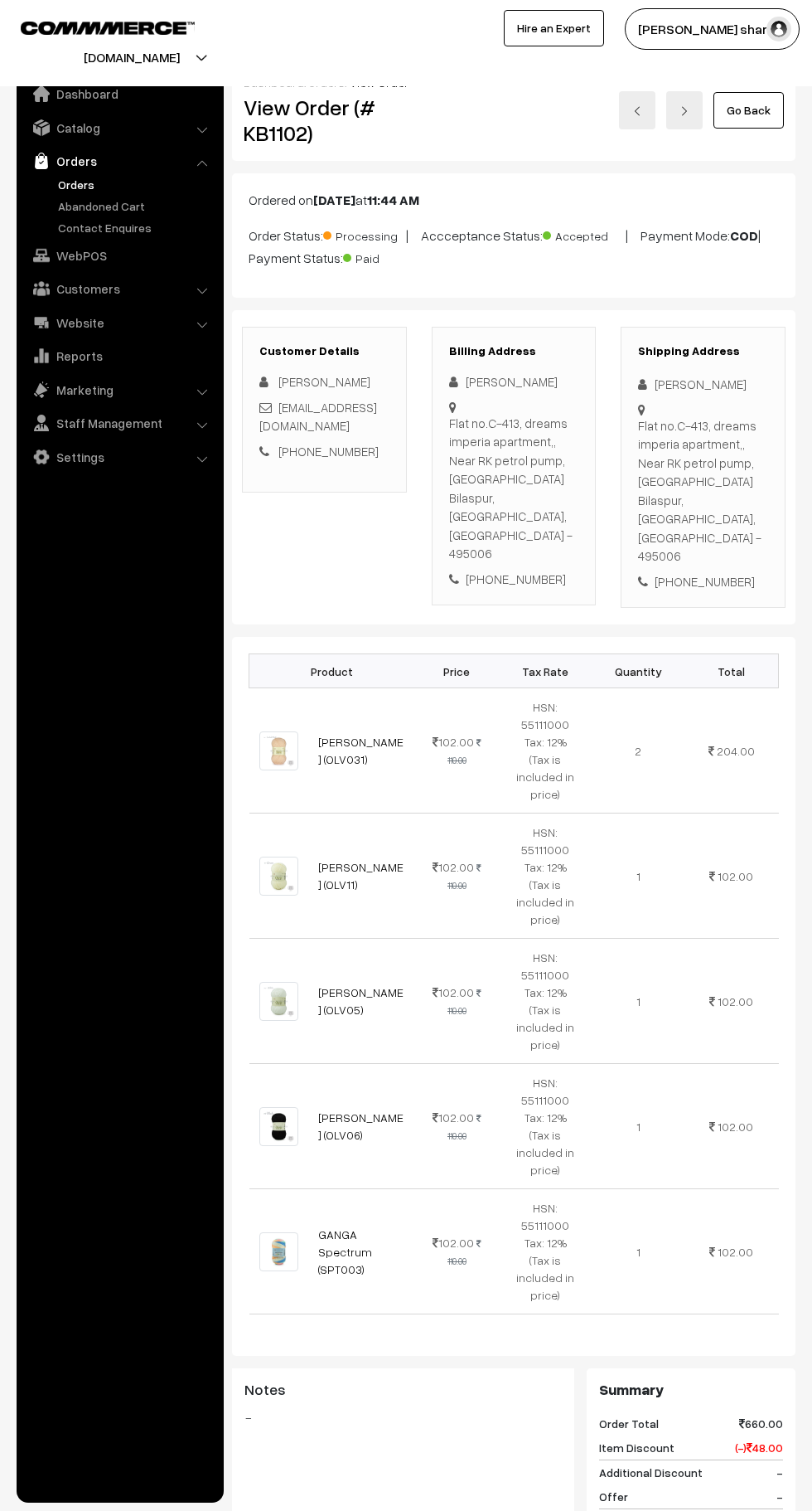
scroll to position [818, 0]
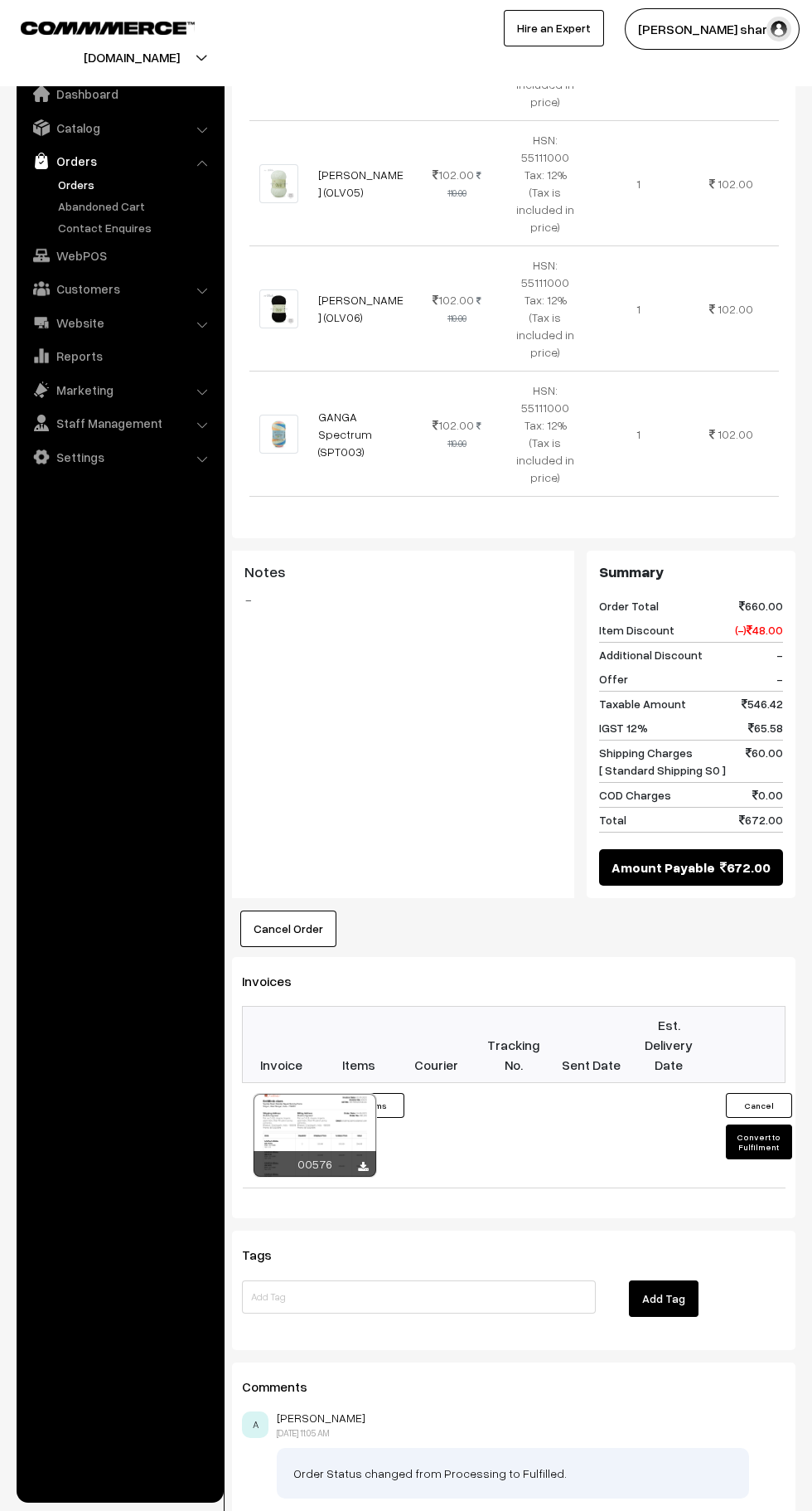
click at [763, 1125] on button "Convert to Fulfilment" at bounding box center [759, 1142] width 66 height 35
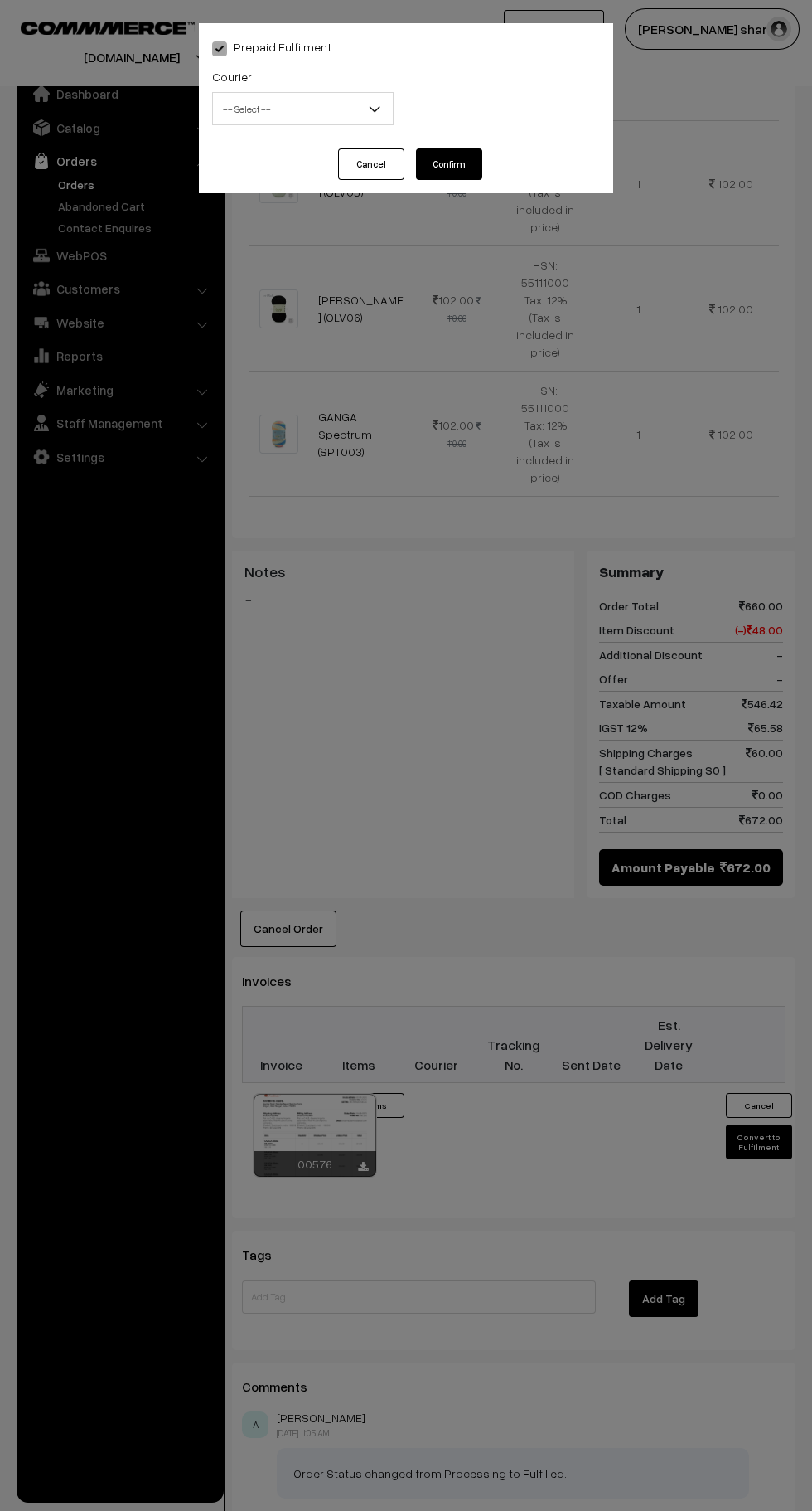
click at [453, 170] on button "Confirm" at bounding box center [449, 164] width 66 height 32
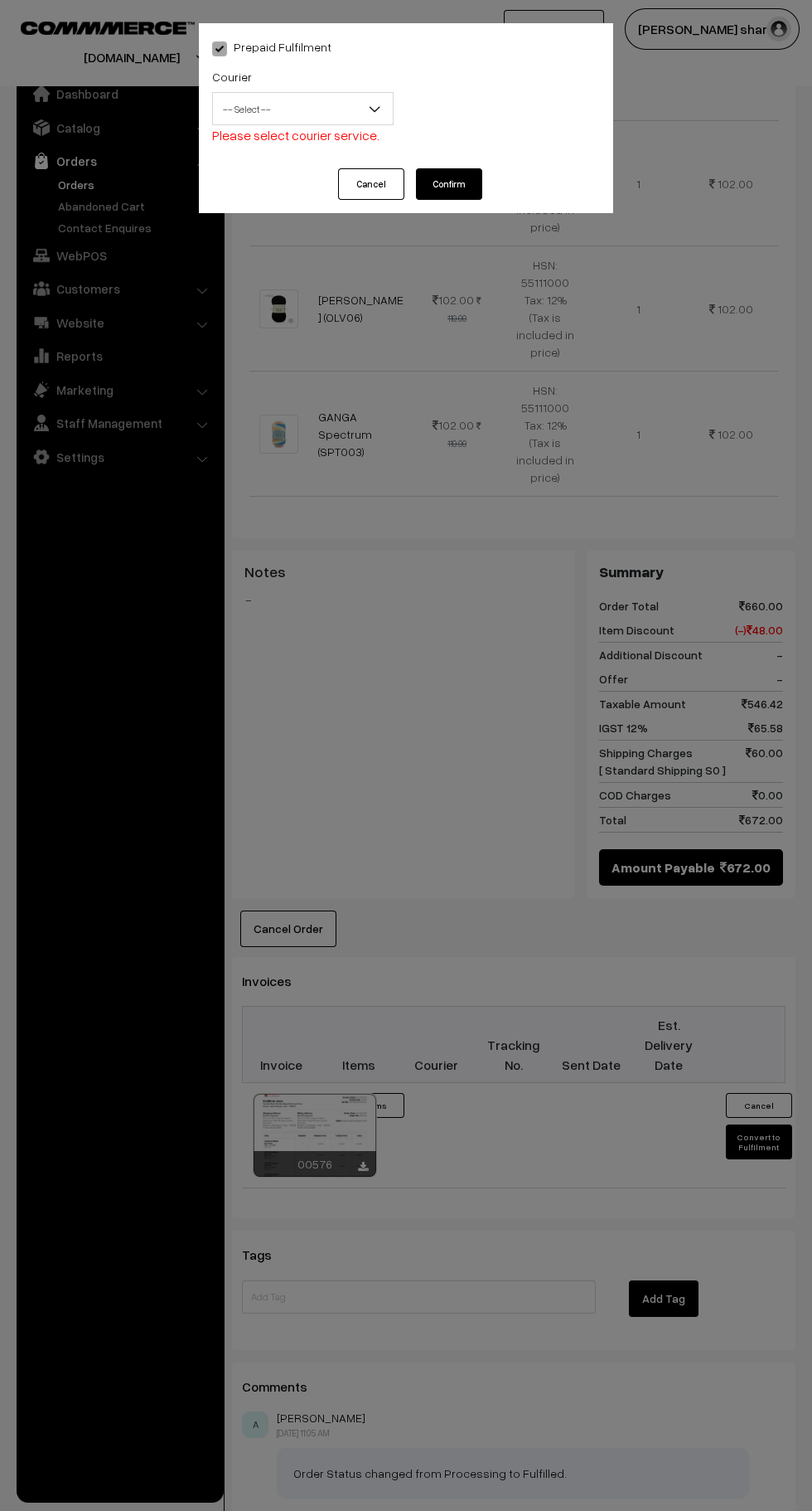
click at [371, 185] on button "Cancel" at bounding box center [370, 184] width 66 height 32
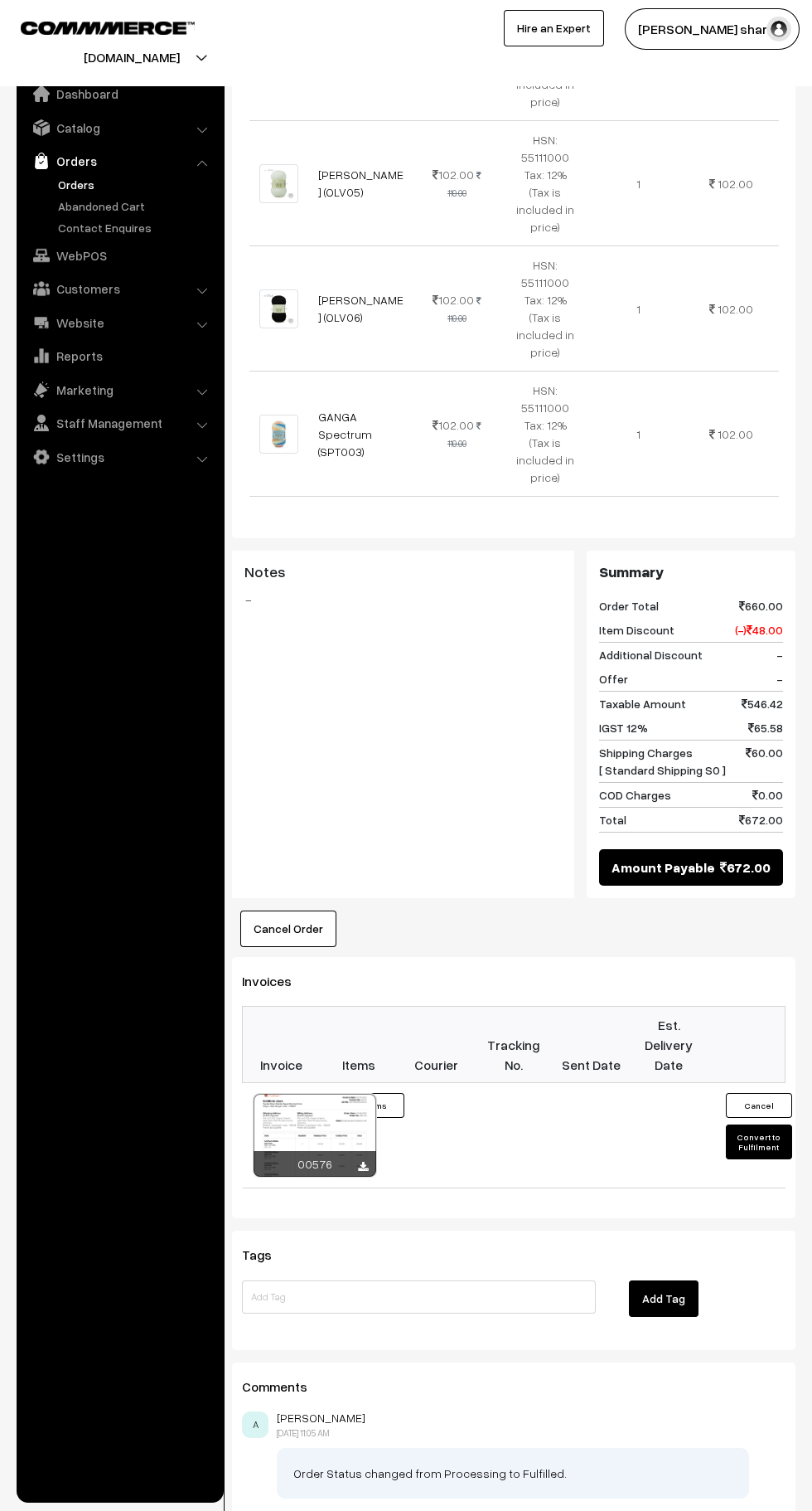
click at [759, 1125] on button "Convert to Fulfilment" at bounding box center [759, 1142] width 66 height 35
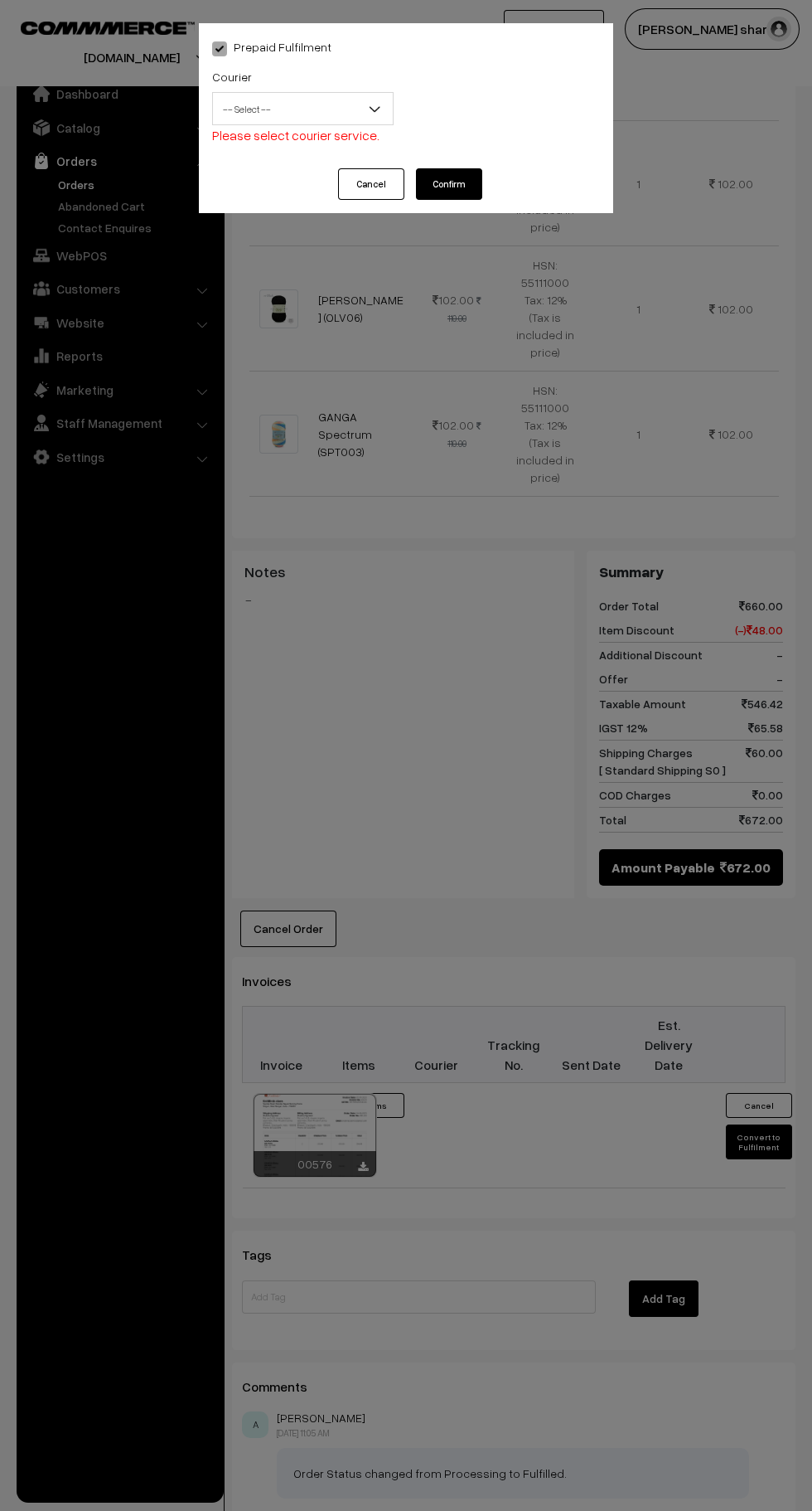
click at [330, 109] on span "-- Select --" at bounding box center [303, 109] width 180 height 29
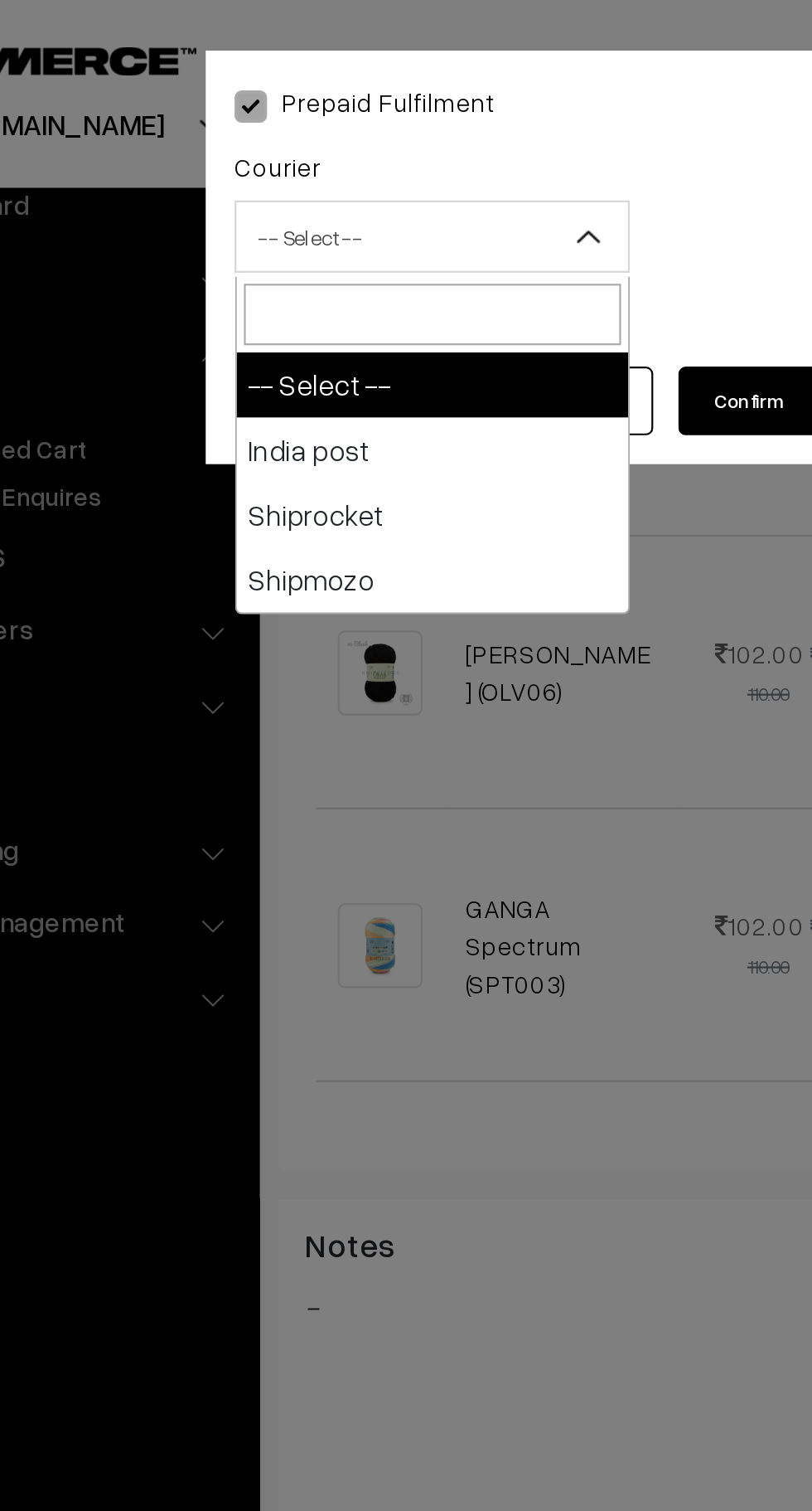
select select "1"
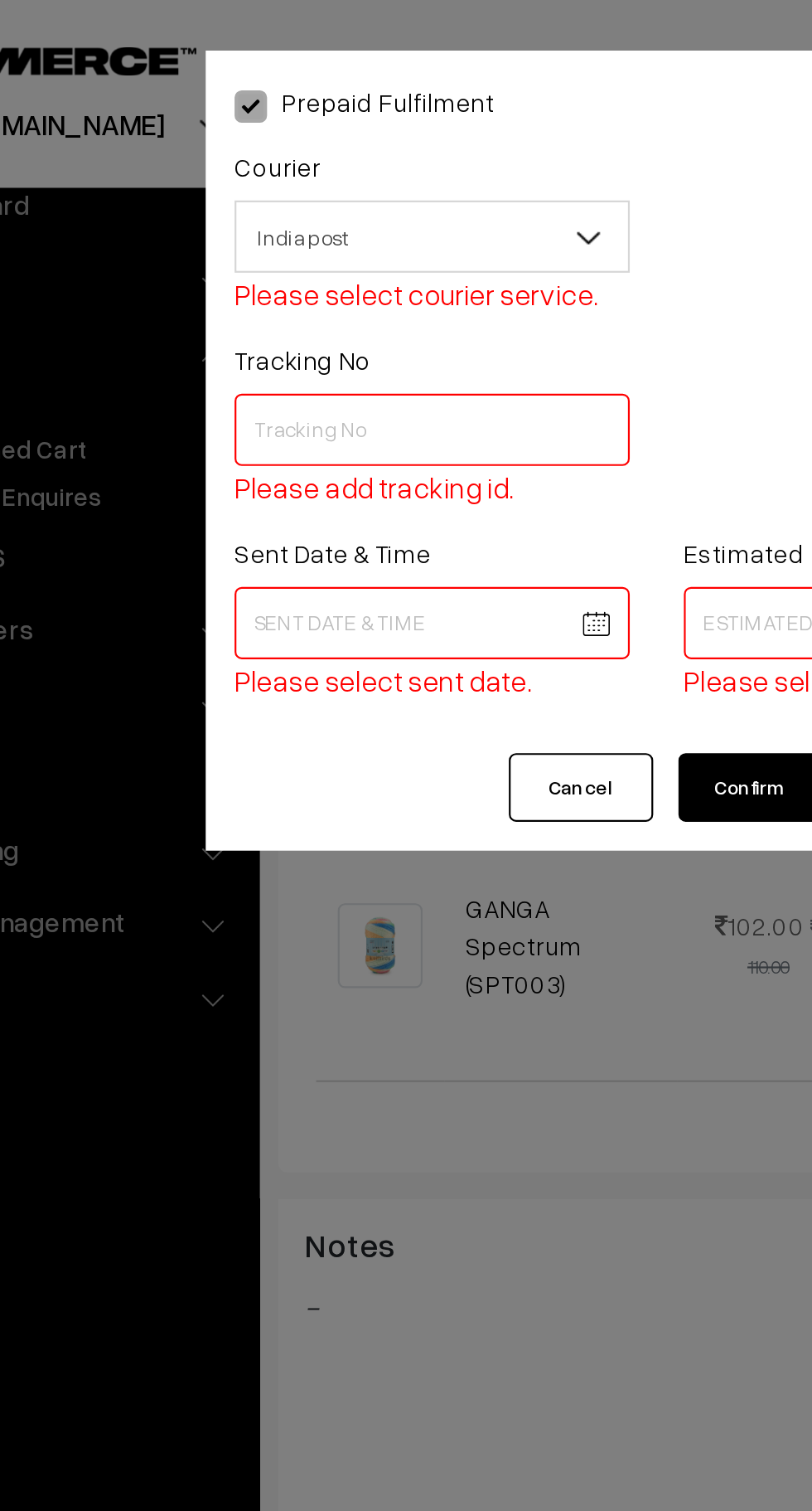
click at [344, 196] on input "text" at bounding box center [302, 197] width 181 height 33
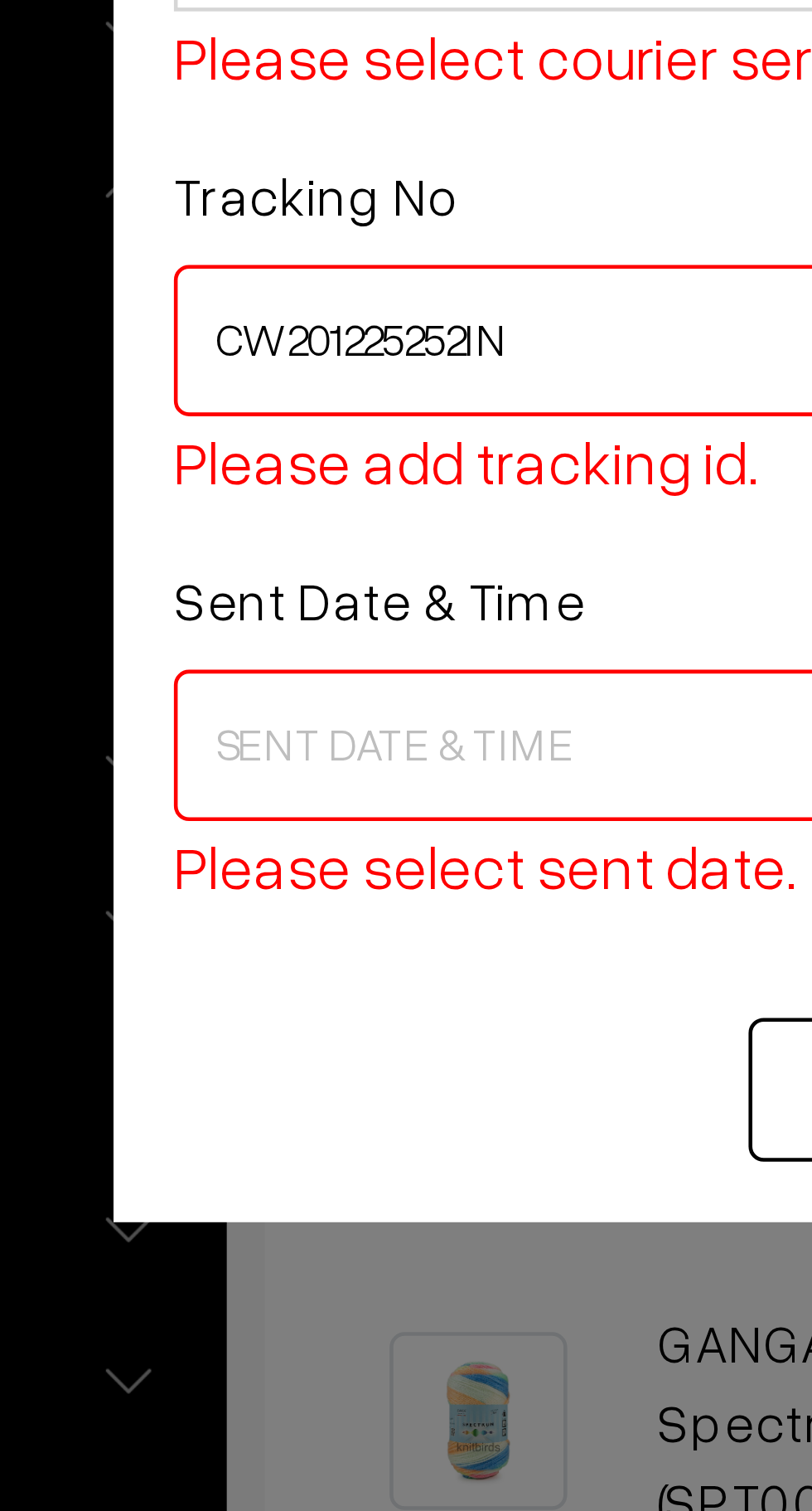
type input "CW201225252IN"
click at [275, 292] on body "Thank you for showing interest. Our team will call you shortly. Close knitbirds…" at bounding box center [406, 411] width 812 height 2457
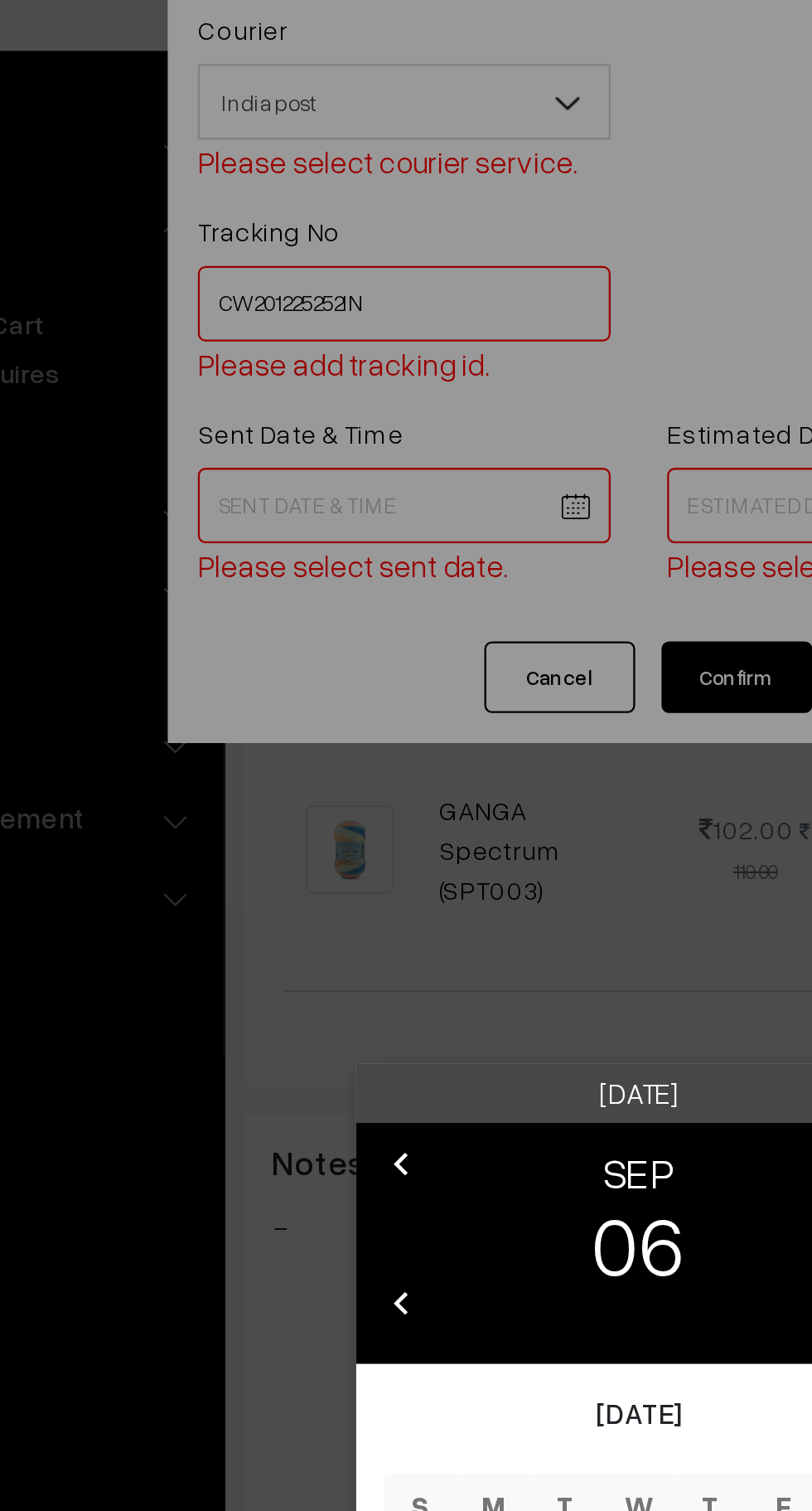
scroll to position [690, 0]
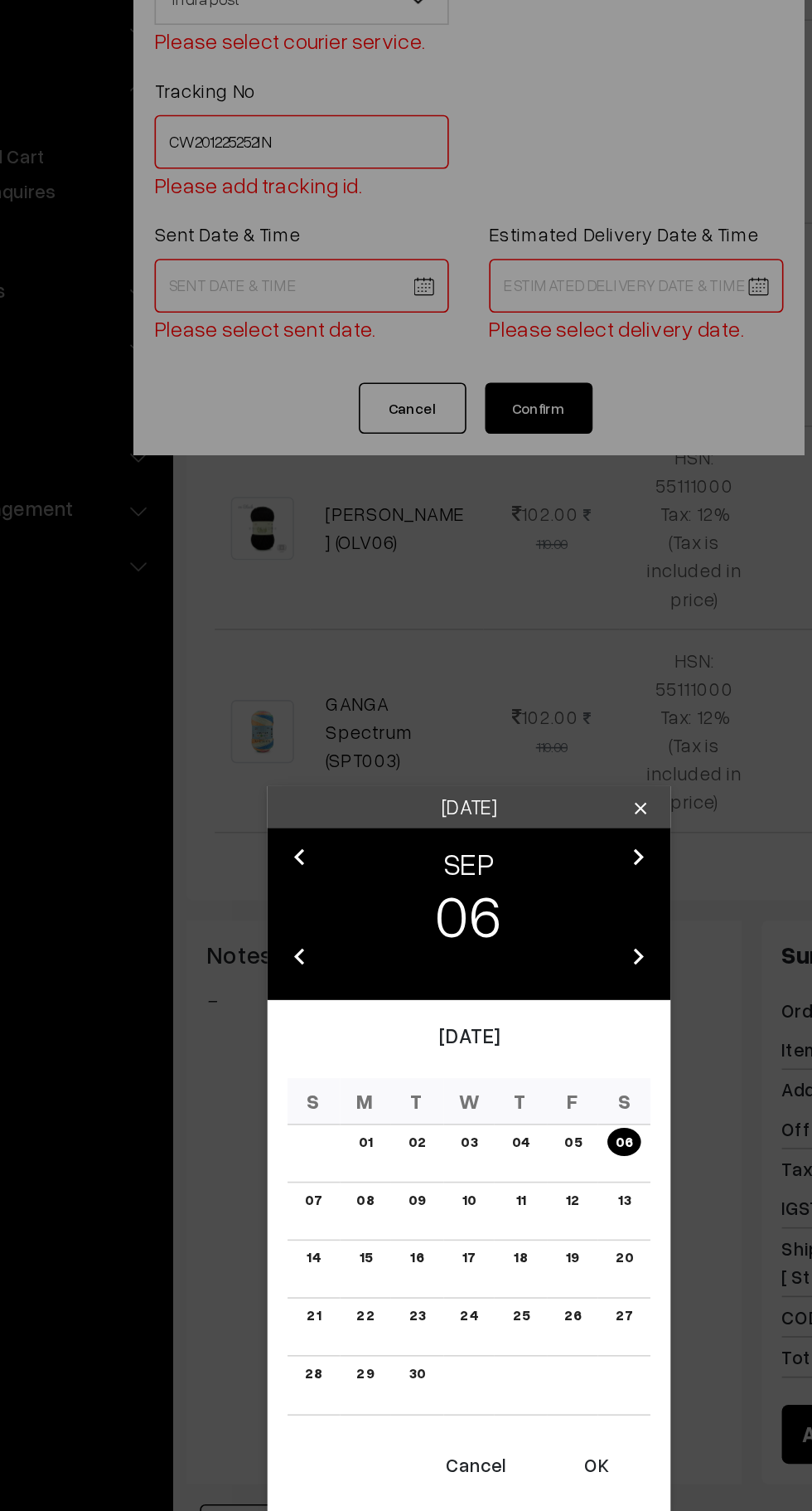
click at [493, 1019] on button "OK" at bounding box center [484, 1014] width 66 height 36
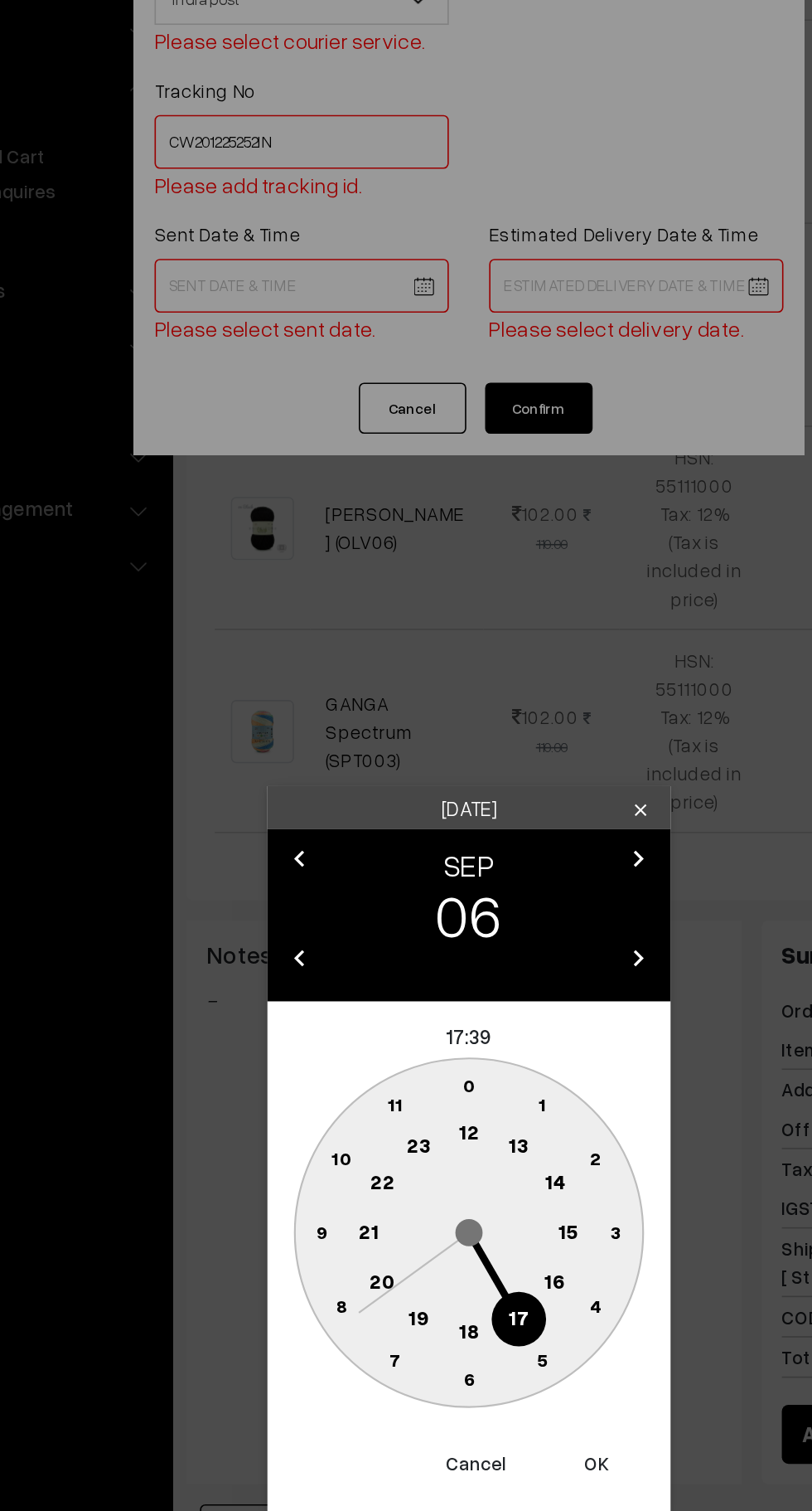
click at [329, 822] on text "10" at bounding box center [328, 823] width 13 height 14
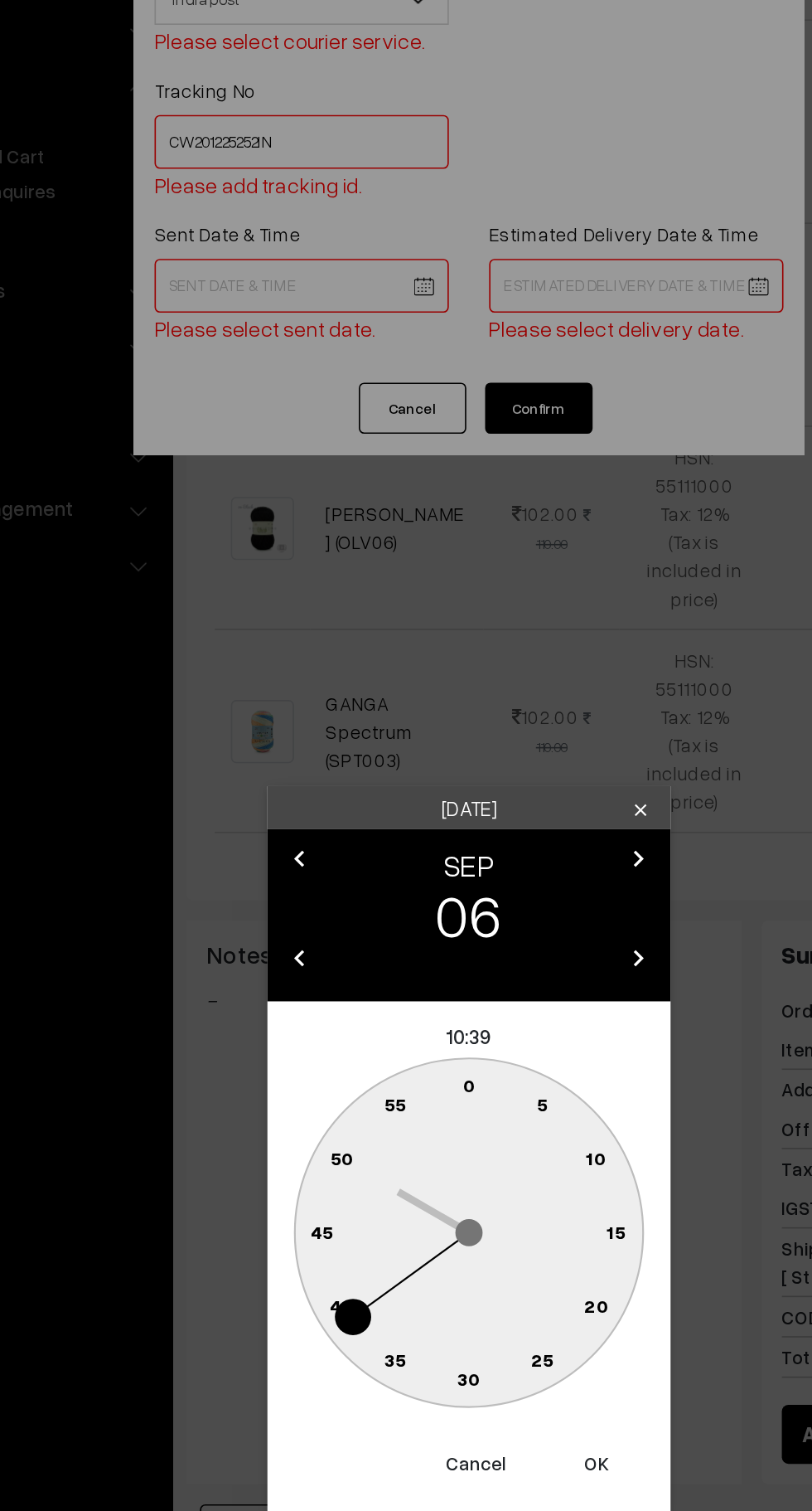
click at [409, 778] on text "0" at bounding box center [407, 778] width 7 height 14
type input "06-09-2025 10:00"
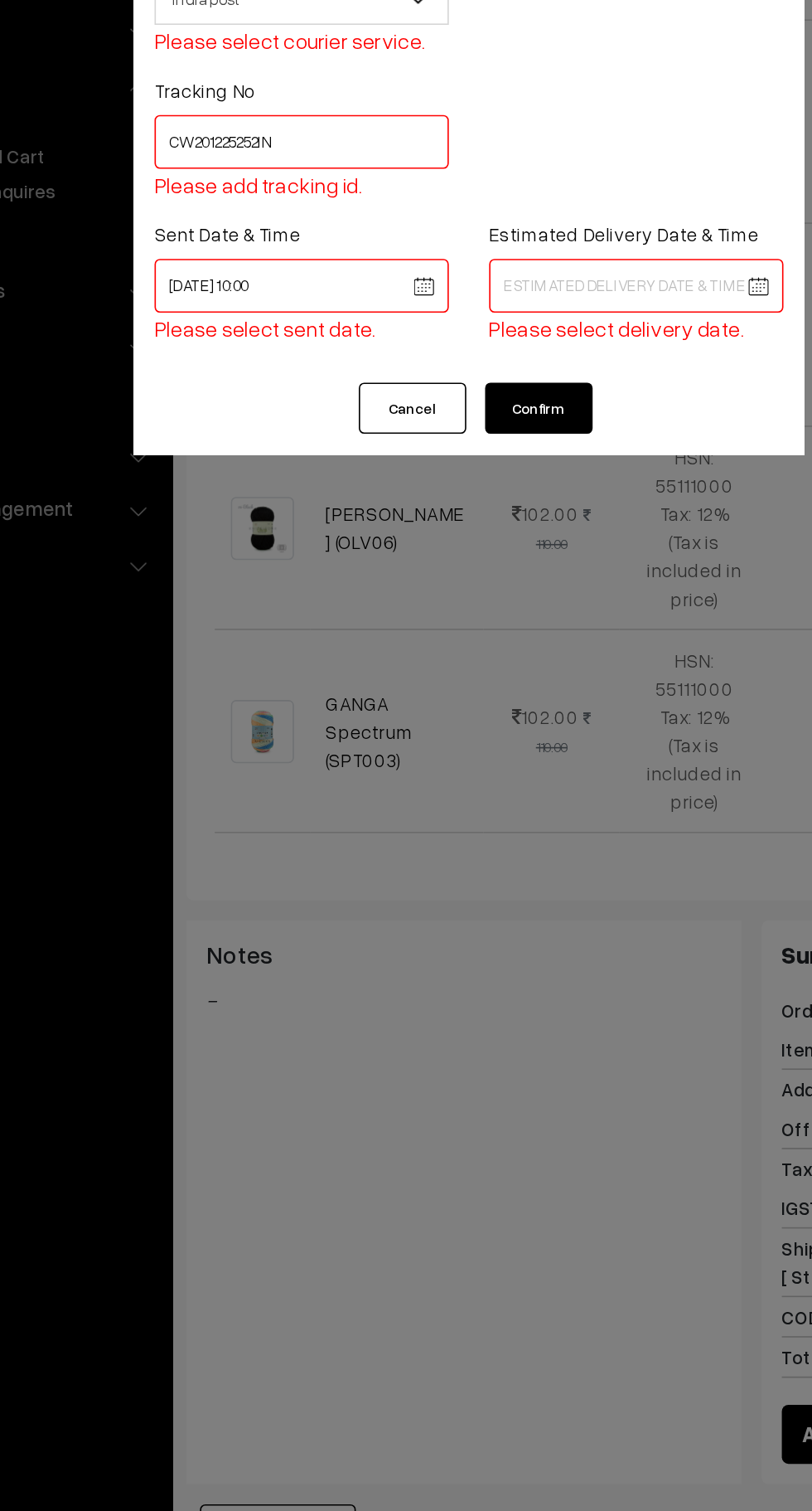
click at [513, 291] on body "Thank you for showing interest. Our team will call you shortly. Close knitbirds…" at bounding box center [406, 538] width 812 height 2457
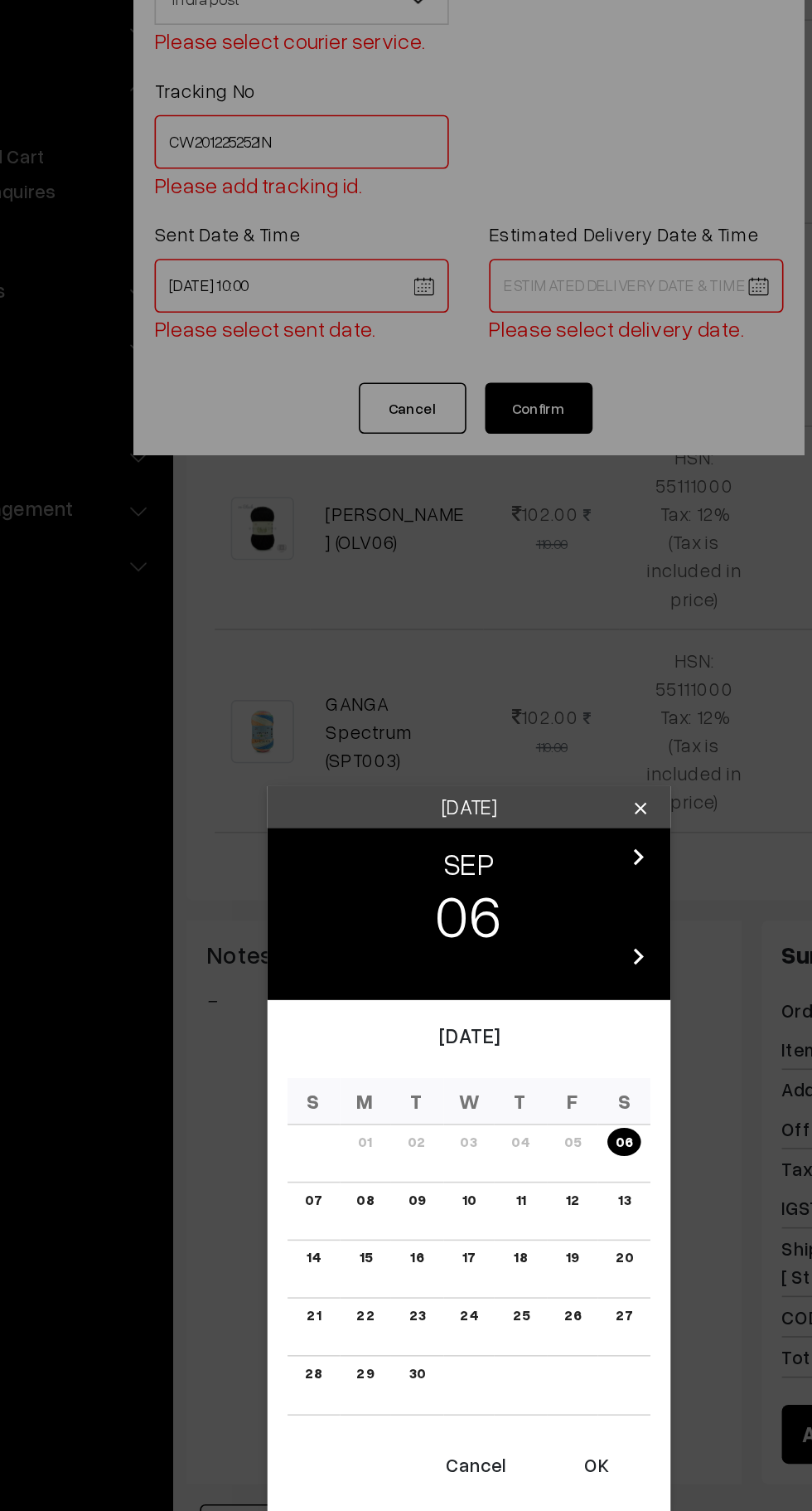
click at [500, 852] on link "13" at bounding box center [502, 849] width 17 height 17
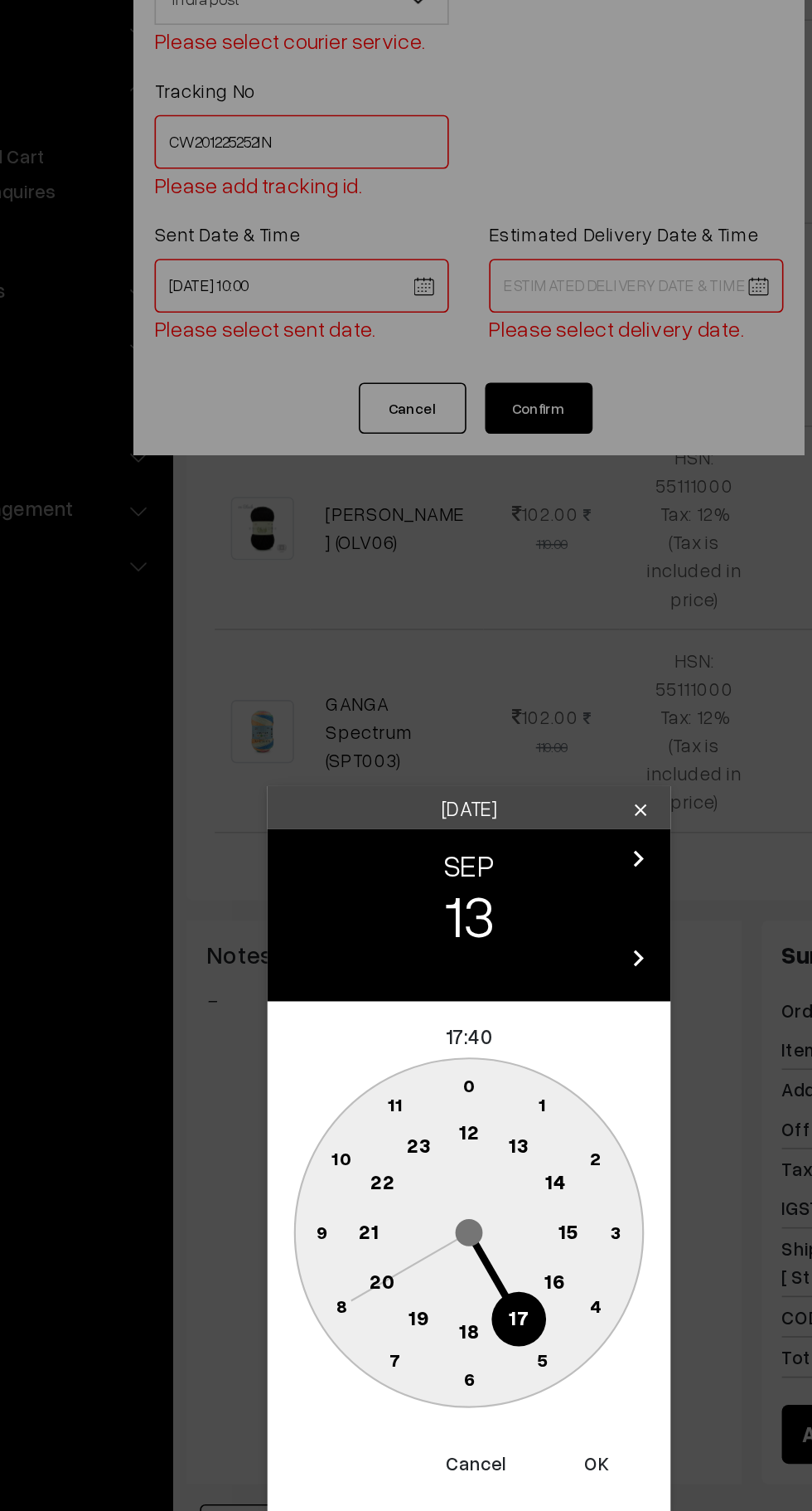
click at [456, 910] on circle at bounding box center [459, 901] width 34 height 34
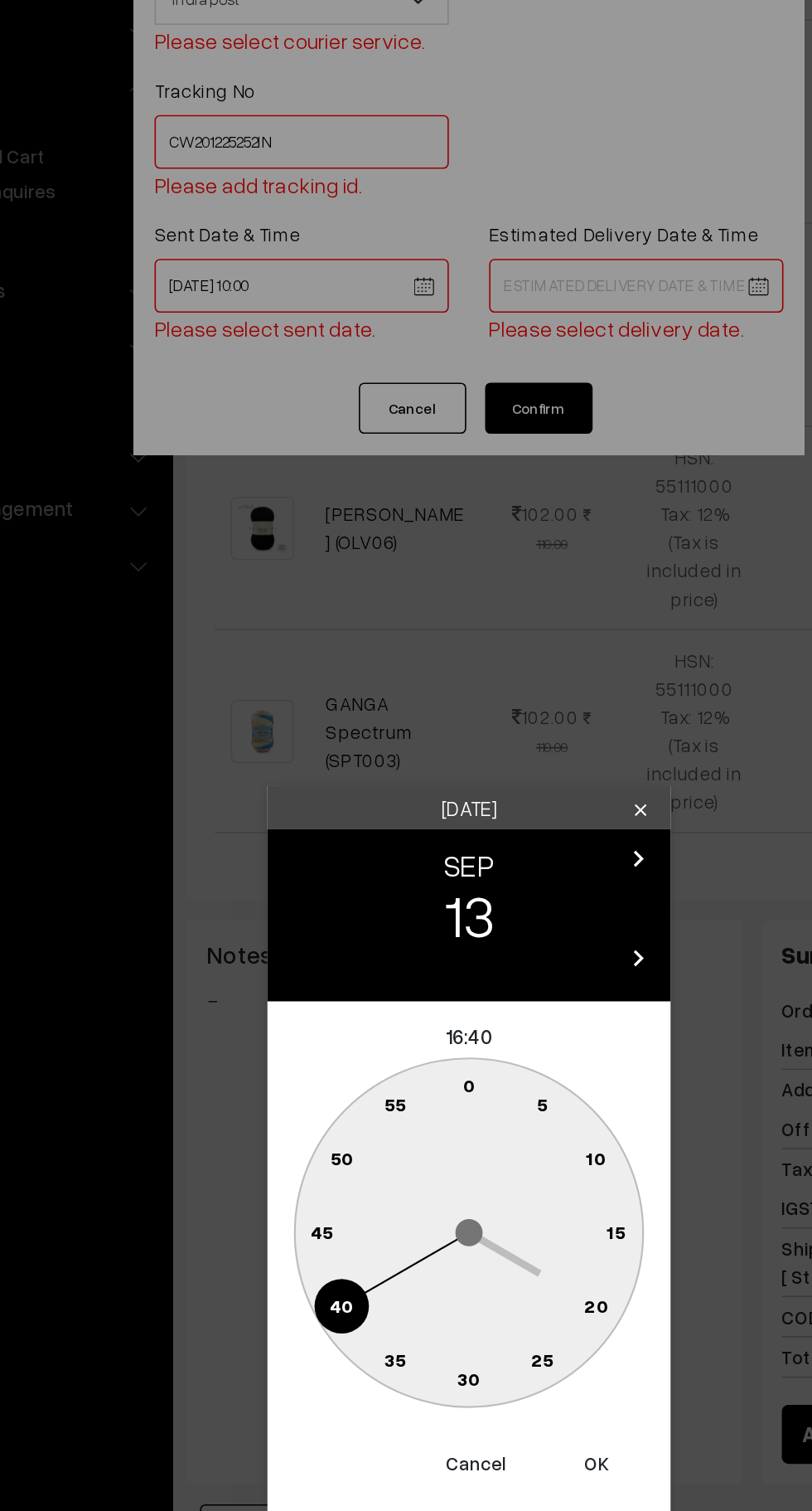
click at [406, 779] on text "0" at bounding box center [407, 778] width 7 height 14
type input "13-09-2025 16:00"
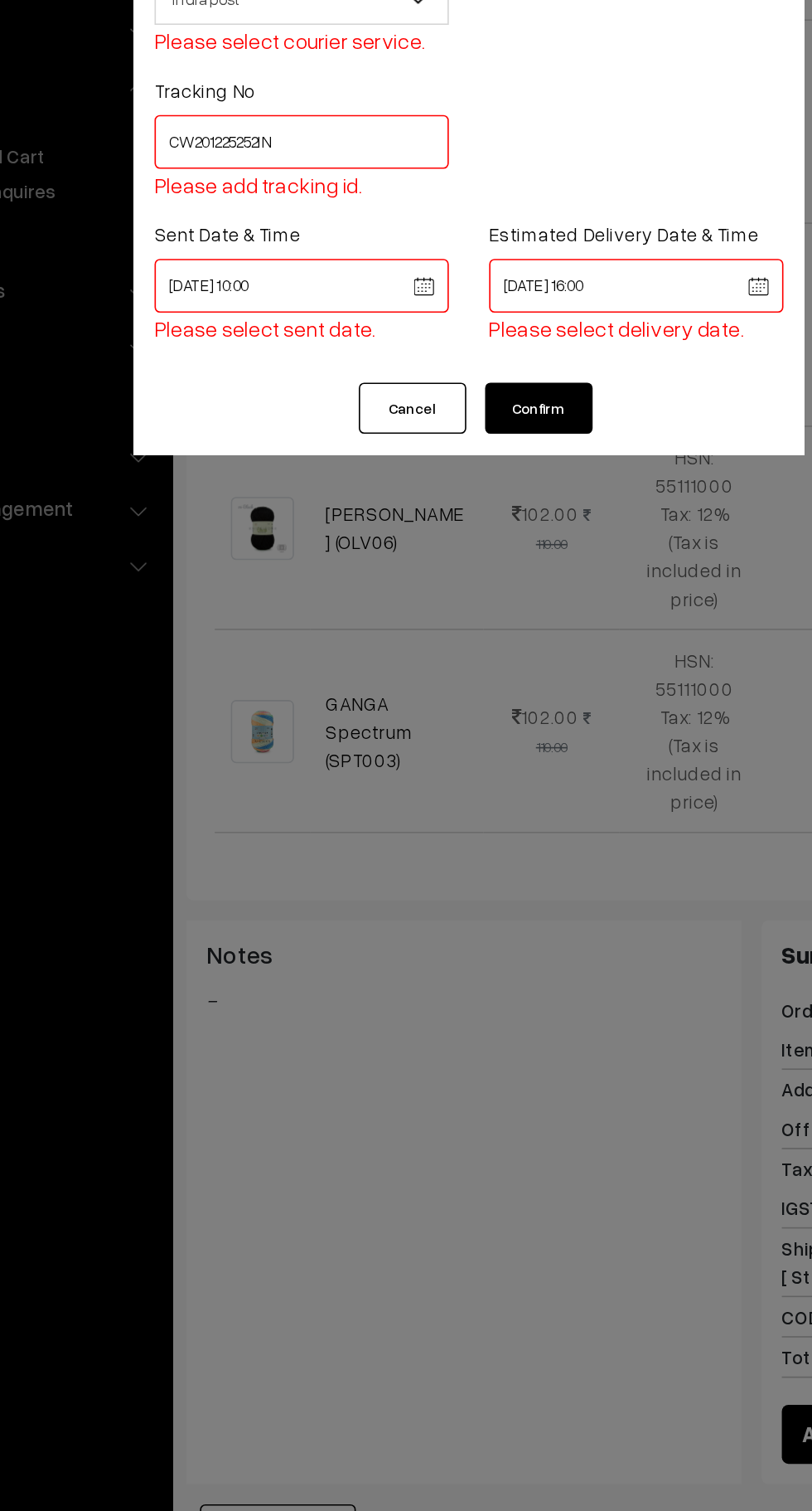
click at [468, 362] on button "Confirm" at bounding box center [449, 362] width 66 height 32
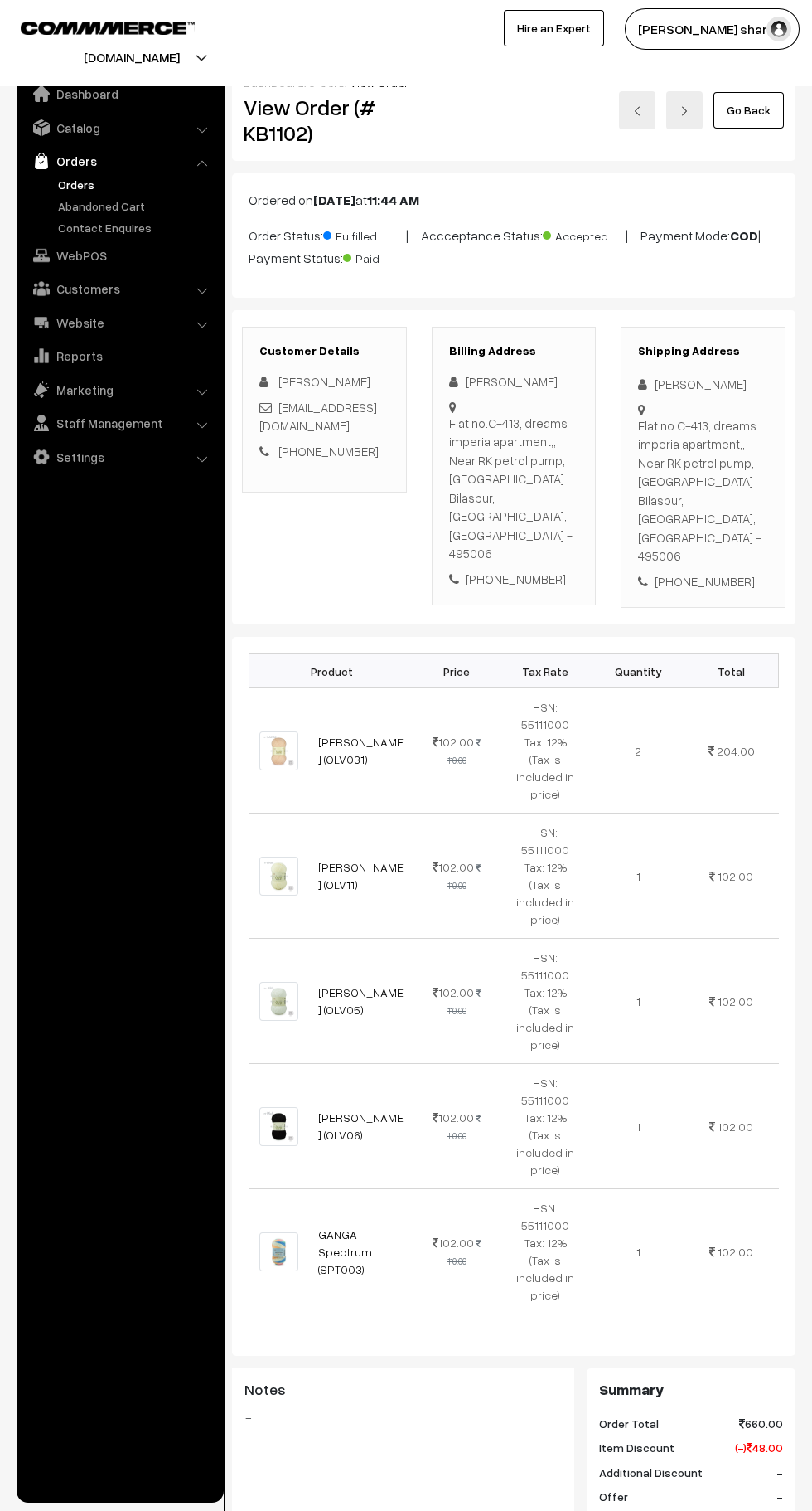
click at [740, 112] on link "Go Back" at bounding box center [748, 110] width 70 height 36
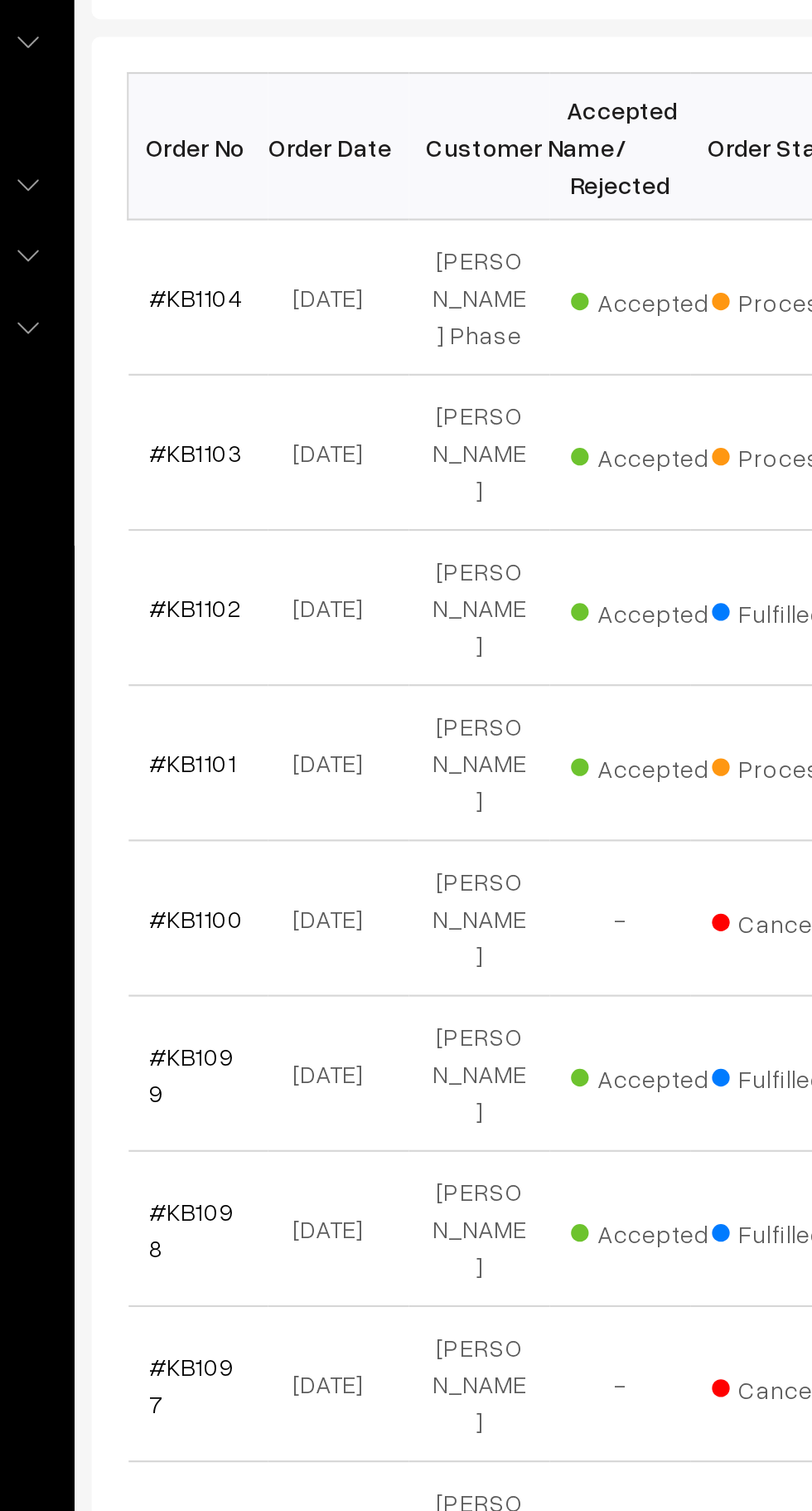
click at [285, 511] on link "#KB1103" at bounding box center [281, 517] width 44 height 14
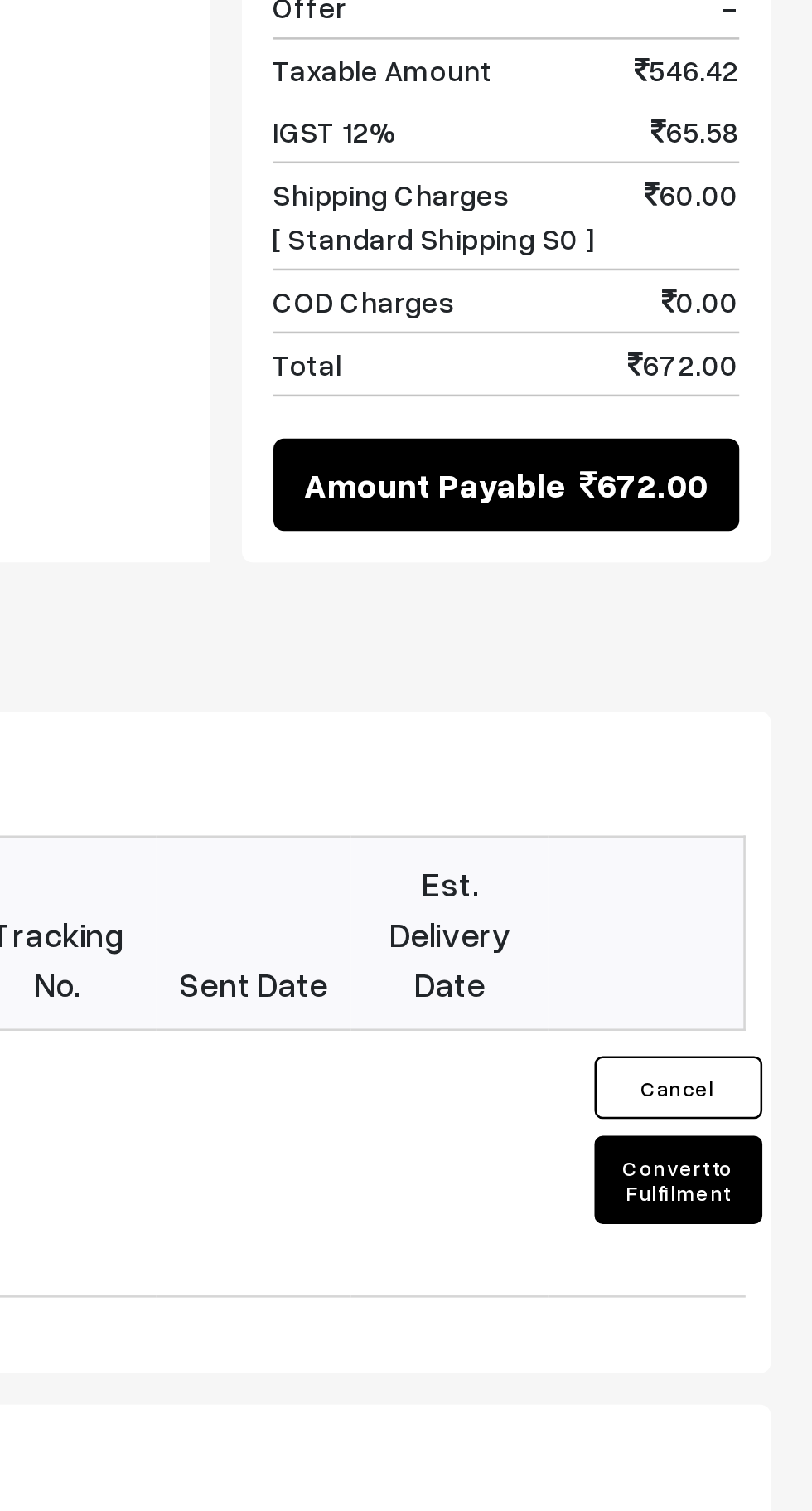
scroll to position [906, 0]
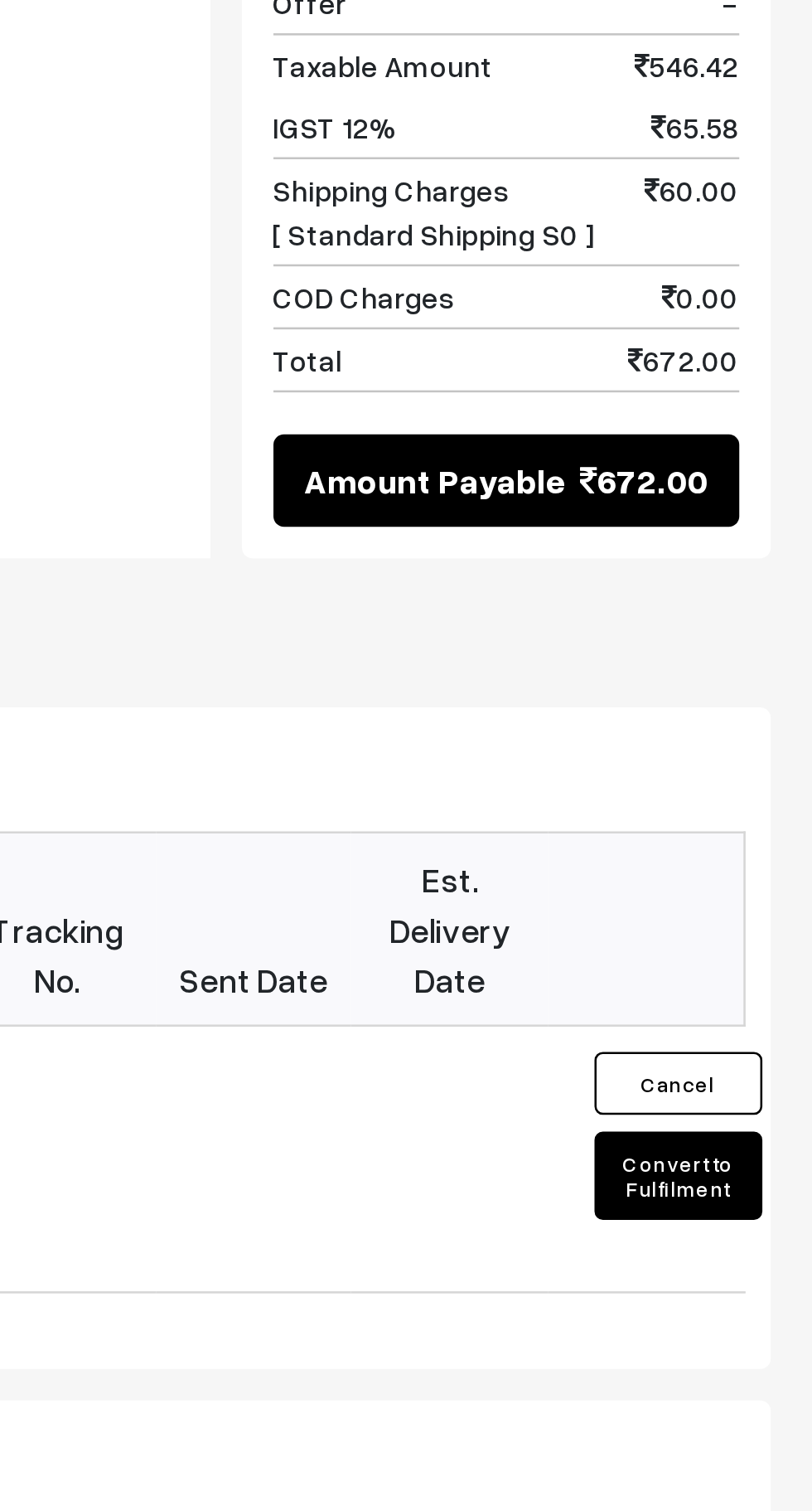
click at [765, 1124] on button "Convert to Fulfilment" at bounding box center [759, 1141] width 66 height 35
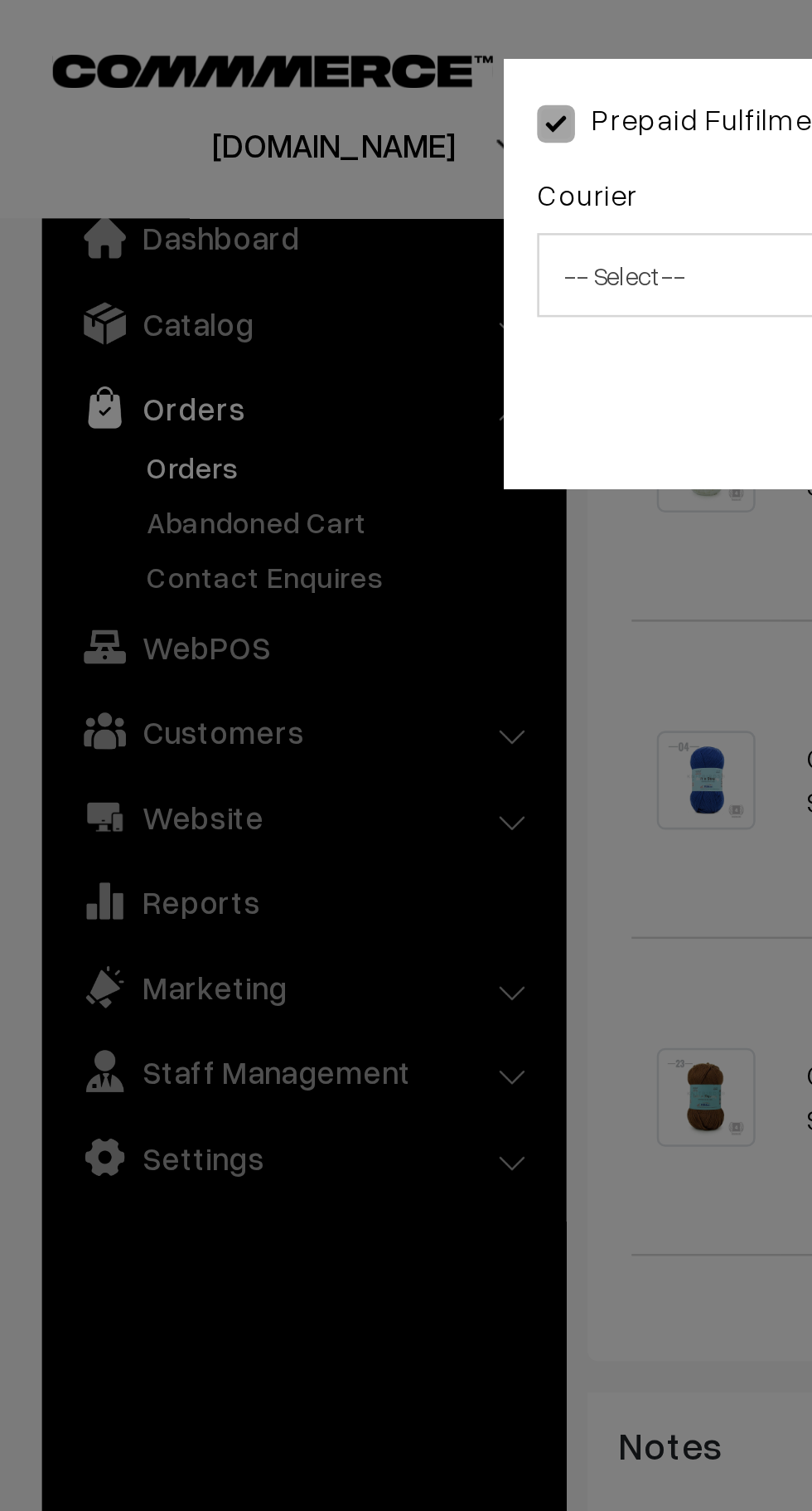
click at [264, 112] on span "-- Select --" at bounding box center [303, 109] width 180 height 29
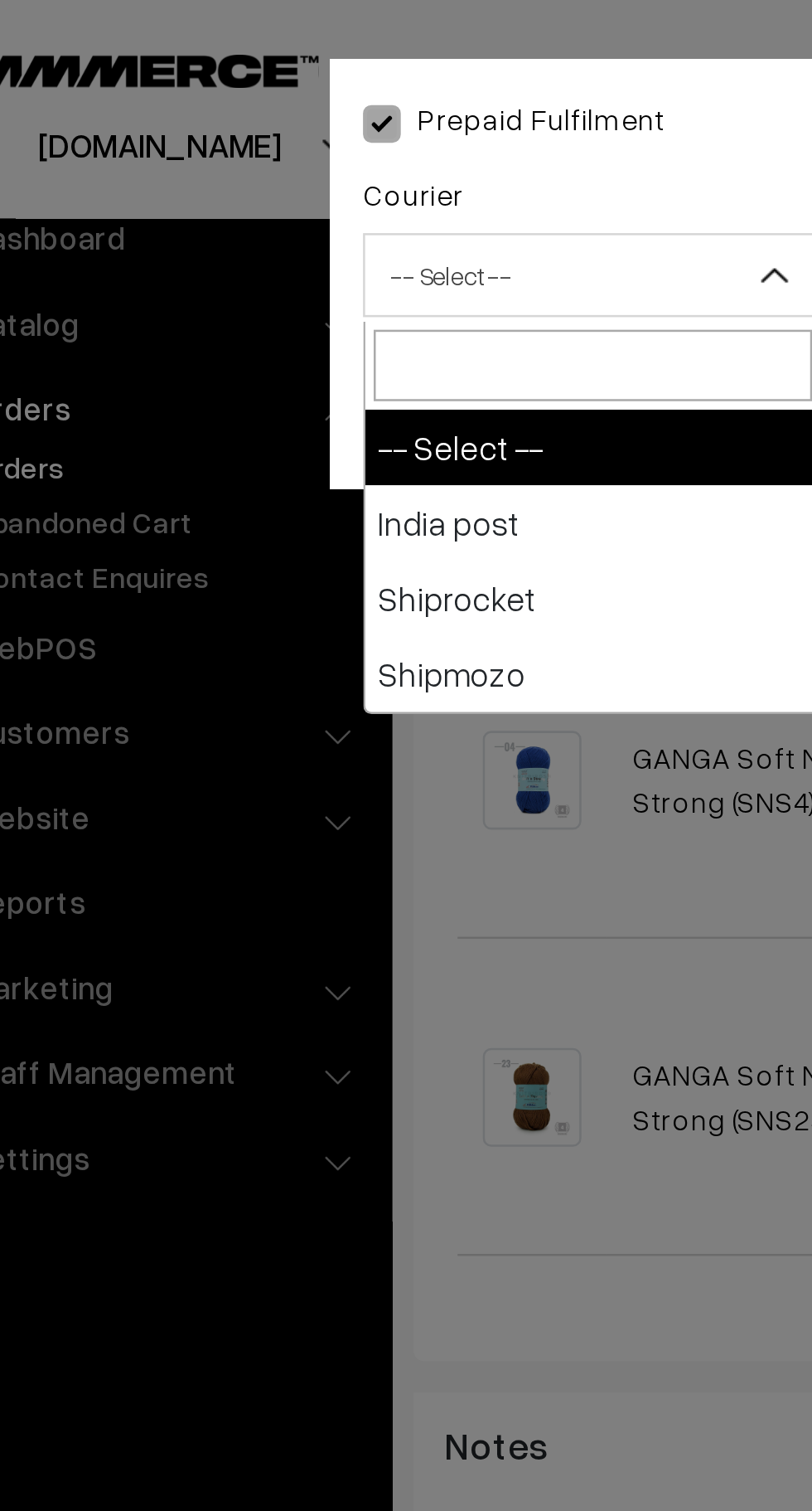
select select "1"
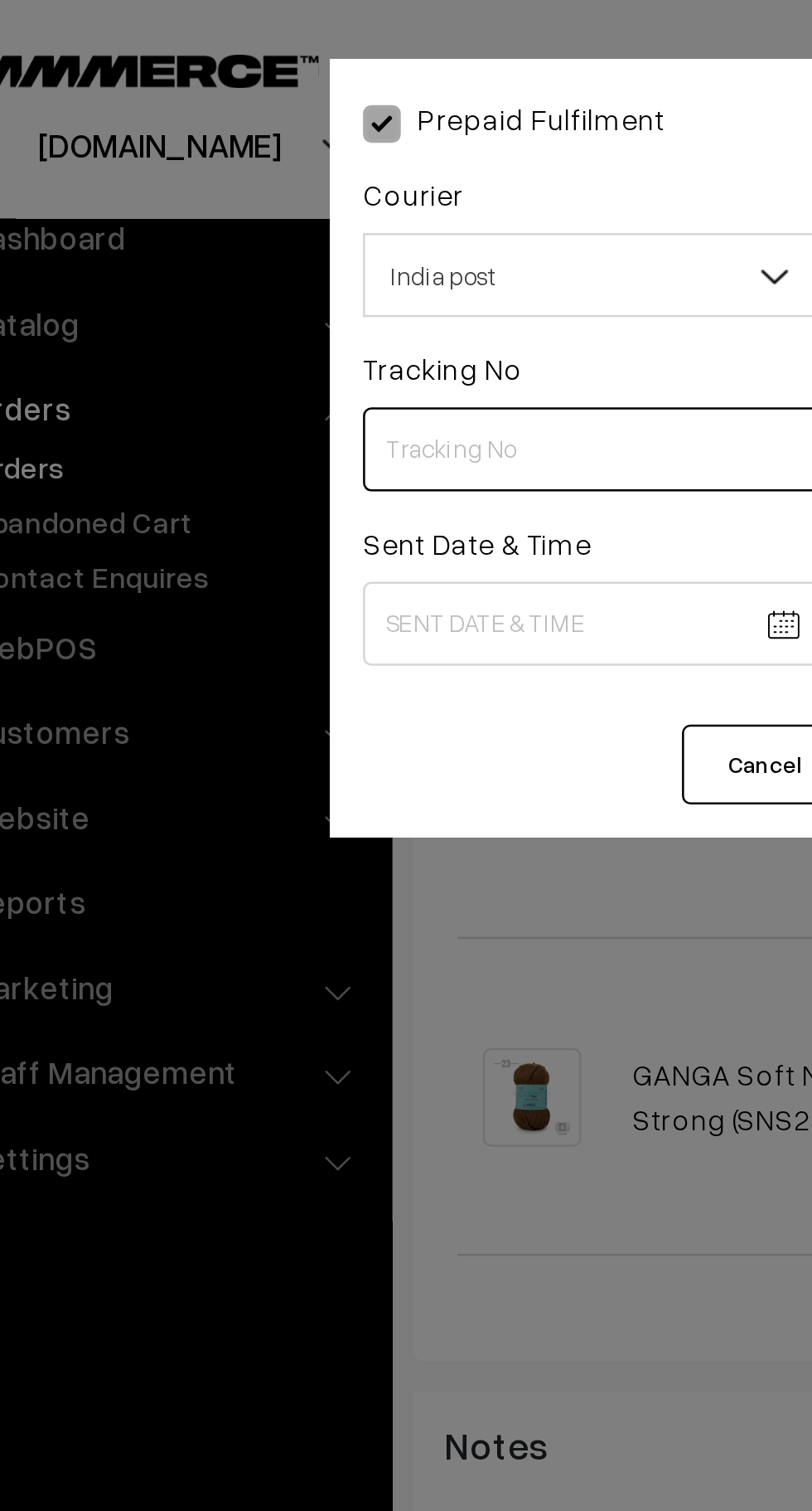
click at [292, 179] on input "text" at bounding box center [302, 178] width 181 height 33
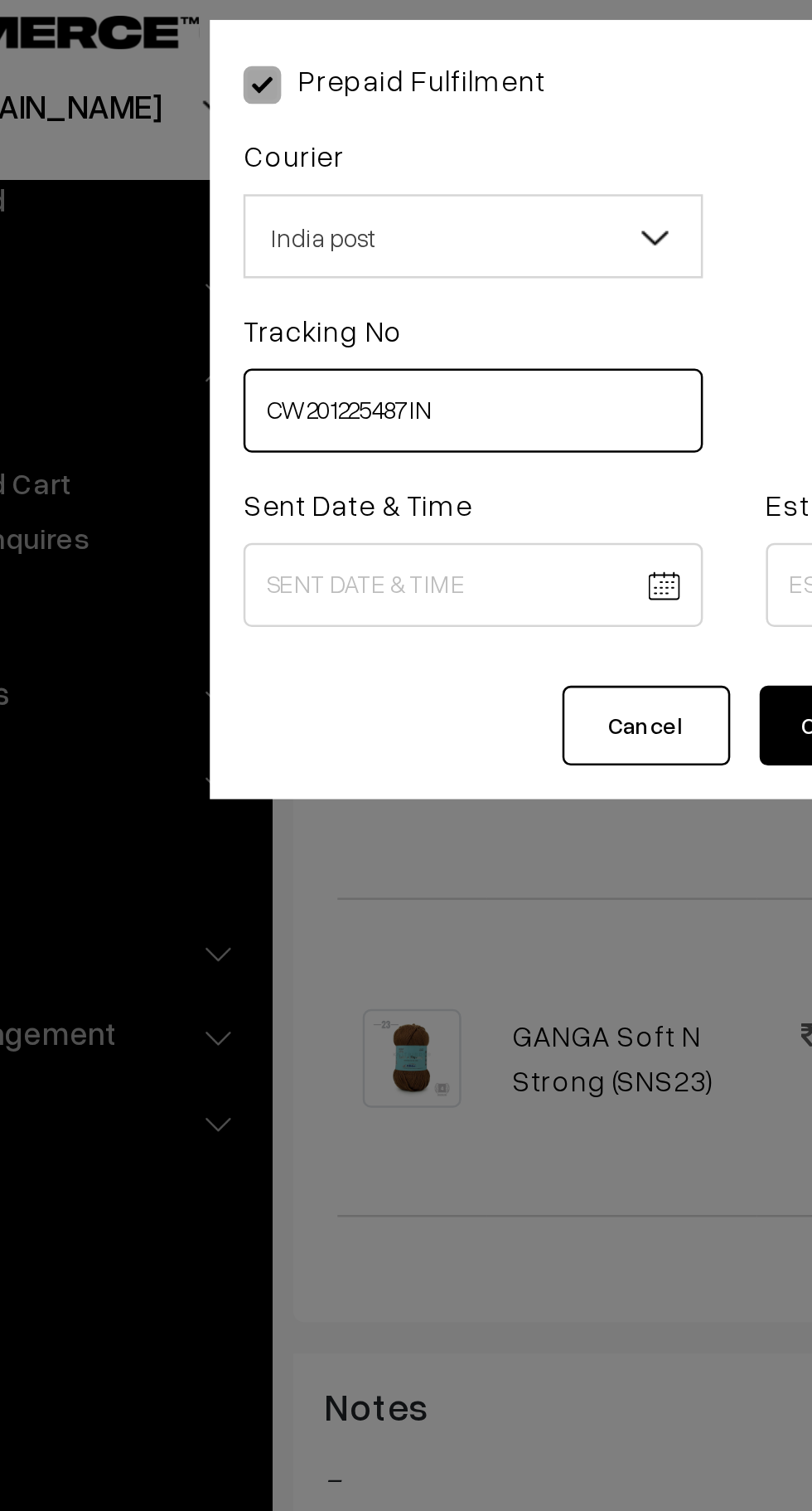
type input "CW201225487IN"
click at [306, 250] on body "Thank you for showing interest. Our team will call you shortly. Close knitbirds…" at bounding box center [406, 366] width 812 height 2545
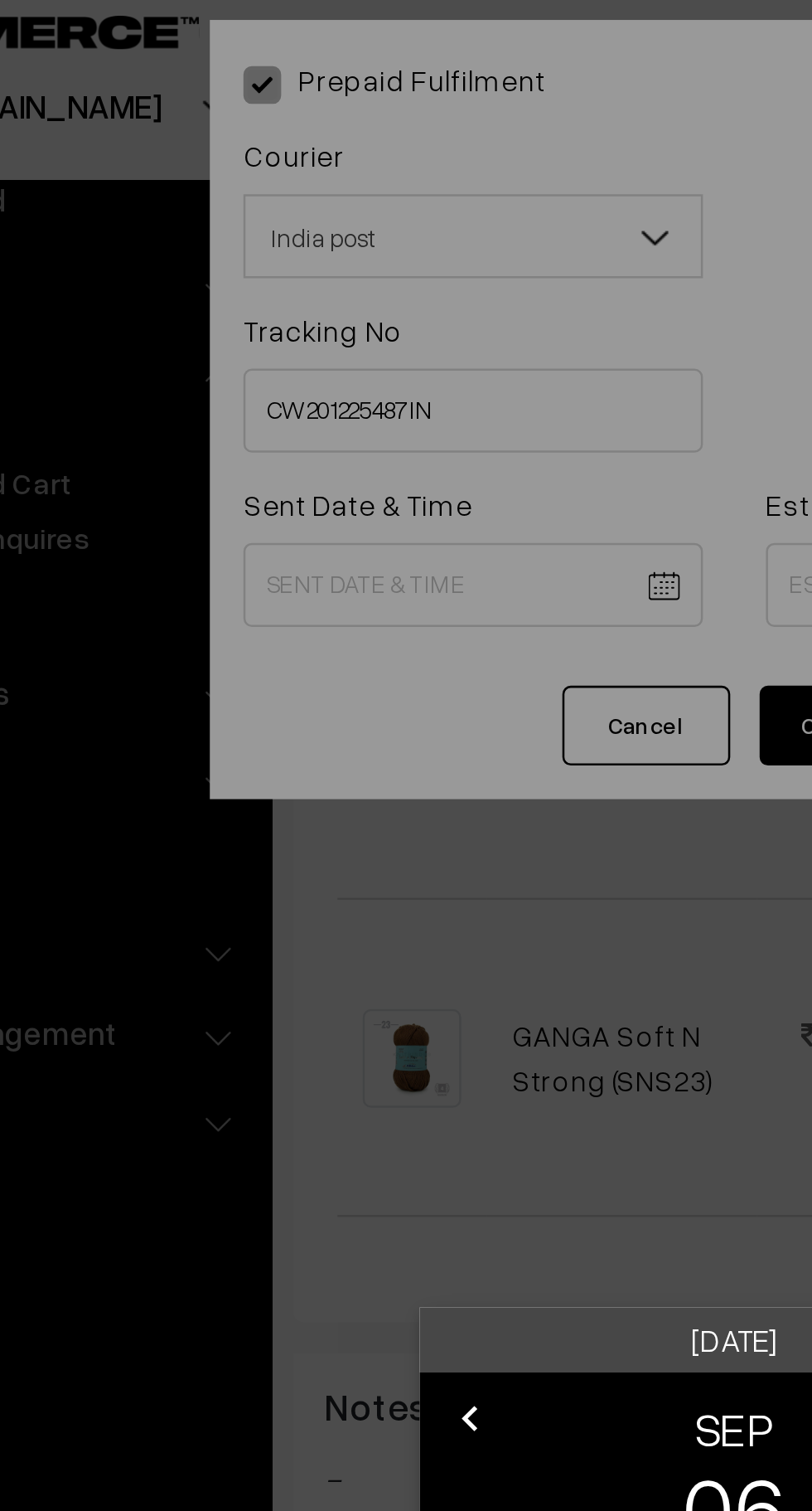
scroll to position [781, 0]
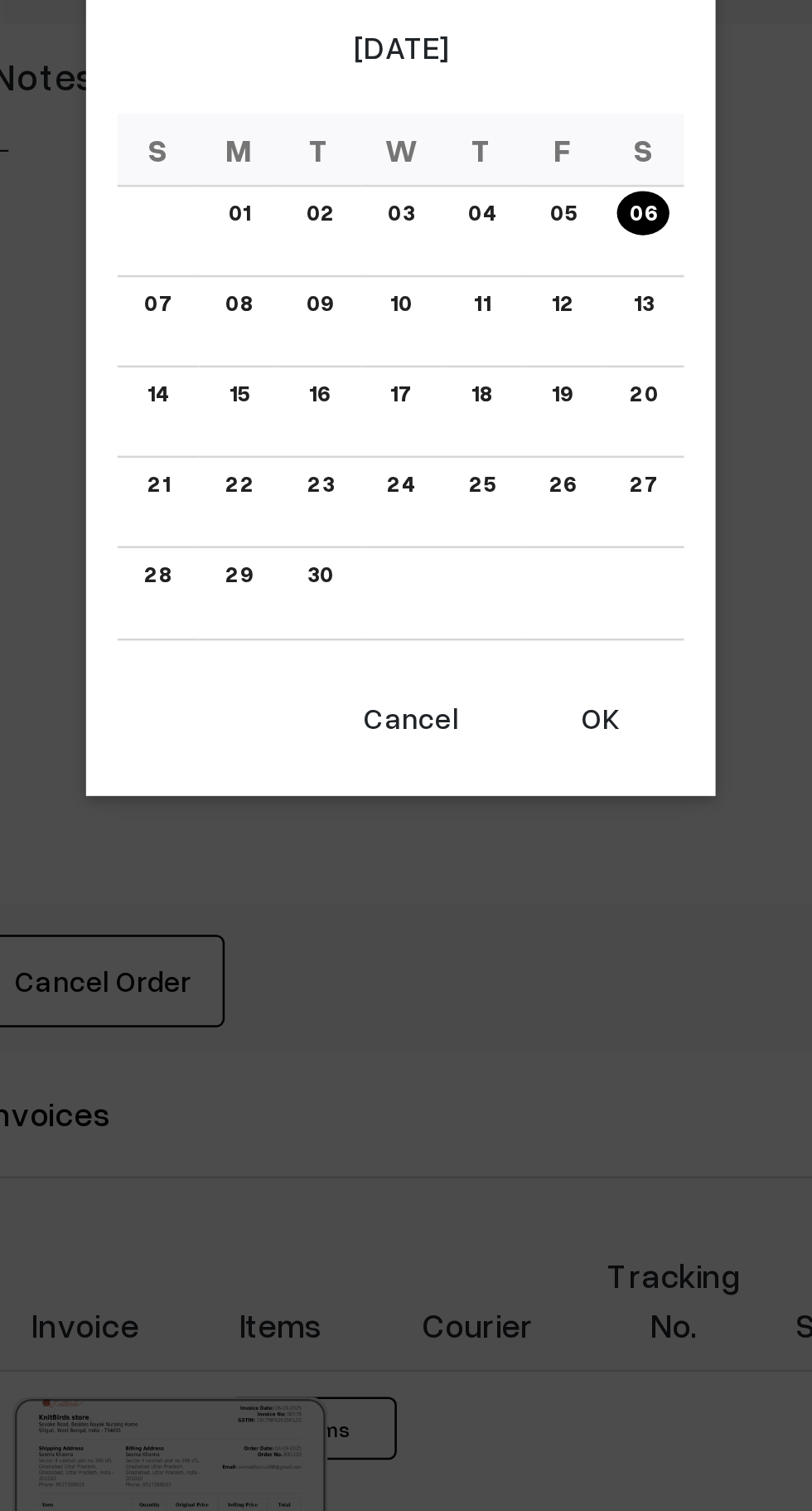
click at [487, 955] on button "OK" at bounding box center [484, 950] width 66 height 36
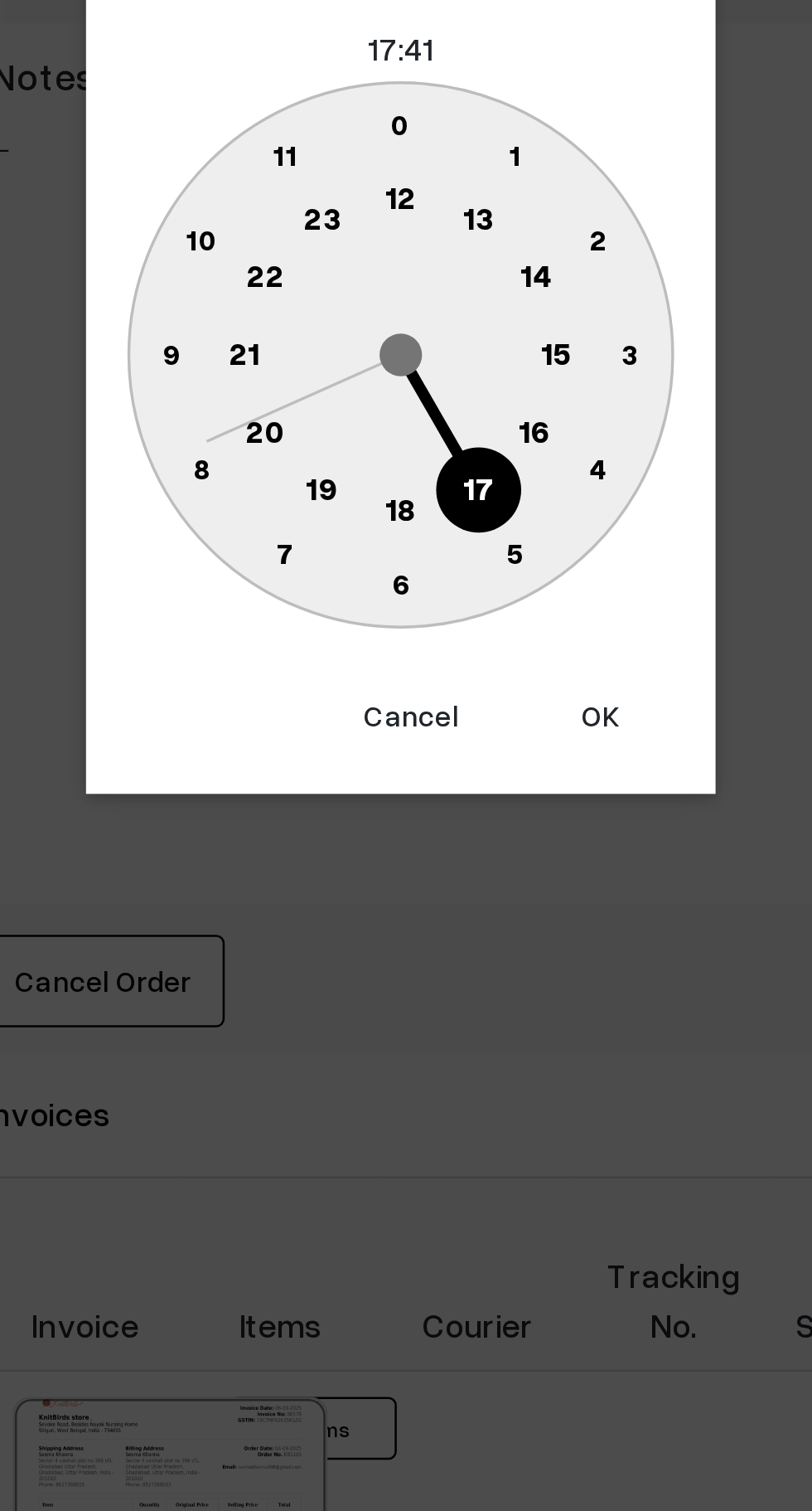
click at [322, 764] on text "10" at bounding box center [328, 761] width 13 height 14
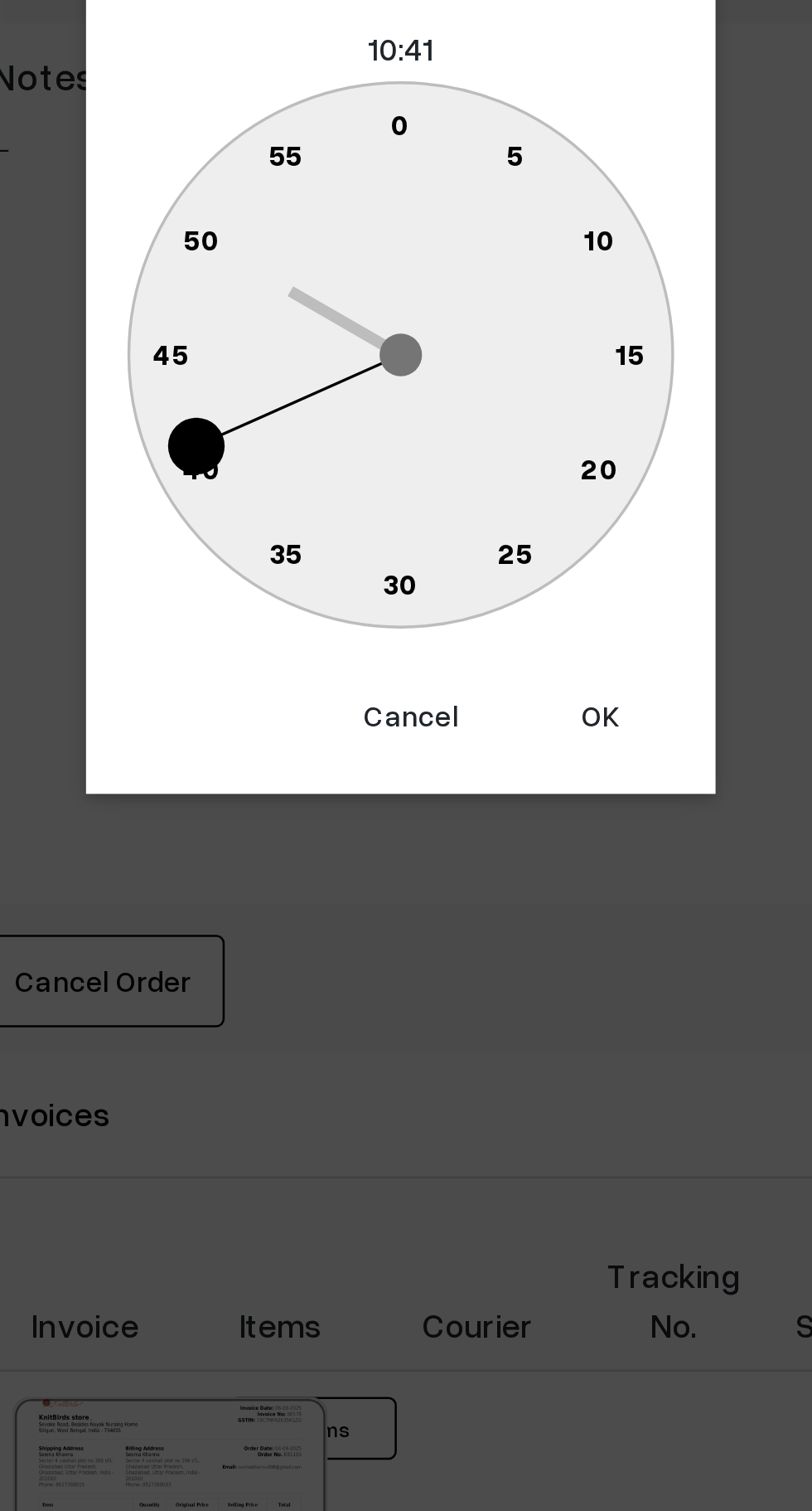
click at [406, 720] on text "0" at bounding box center [407, 715] width 7 height 14
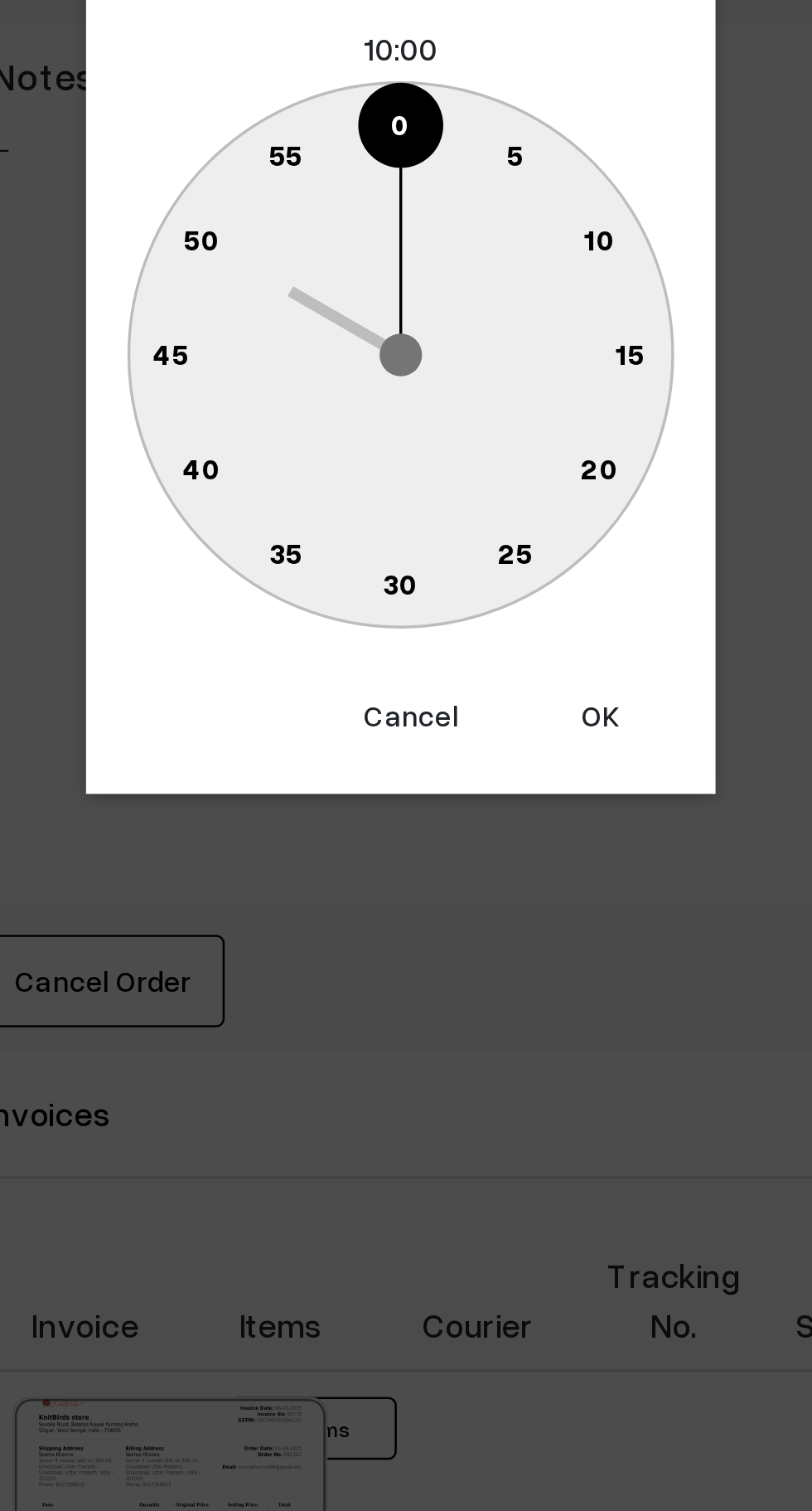
type input "06-09-2025 10:00"
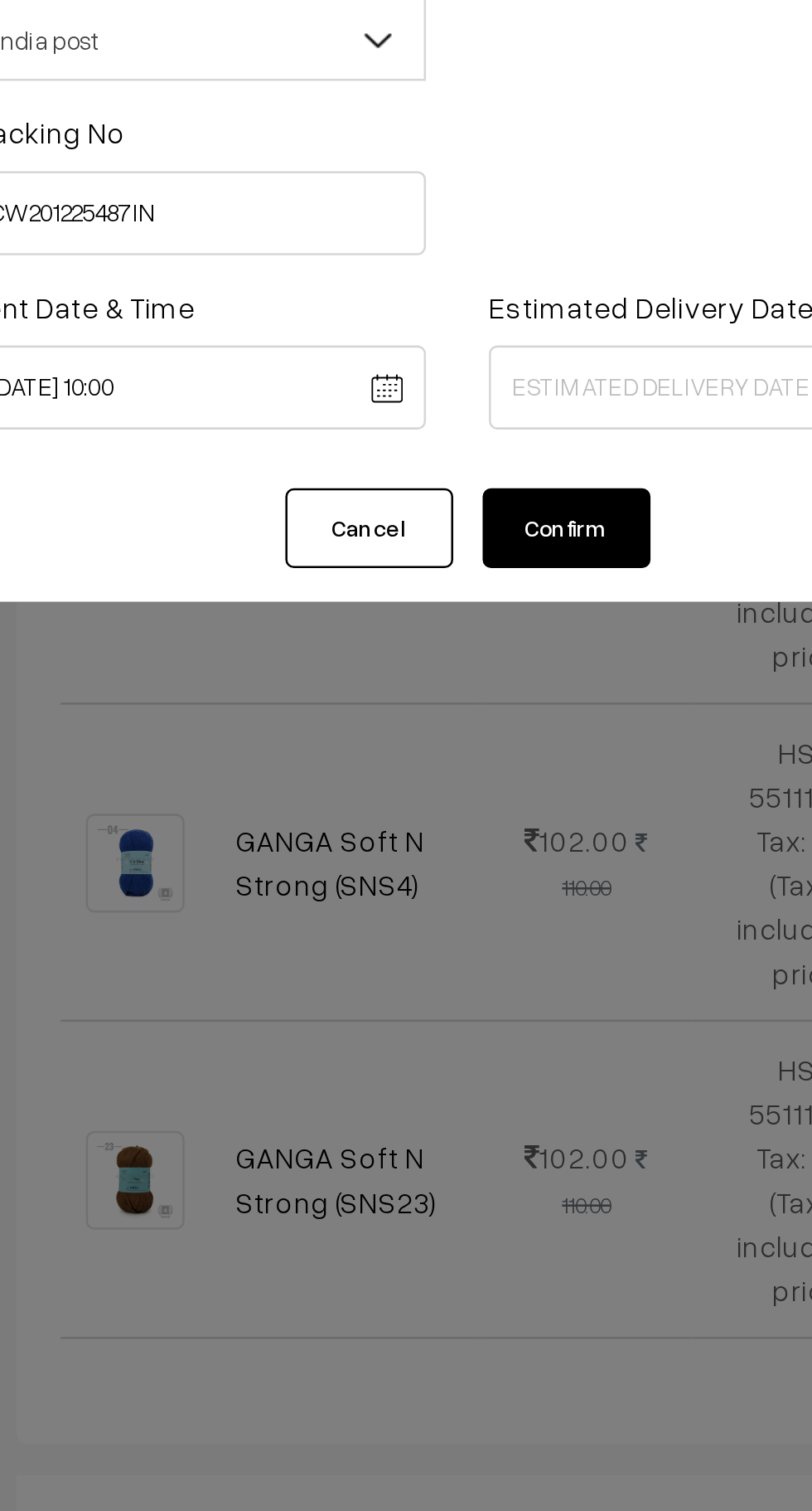
click at [491, 250] on body "Thank you for showing interest. Our team will call you shortly. Close knitbirds…" at bounding box center [406, 492] width 812 height 2545
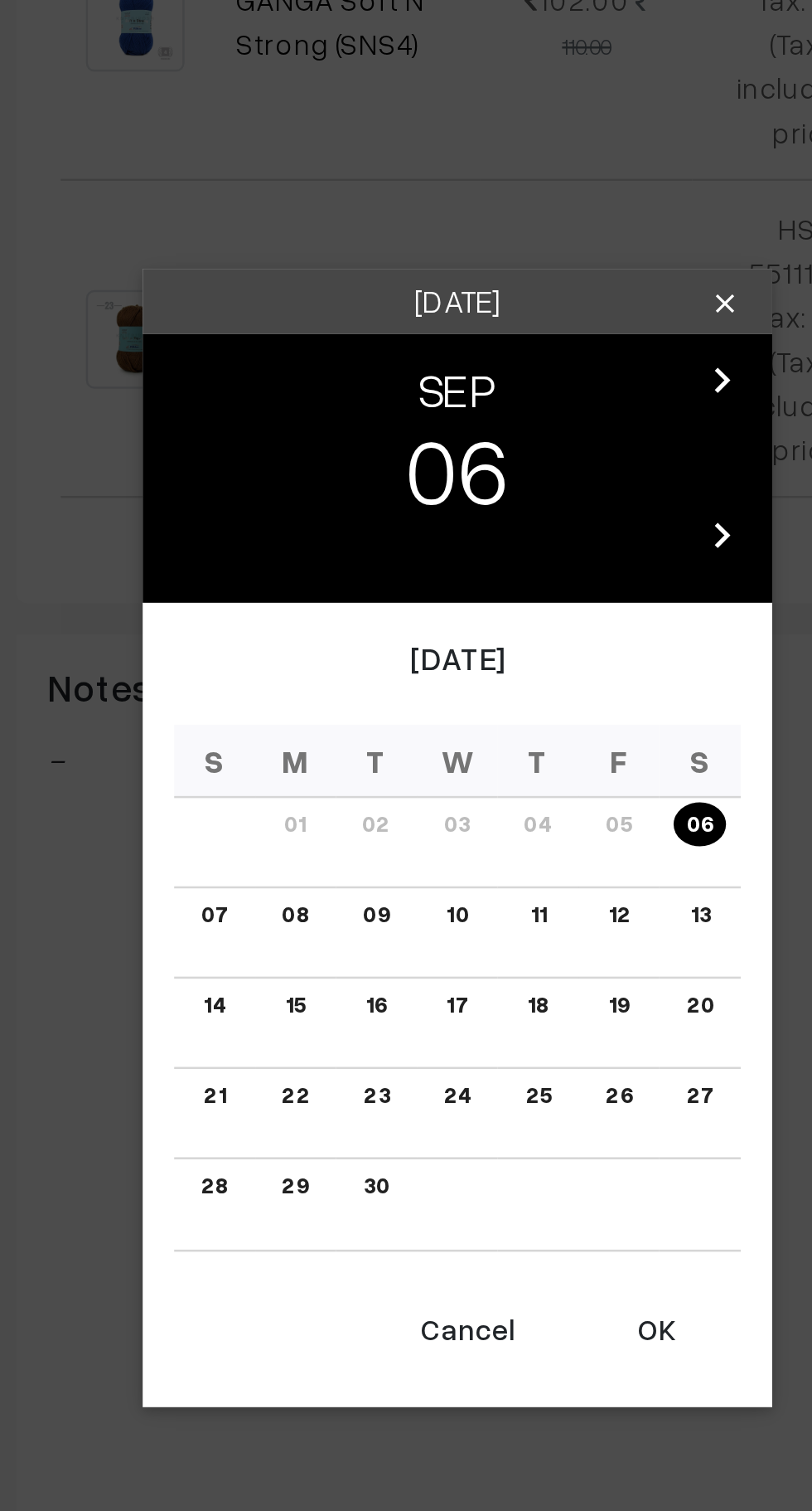
click at [374, 786] on link "09" at bounding box center [374, 786] width 21 height 17
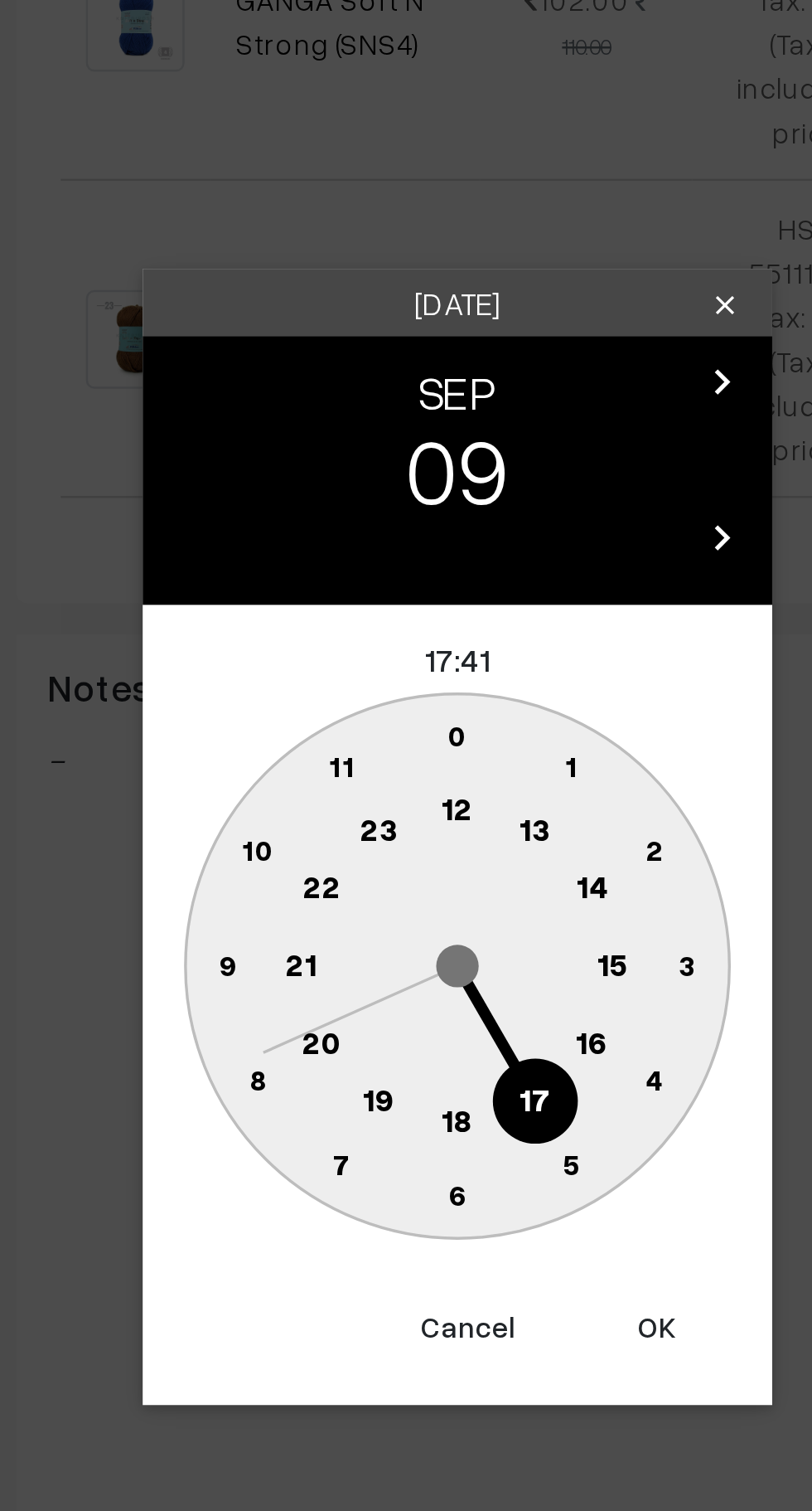
click at [462, 842] on text "16" at bounding box center [459, 837] width 14 height 15
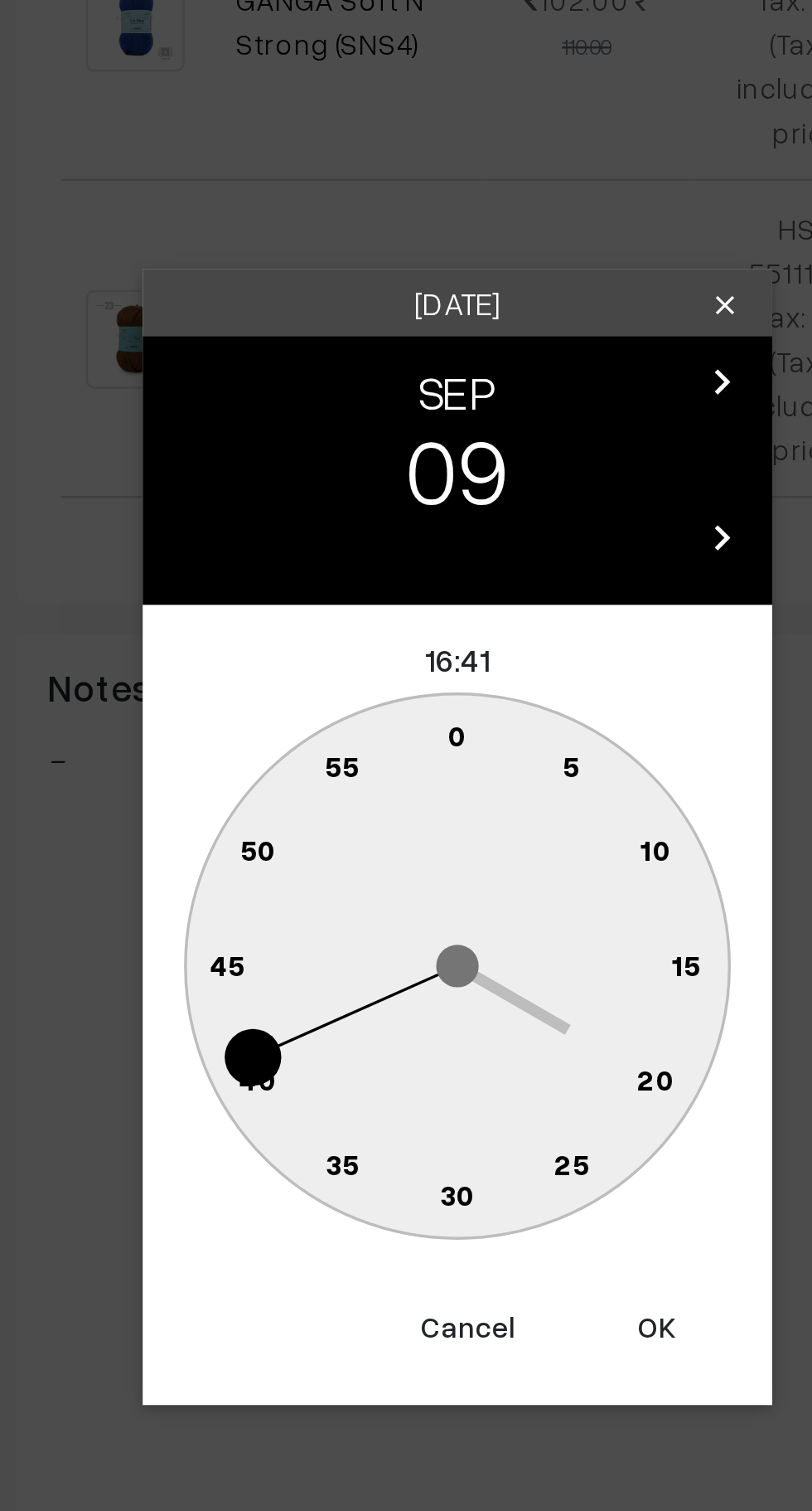
click at [409, 713] on text "0" at bounding box center [407, 715] width 7 height 14
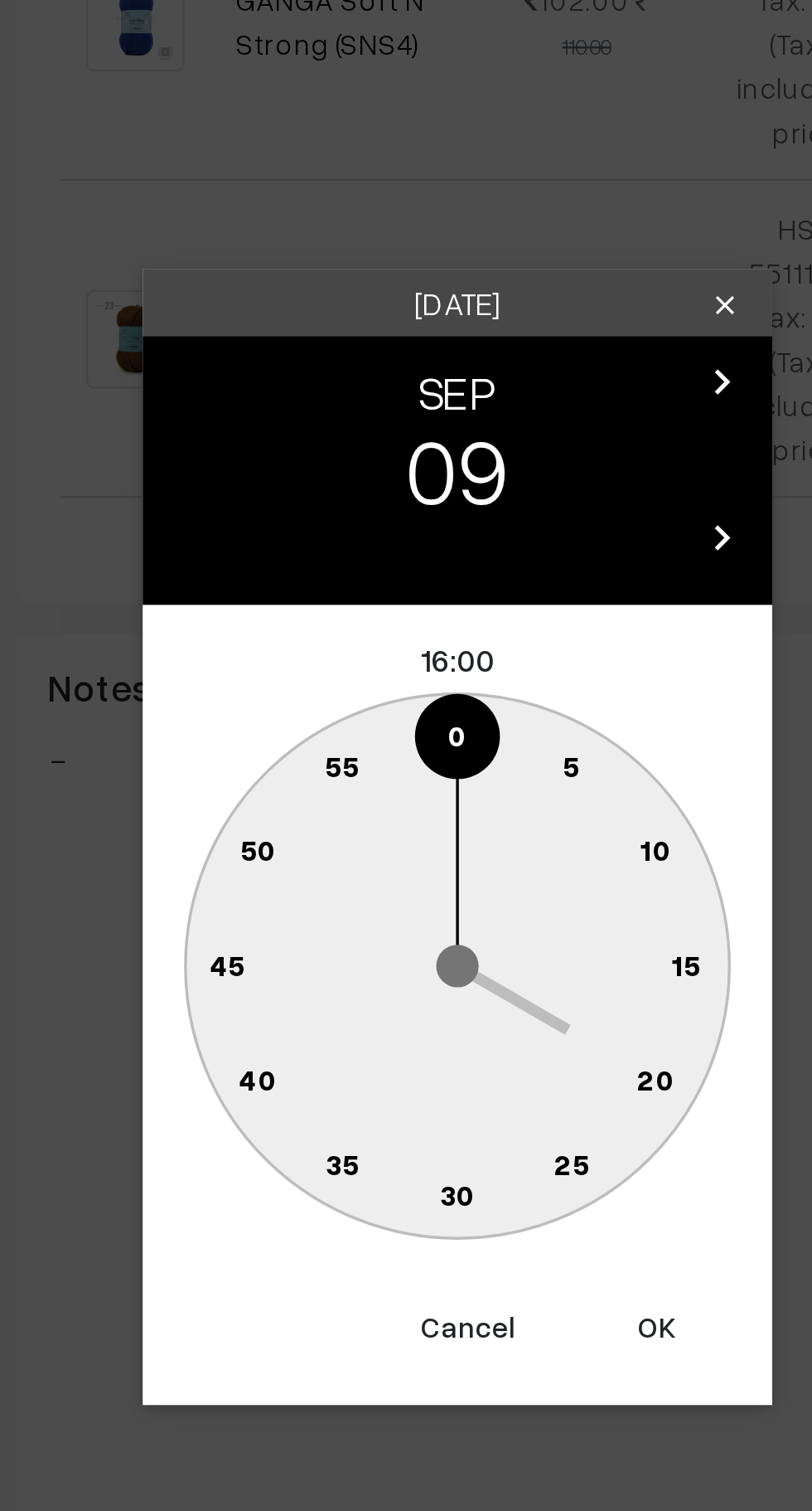
type input "09-09-2025 16:00"
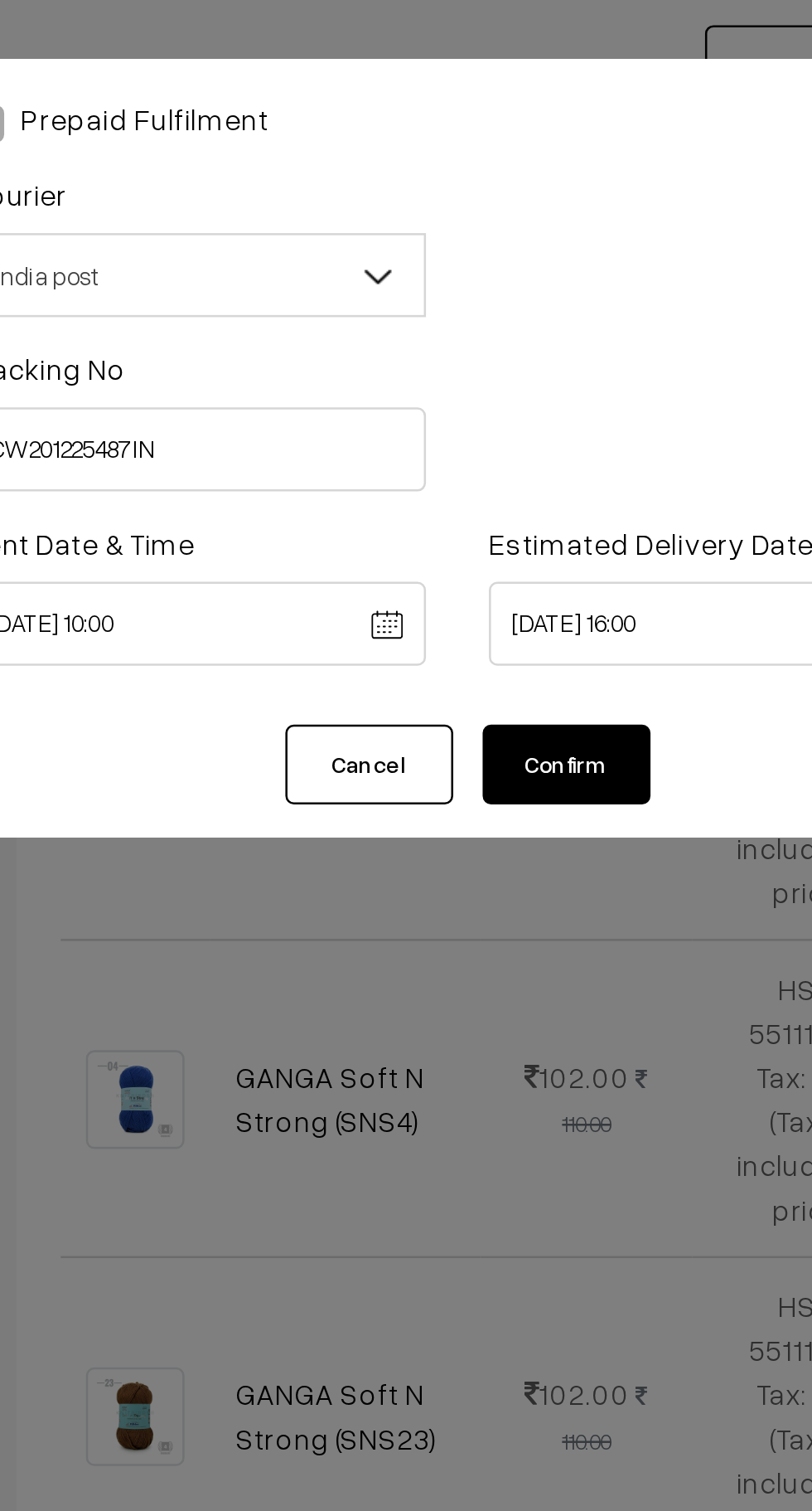
click at [469, 296] on button "Confirm" at bounding box center [449, 301] width 66 height 32
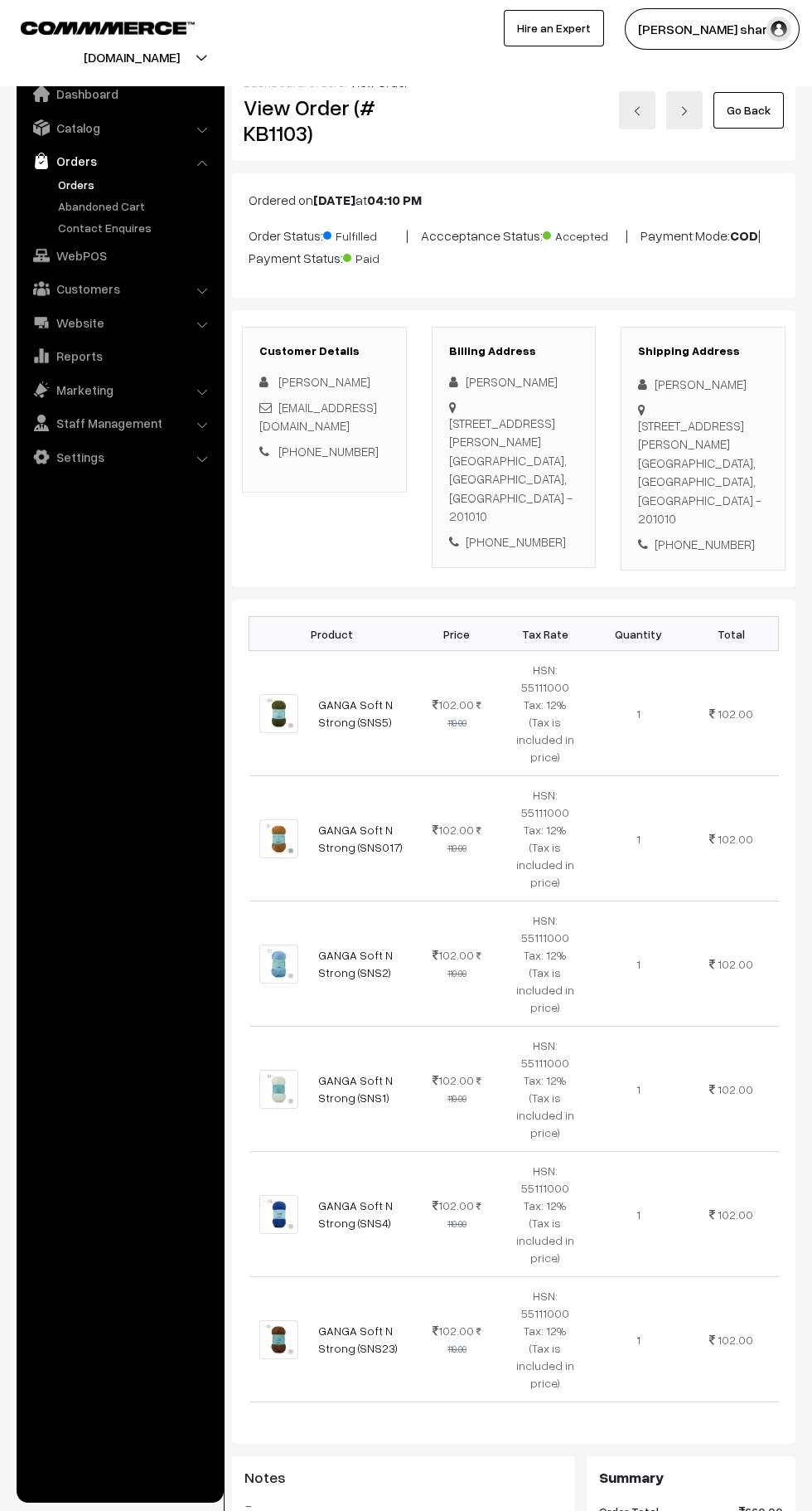
click at [761, 117] on link "Go Back" at bounding box center [748, 110] width 70 height 36
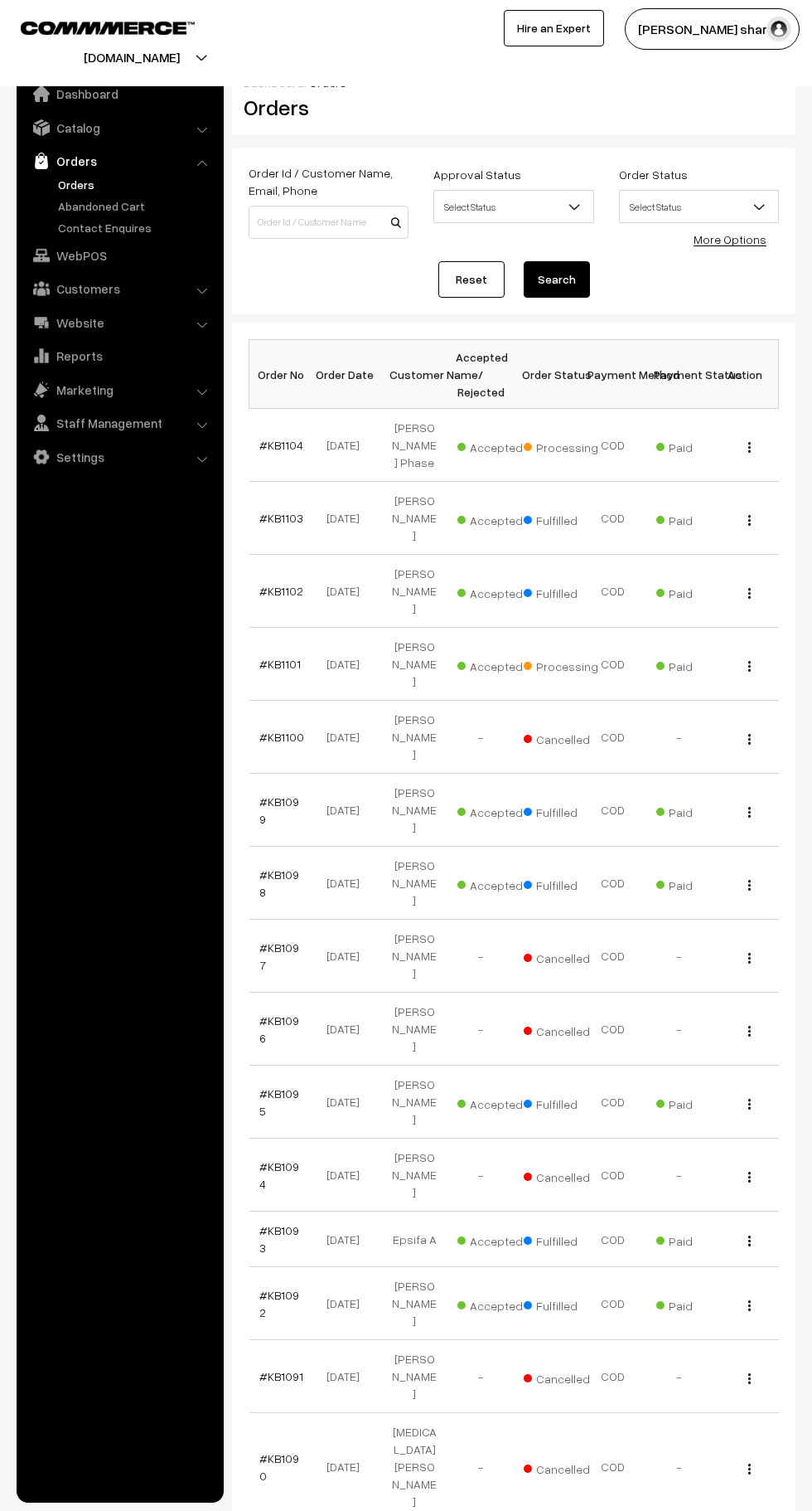
scroll to position [5, 0]
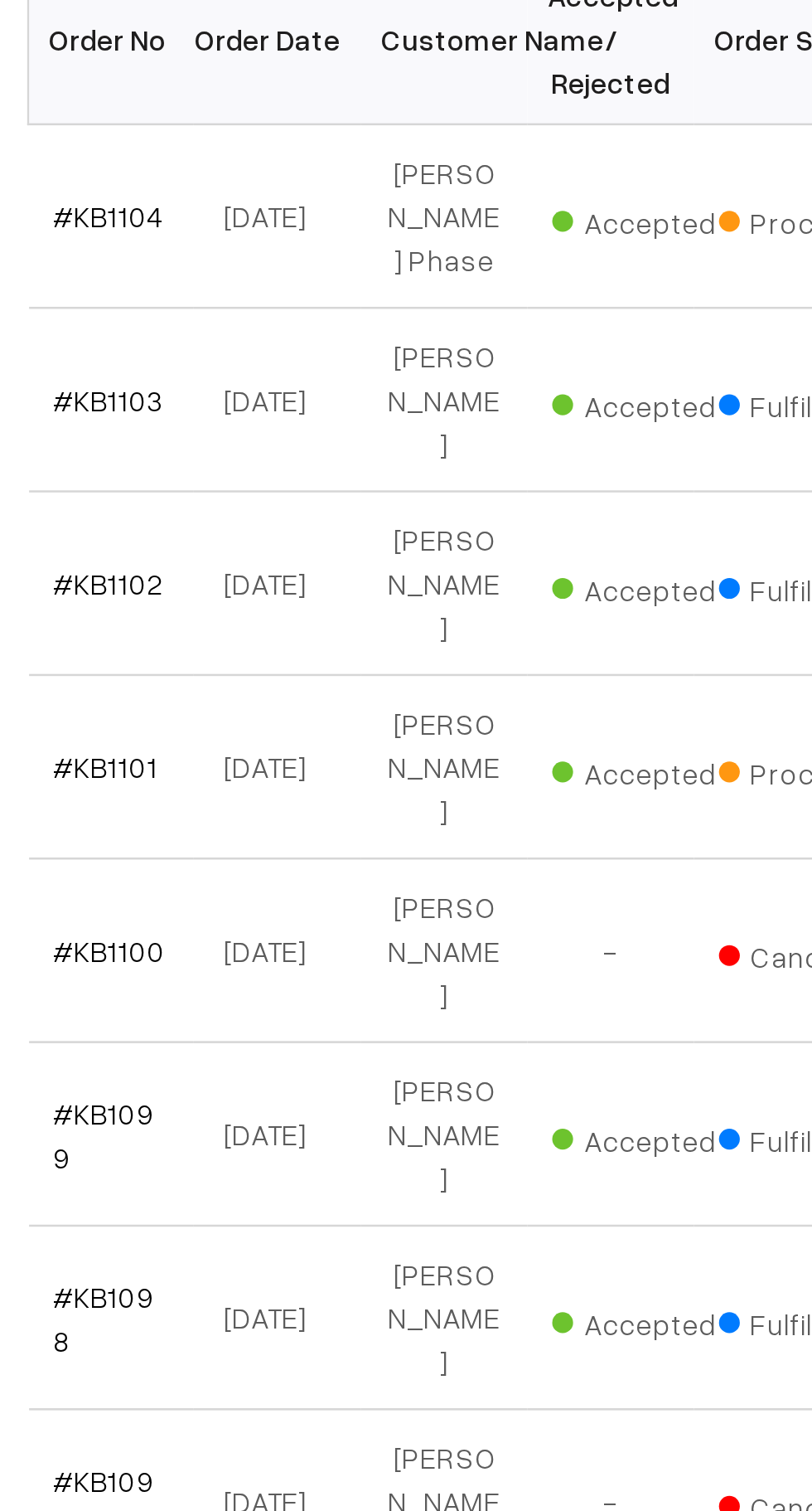
click at [289, 653] on link "#KB1101" at bounding box center [280, 659] width 42 height 14
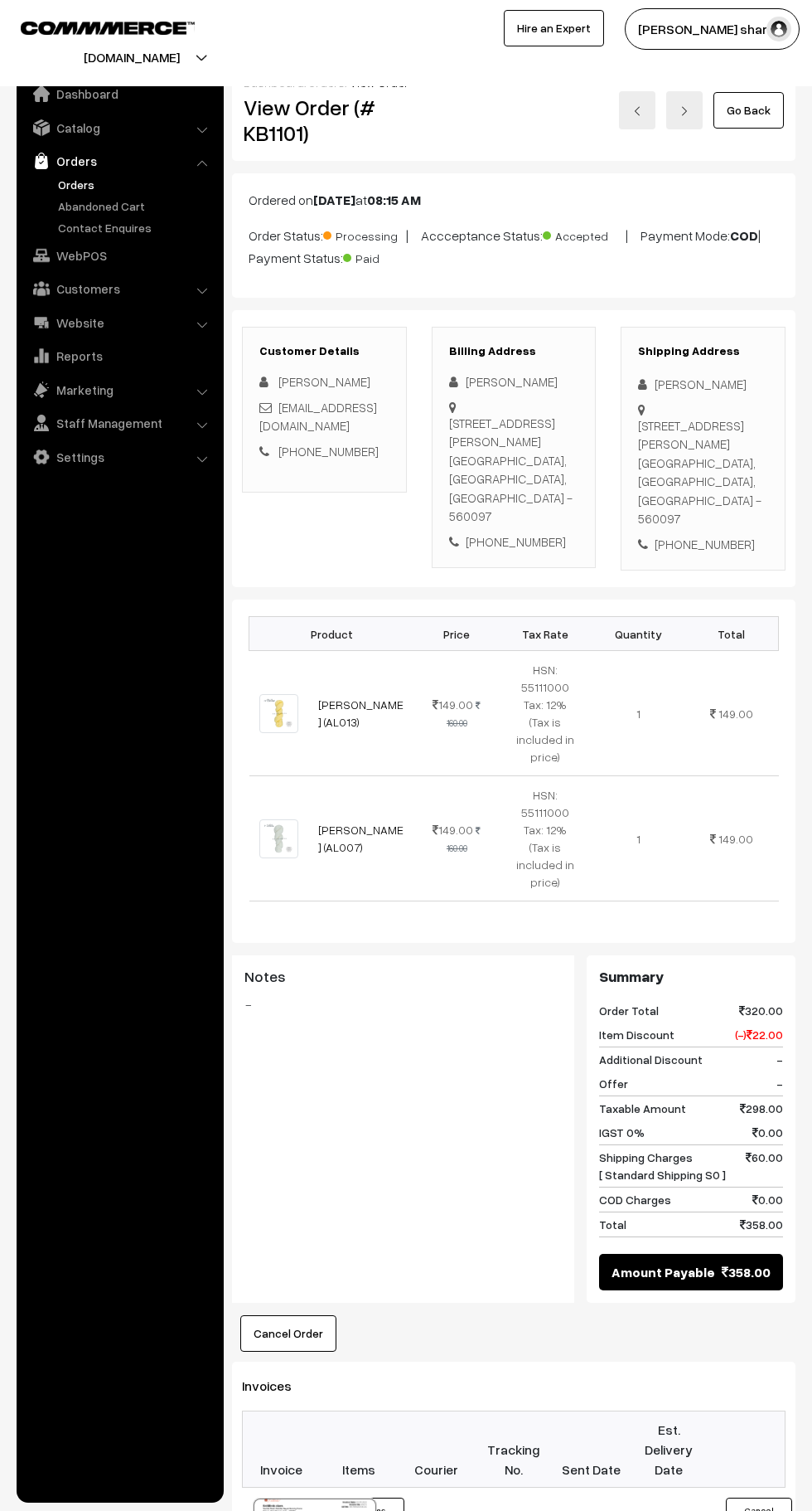
scroll to position [495, 0]
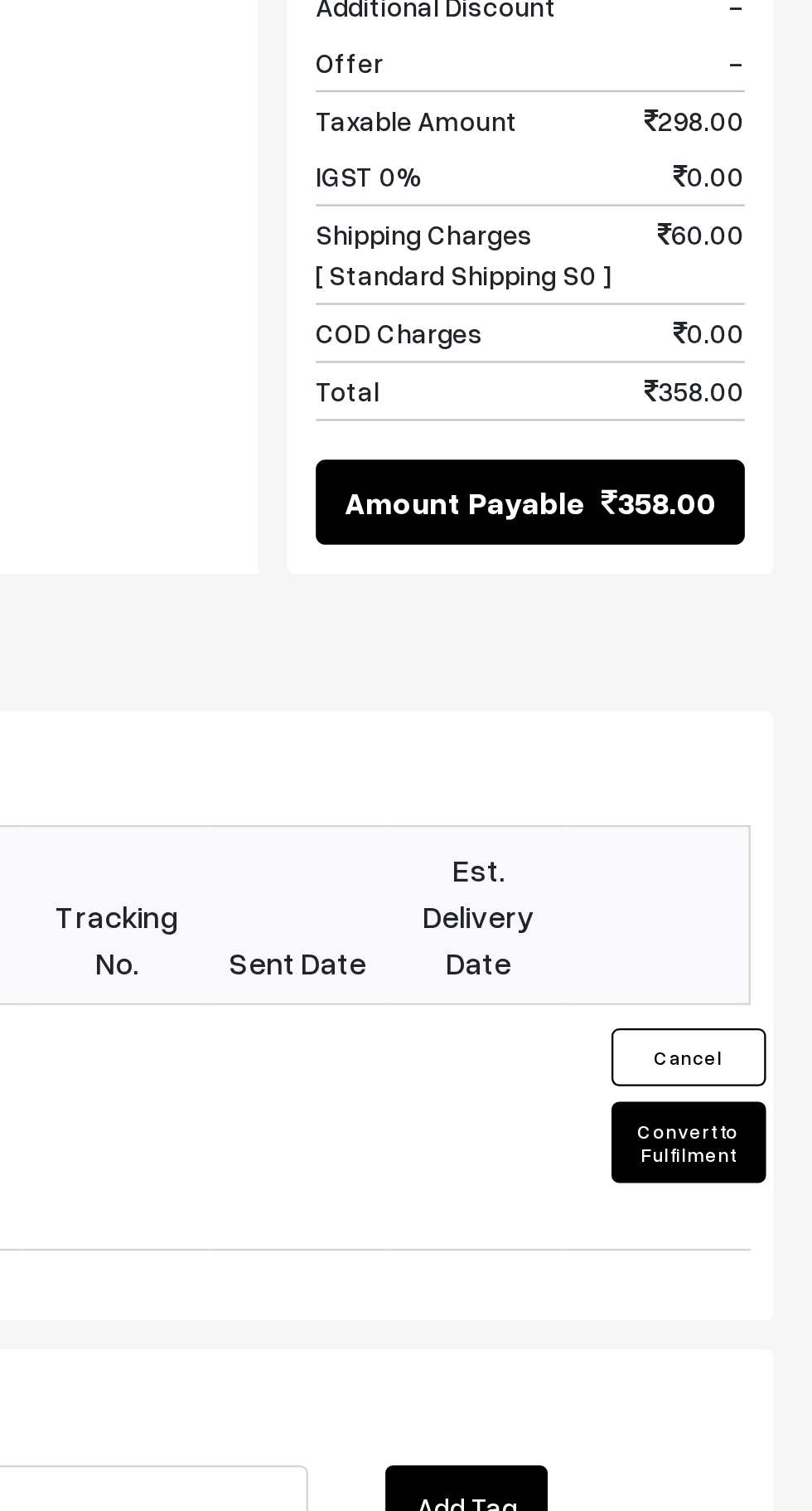
click at [774, 1035] on button "Convert to Fulfilment" at bounding box center [759, 1052] width 66 height 35
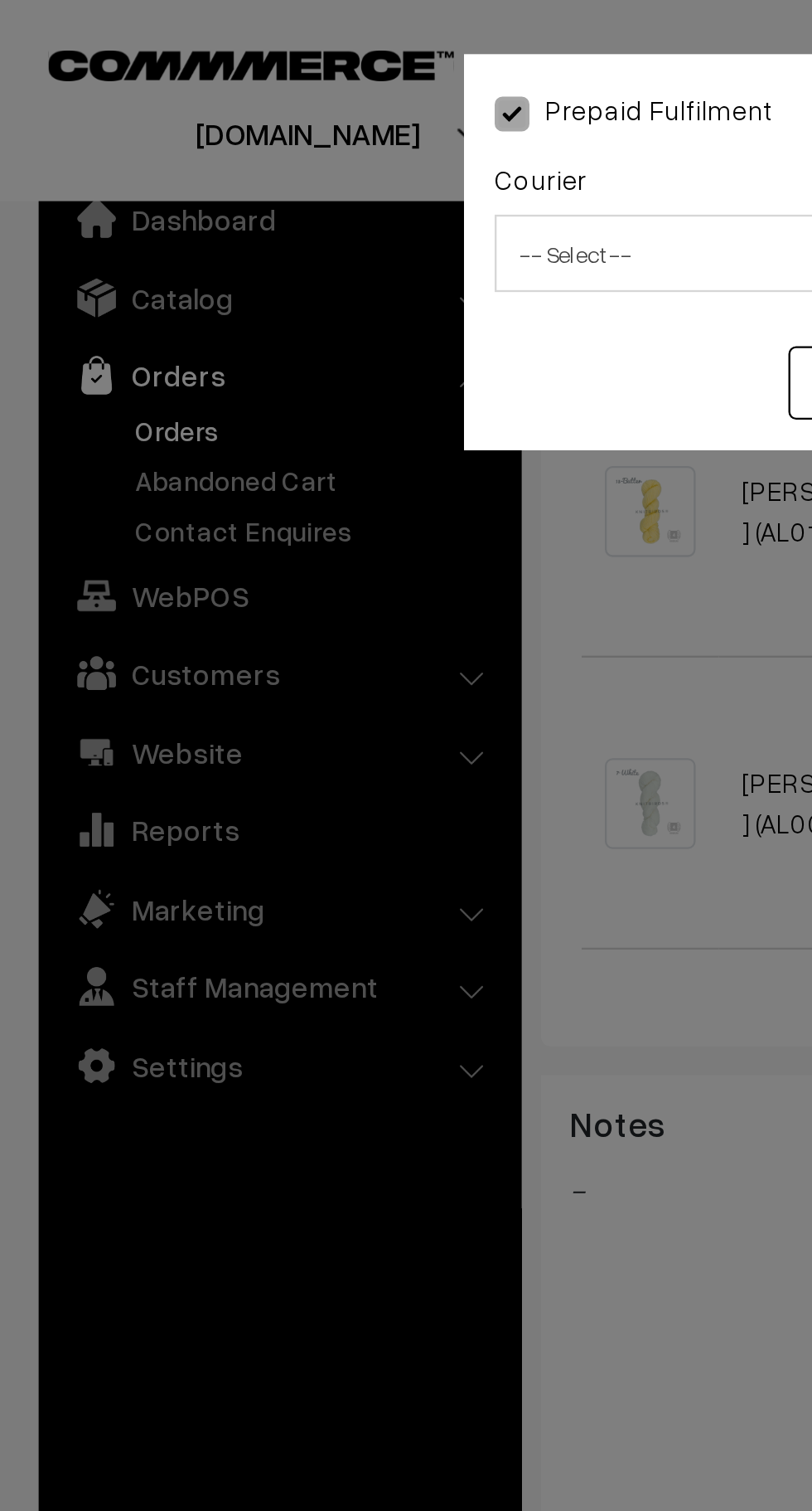
click at [283, 110] on span "-- Select --" at bounding box center [303, 109] width 180 height 29
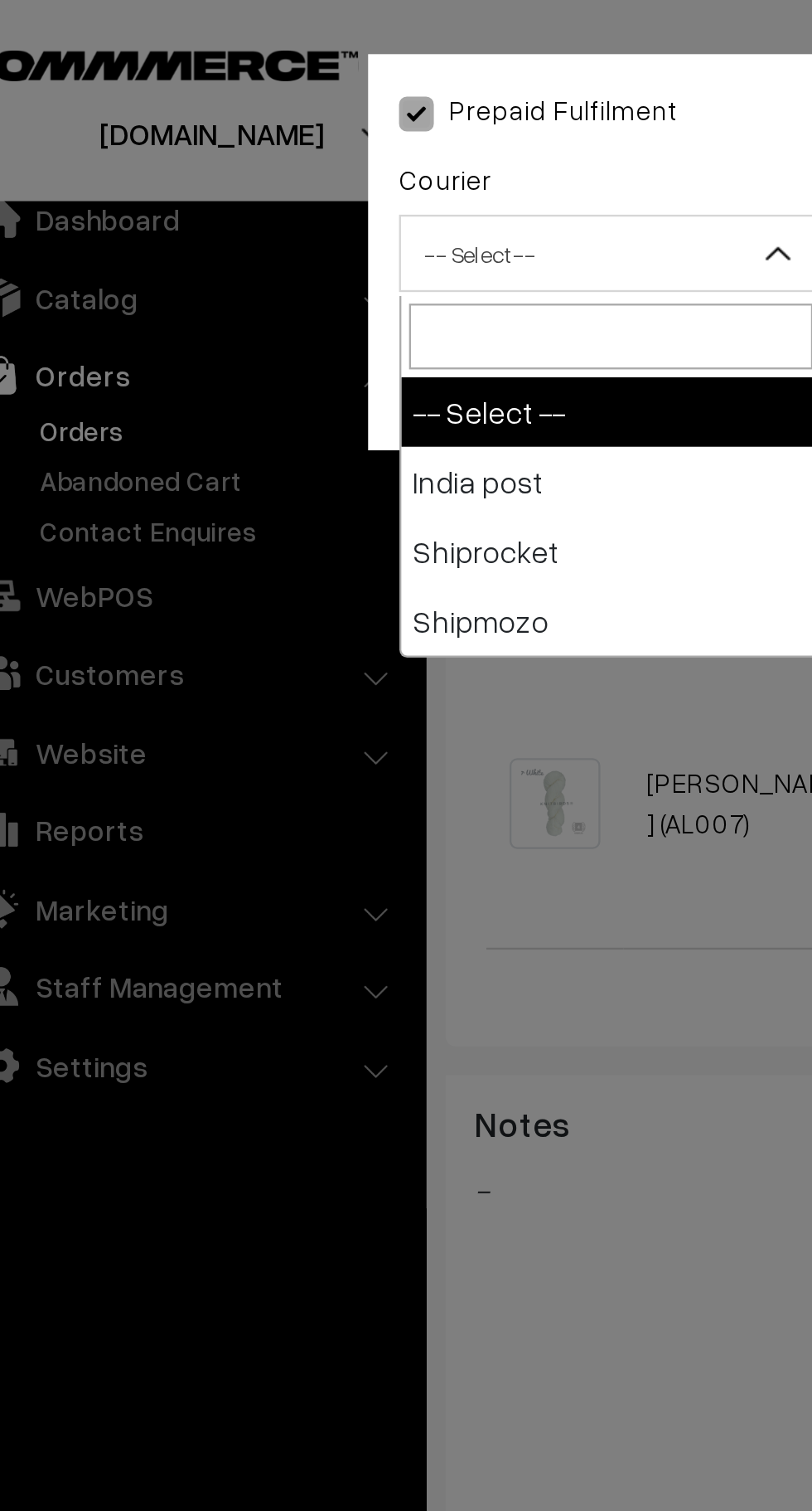
select select "1"
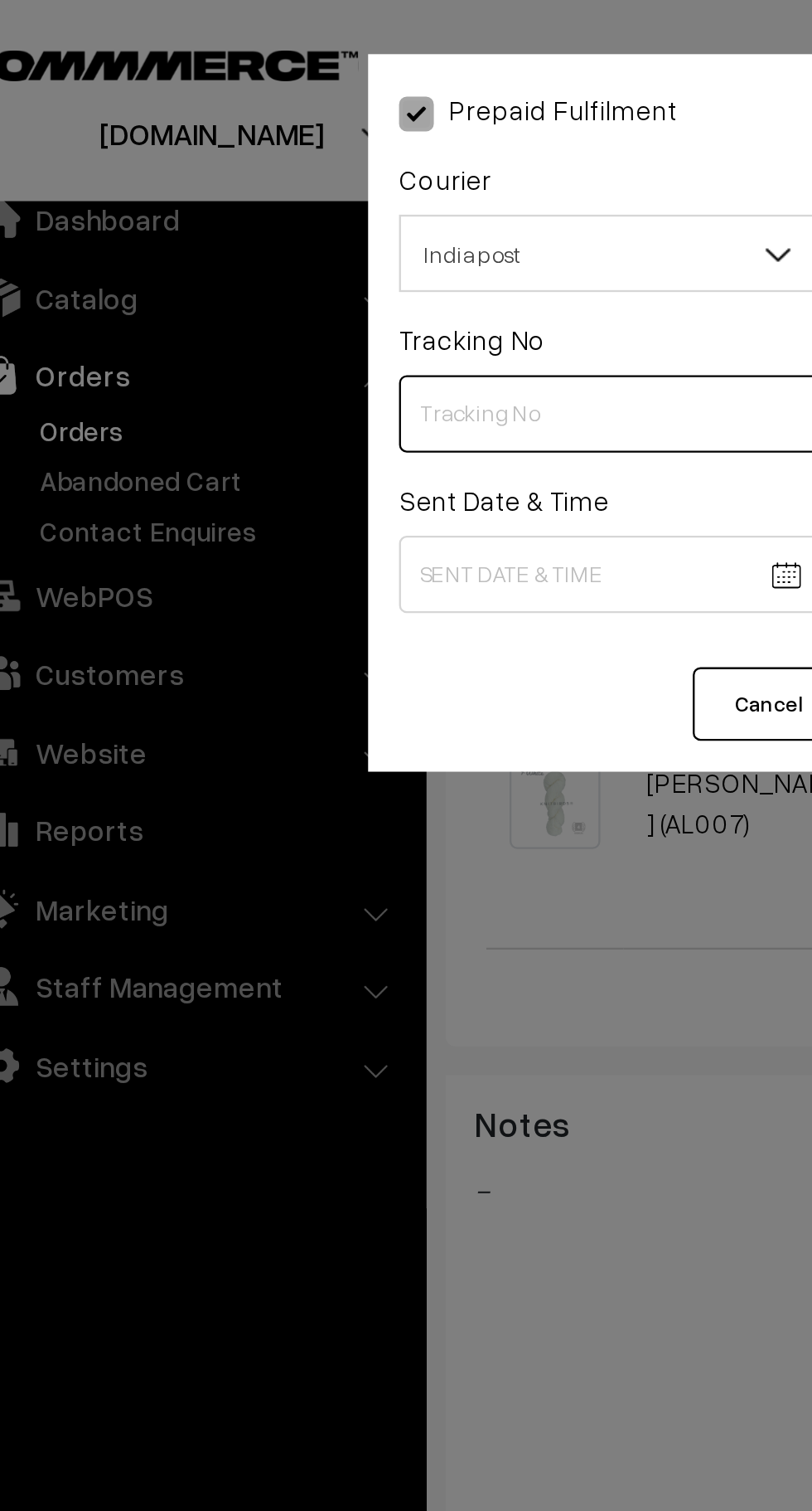
click at [279, 178] on input "text" at bounding box center [302, 178] width 181 height 33
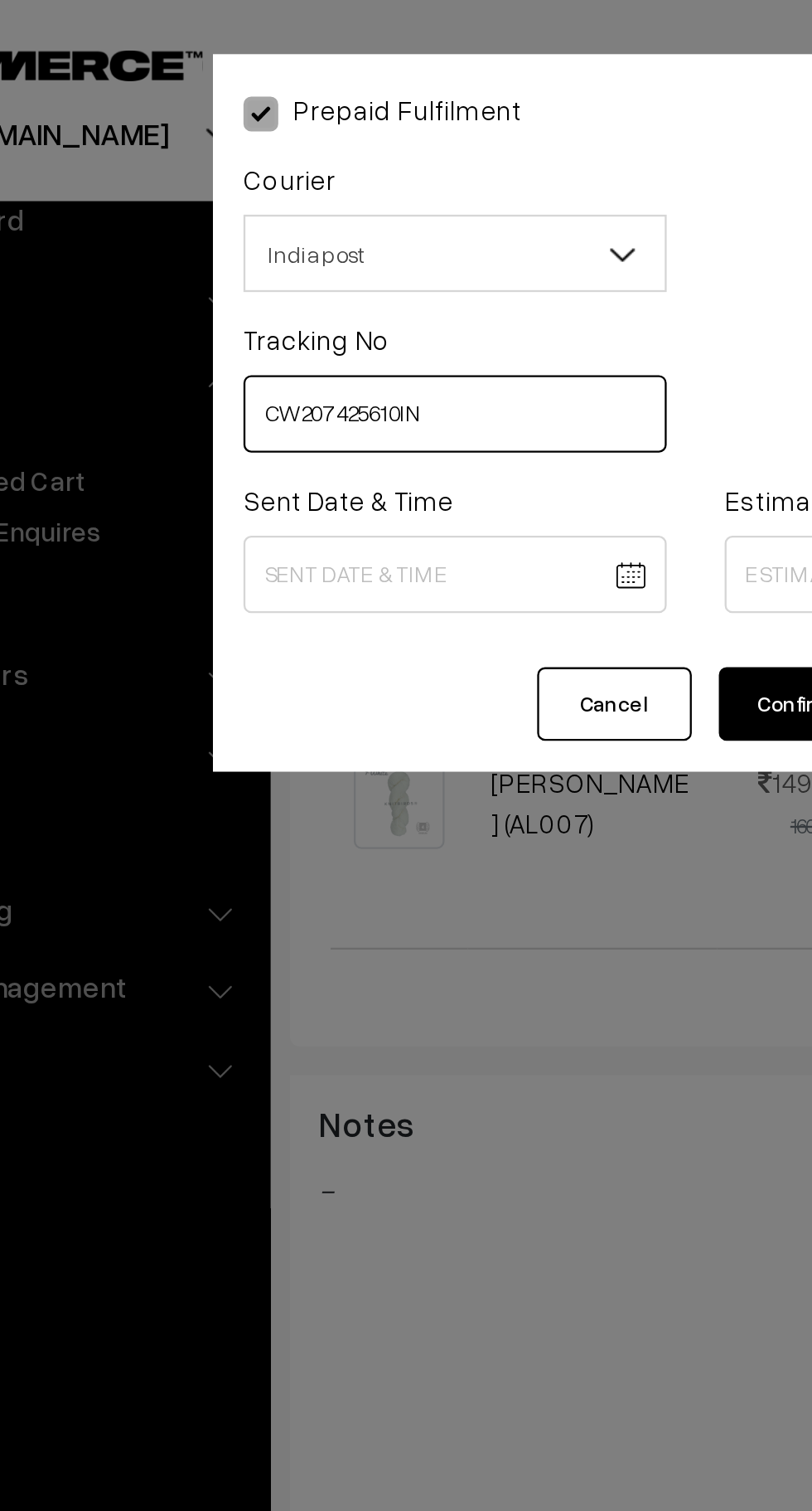
type input "CW207425610IN"
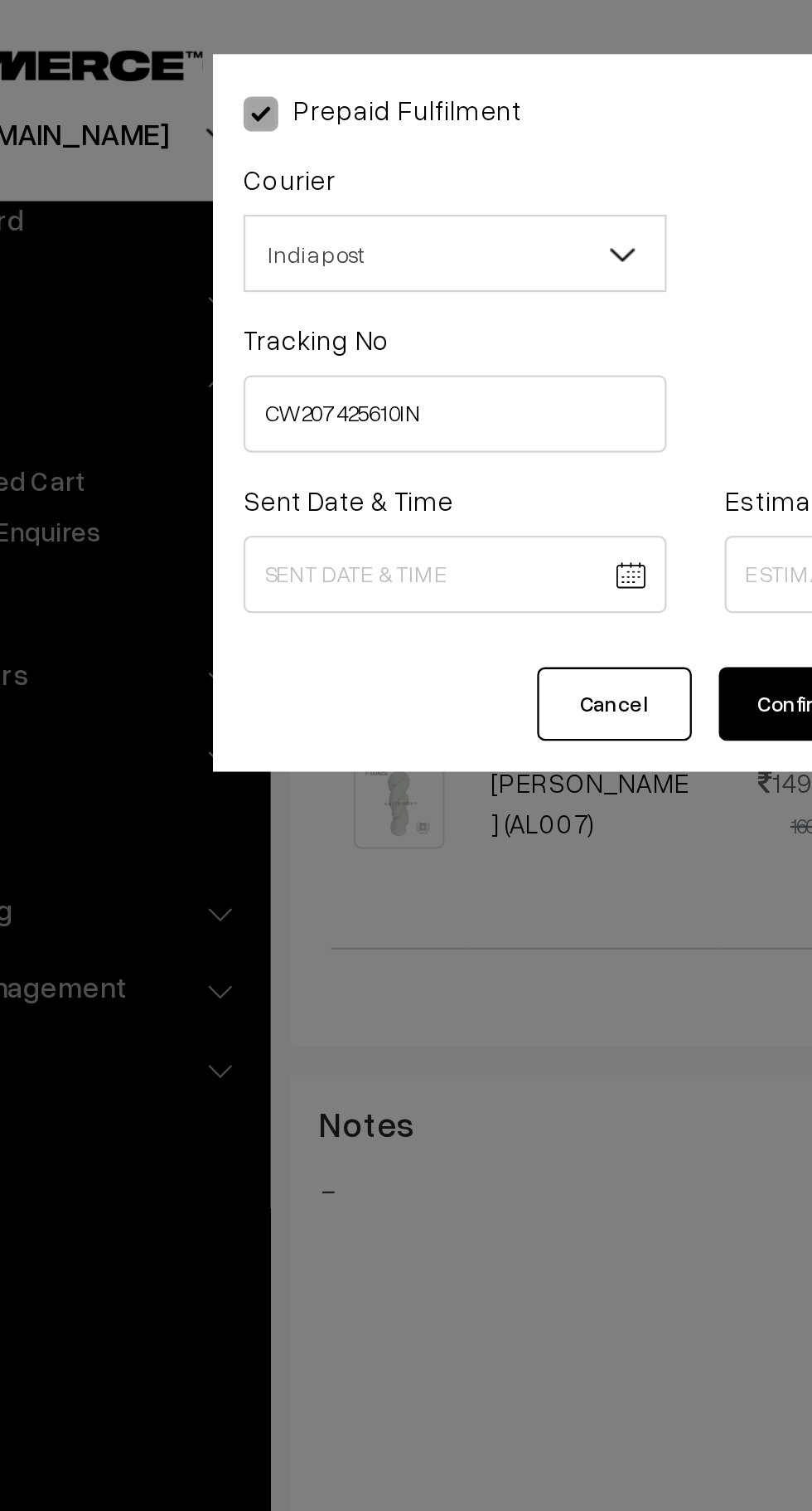
click at [324, 245] on body "Thank you for showing interest. Our team will call you shortly. Close knitbirds…" at bounding box center [406, 527] width 812 height 2044
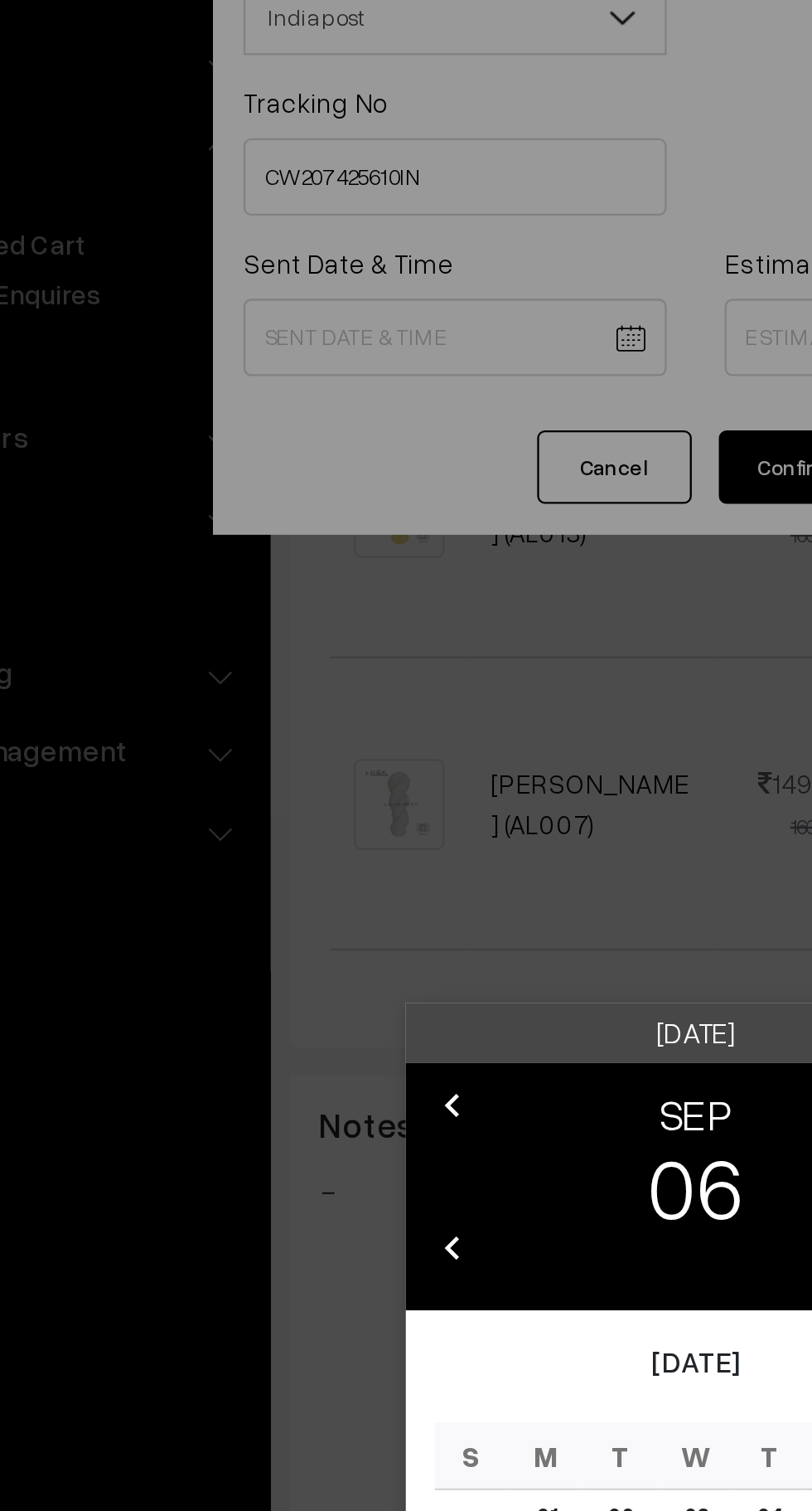
scroll to position [367, 0]
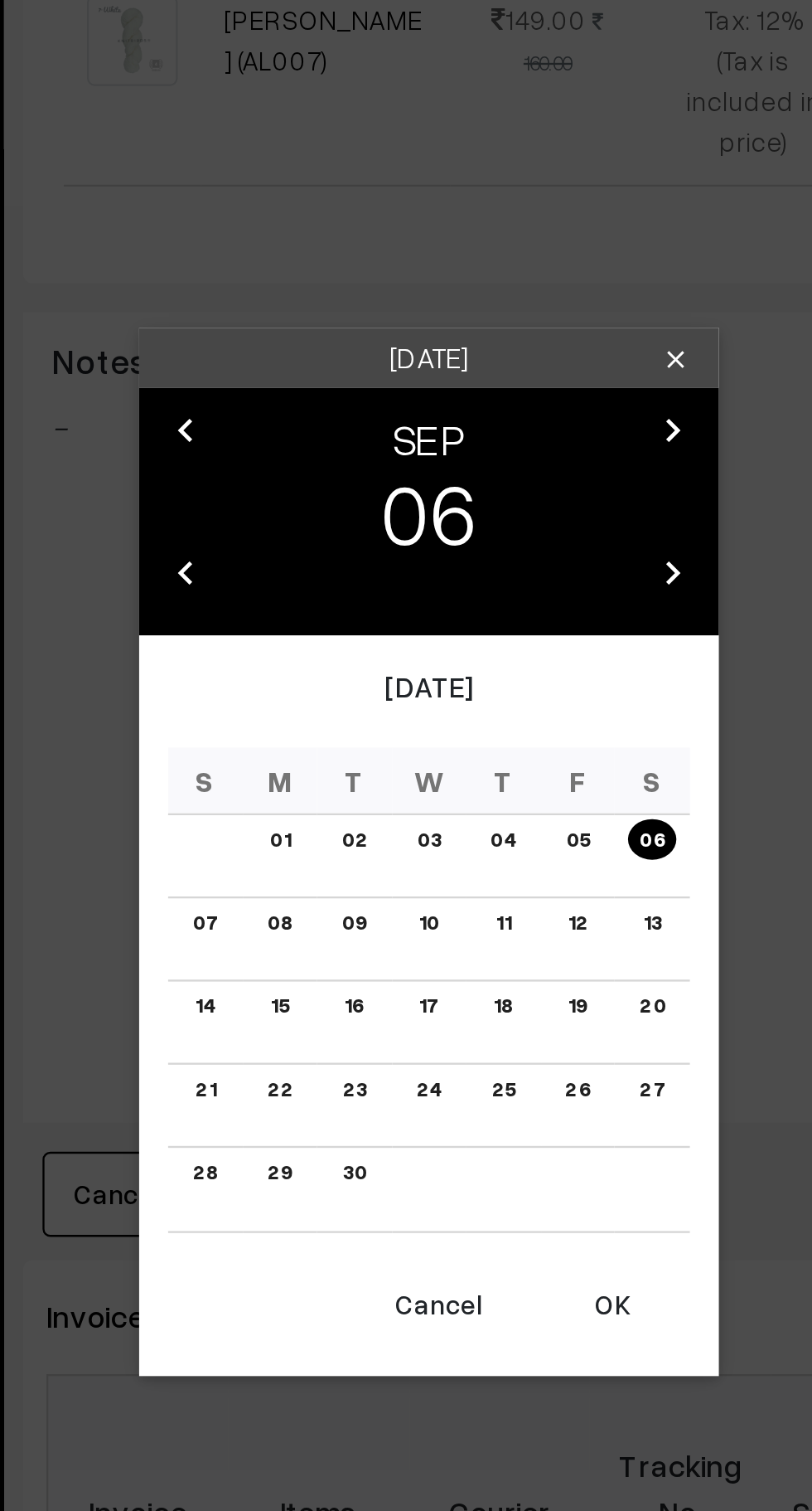
click at [490, 1026] on button "OK" at bounding box center [484, 1014] width 66 height 36
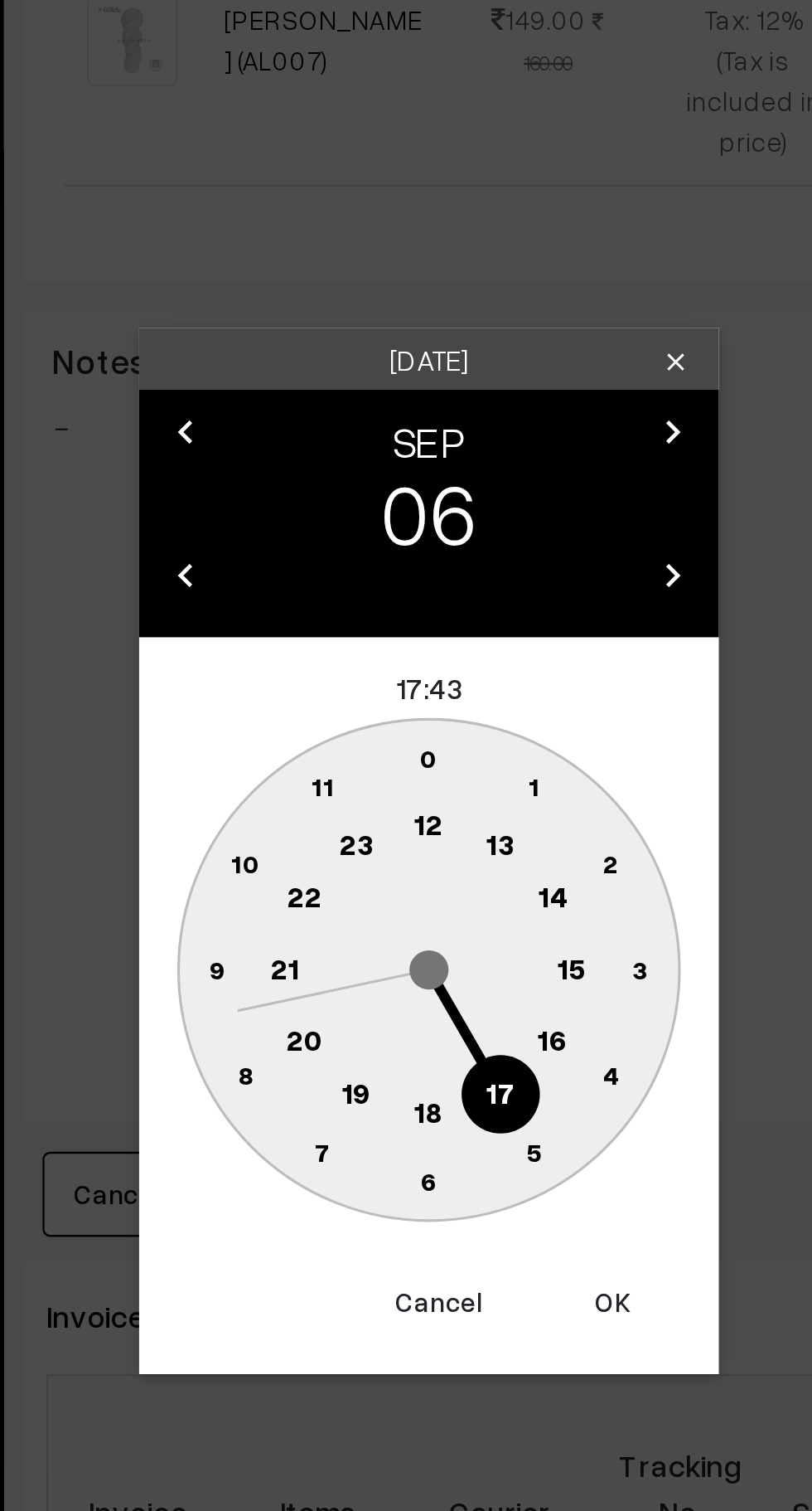
click at [332, 822] on text "10" at bounding box center [328, 823] width 13 height 14
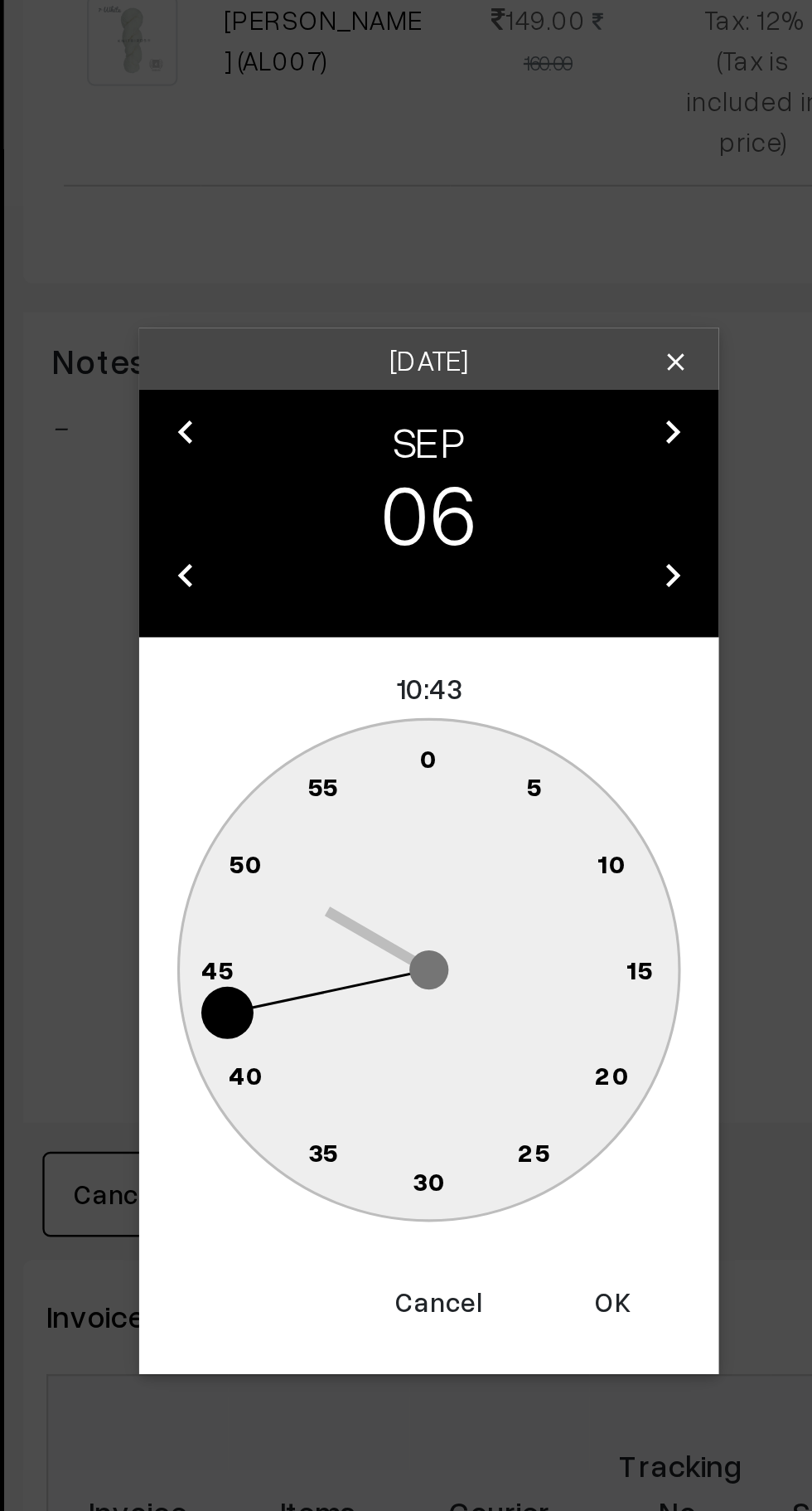
click at [405, 777] on text "0" at bounding box center [407, 778] width 7 height 14
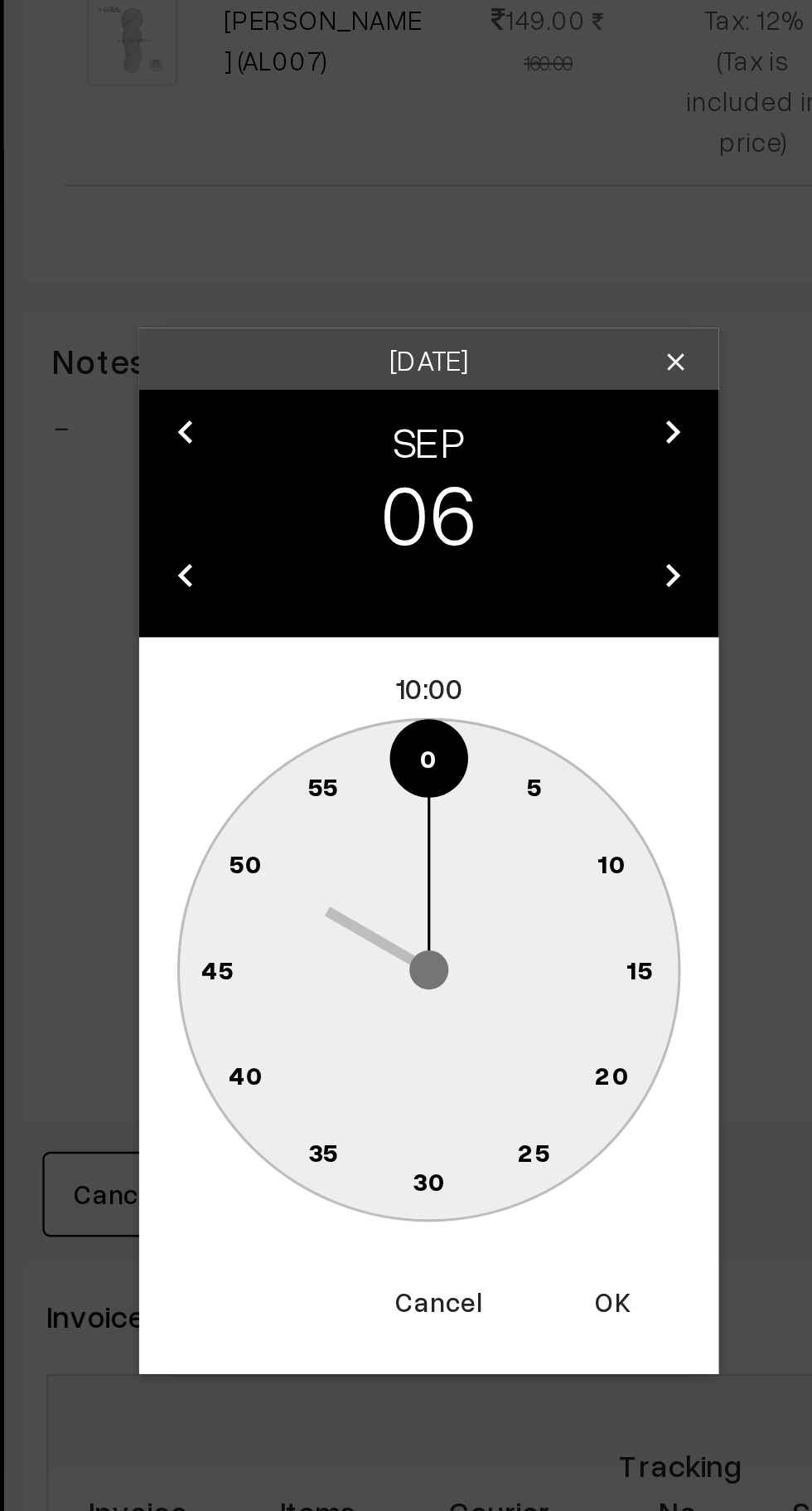
type input "06-09-2025 10:00"
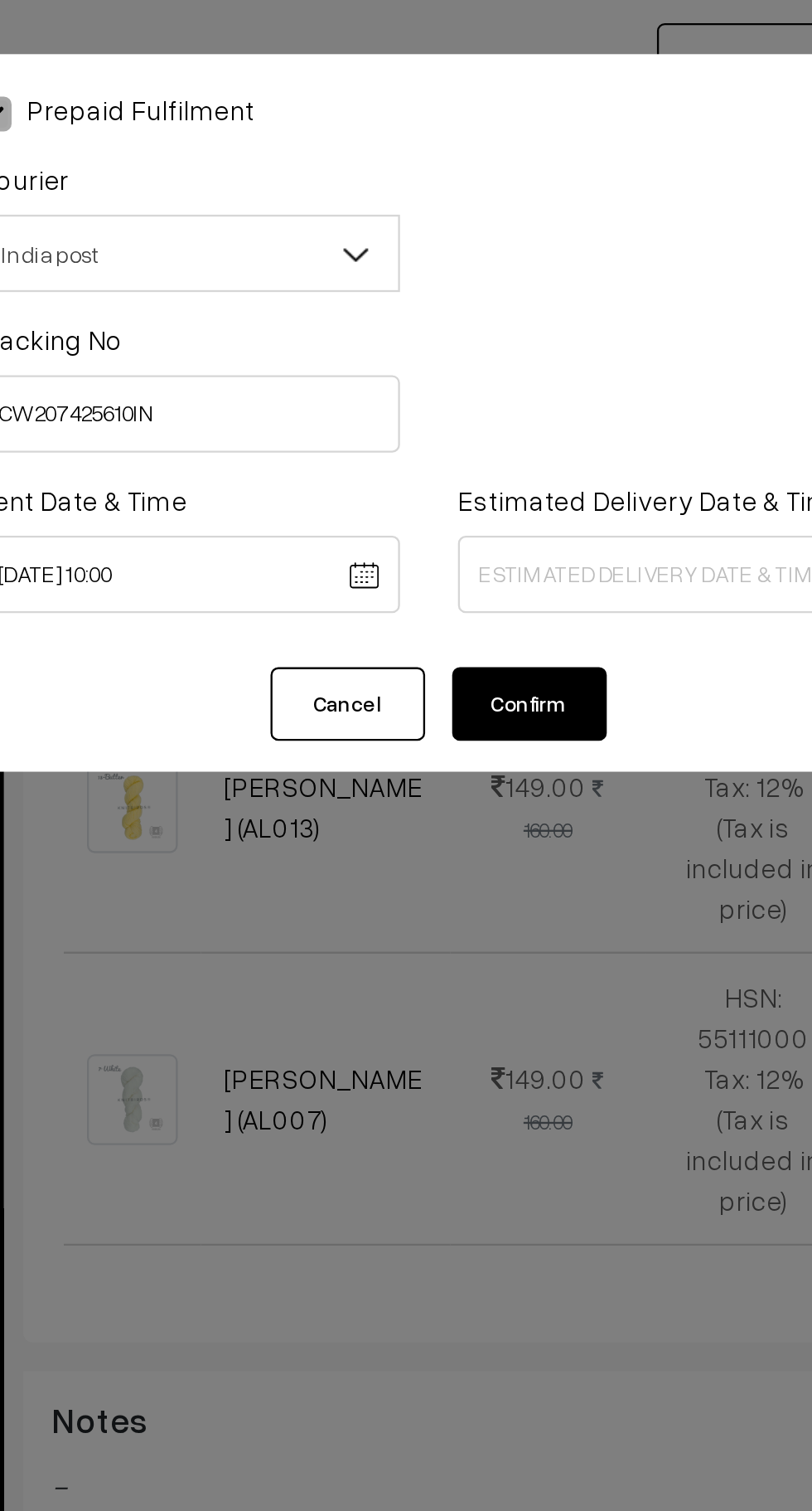
click at [492, 247] on body "Thank you for showing interest. Our team will call you shortly. Close knitbirds…" at bounding box center [406, 655] width 812 height 2044
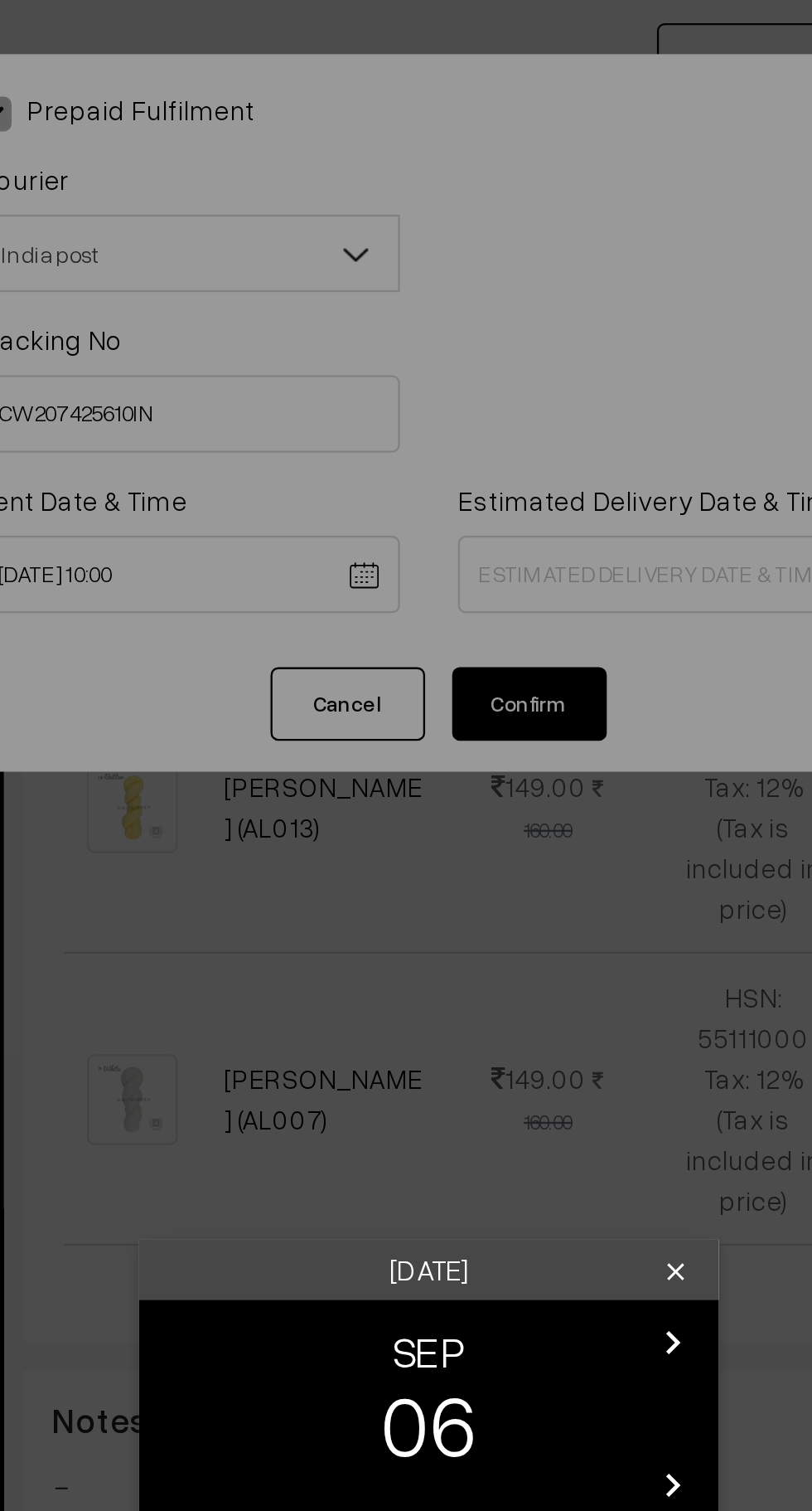
click at [462, 247] on div "Saturday clear chevron_left SEP chevron_right 06 chevron_left 2025 chevron_righ…" at bounding box center [406, 755] width 812 height 1511
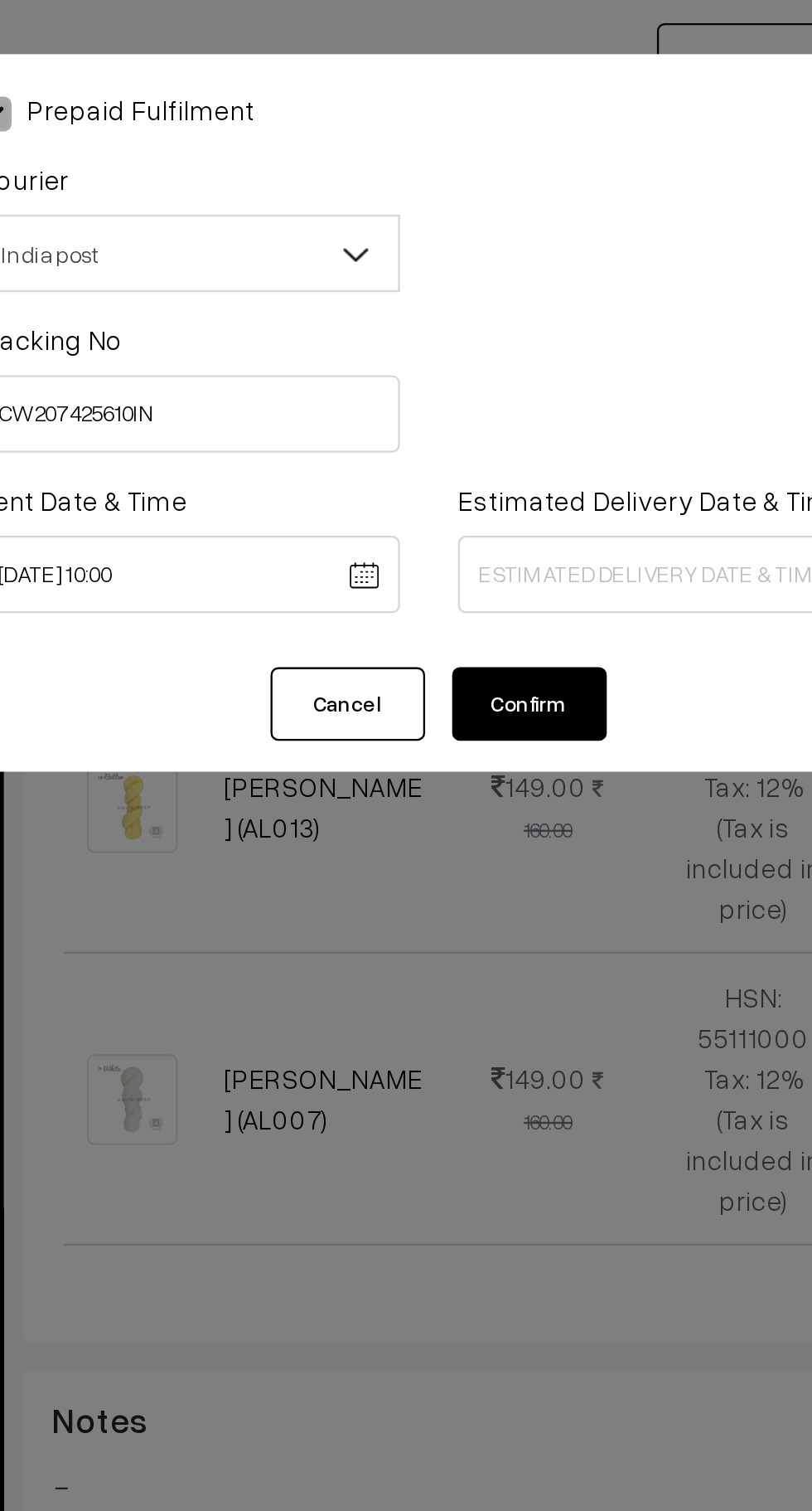
click at [480, 246] on body "Thank you for showing interest. Our team will call you shortly. Close knitbirds…" at bounding box center [406, 655] width 812 height 2044
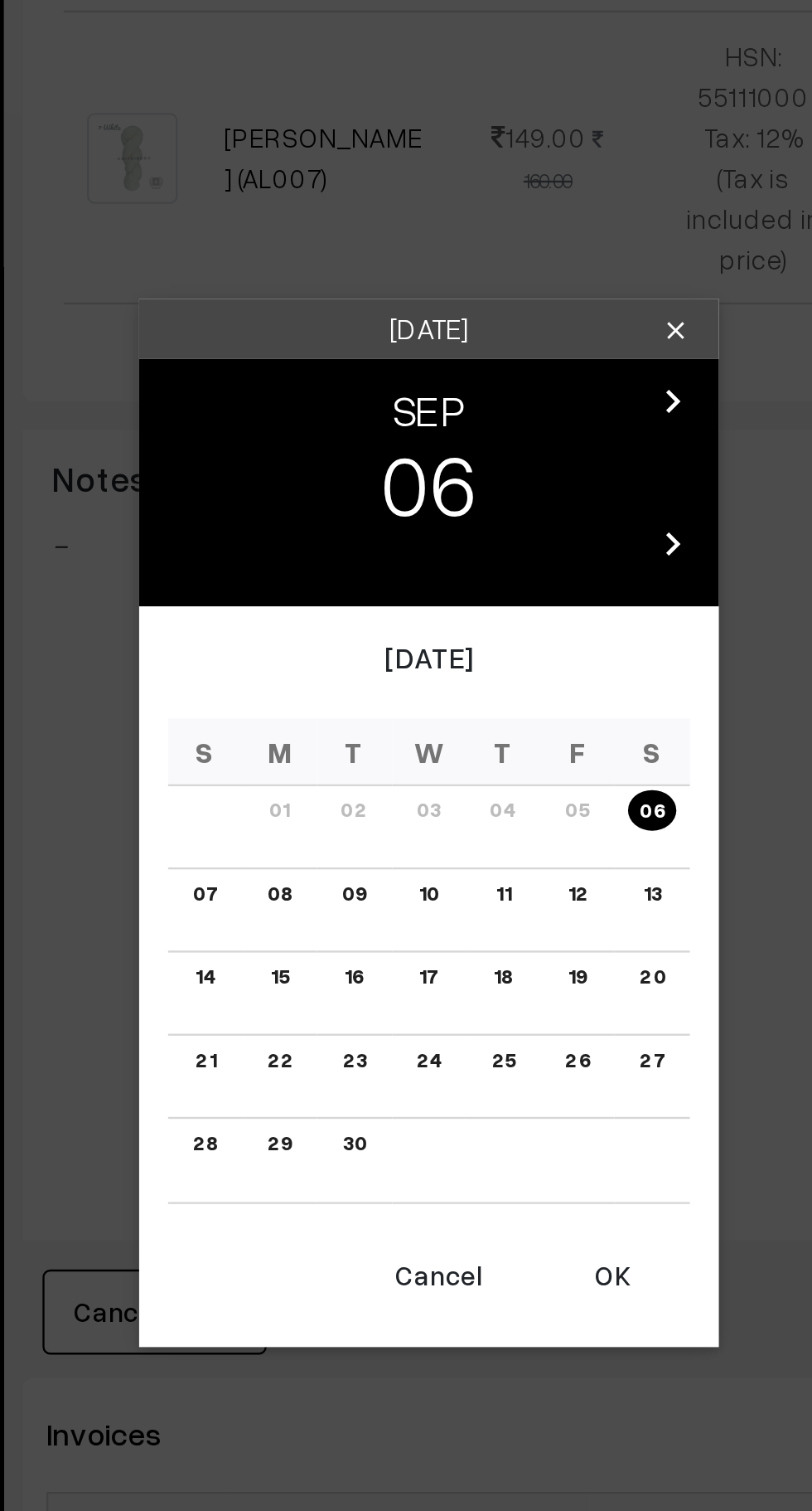
click at [504, 789] on link "13" at bounding box center [502, 786] width 17 height 17
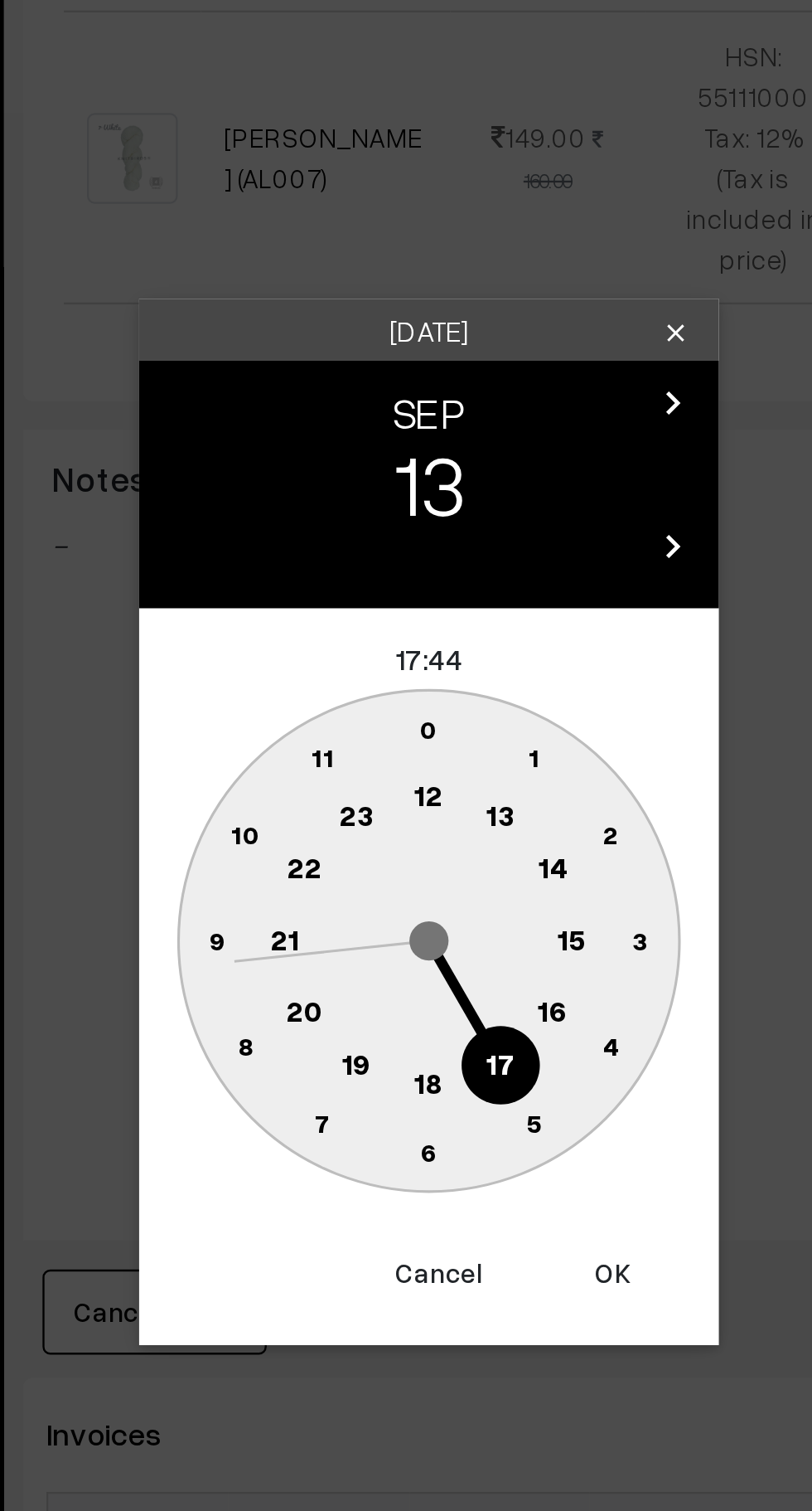
click at [461, 839] on text "16" at bounding box center [459, 837] width 14 height 15
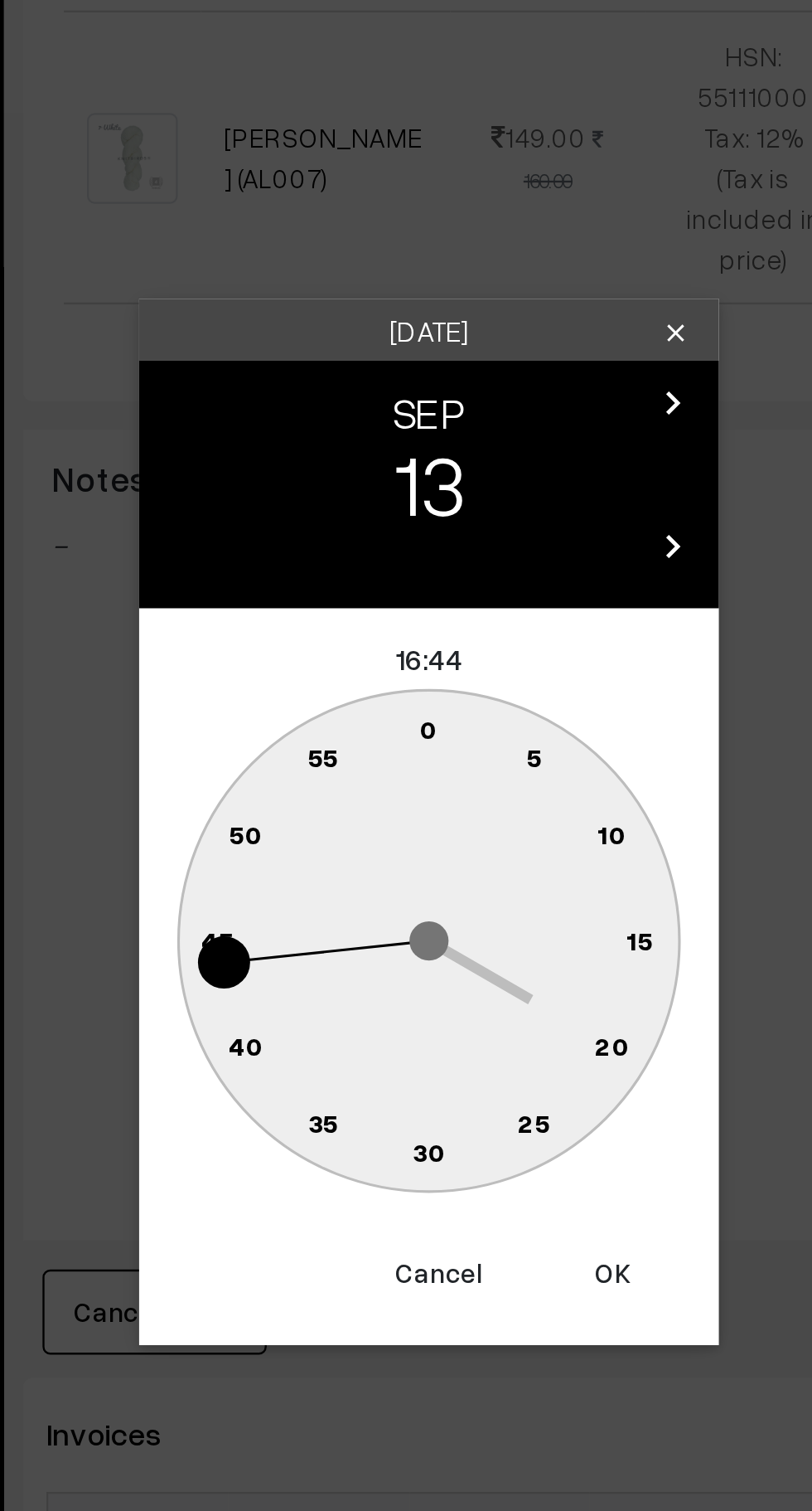
click at [407, 713] on text "0" at bounding box center [407, 715] width 7 height 14
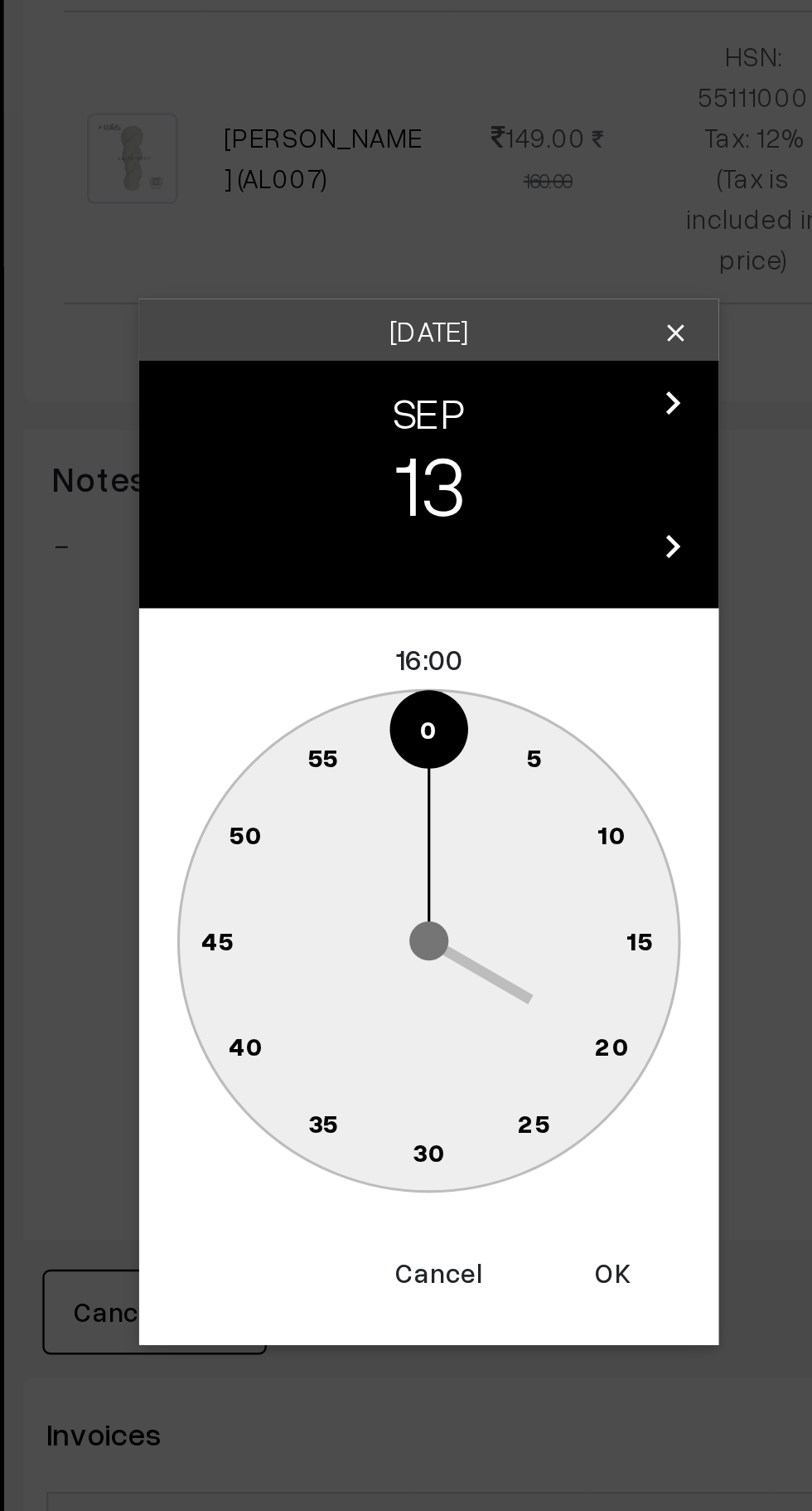
type input "13-09-2025 16:00"
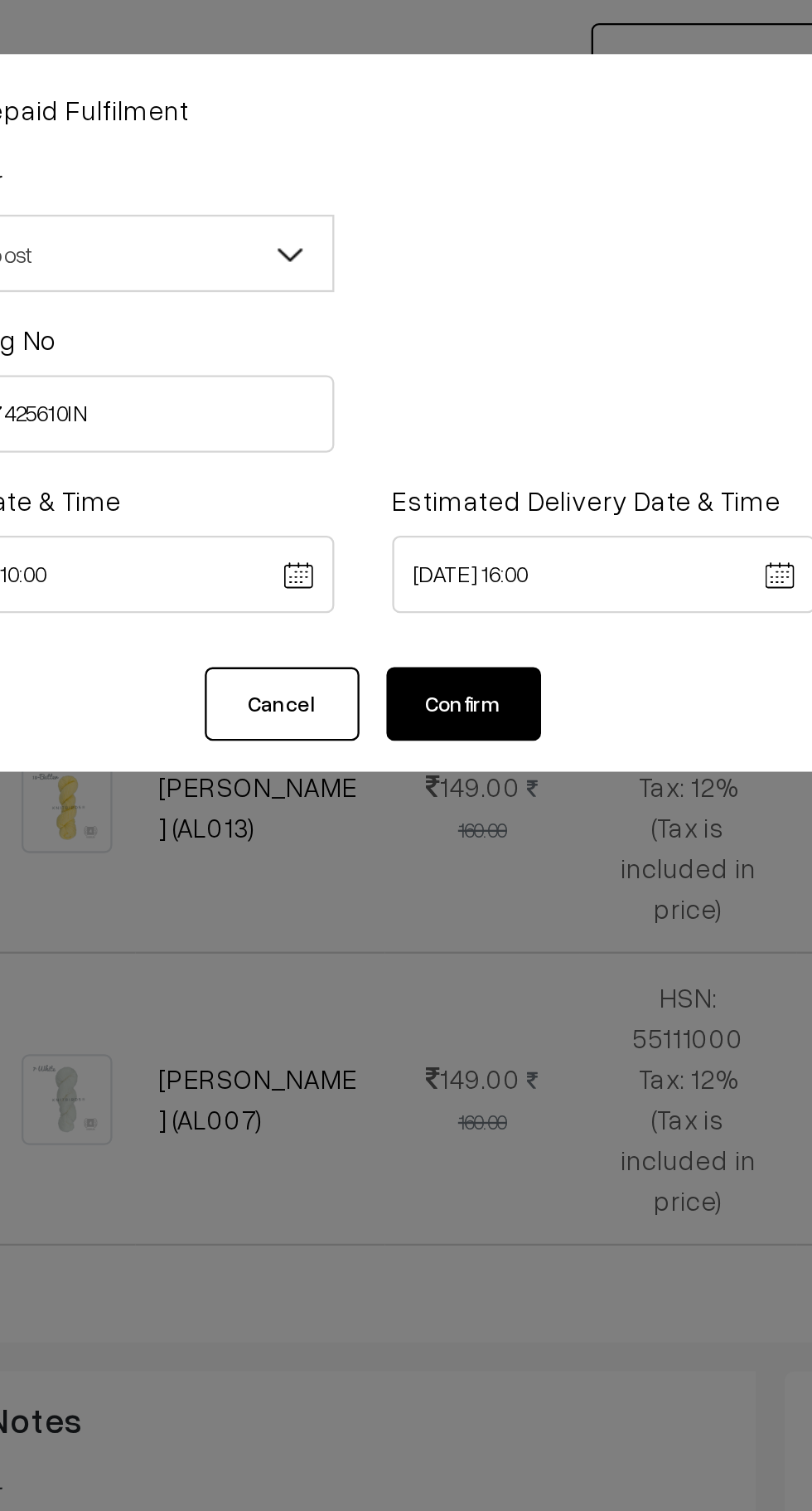
click at [450, 301] on button "Confirm" at bounding box center [449, 301] width 66 height 32
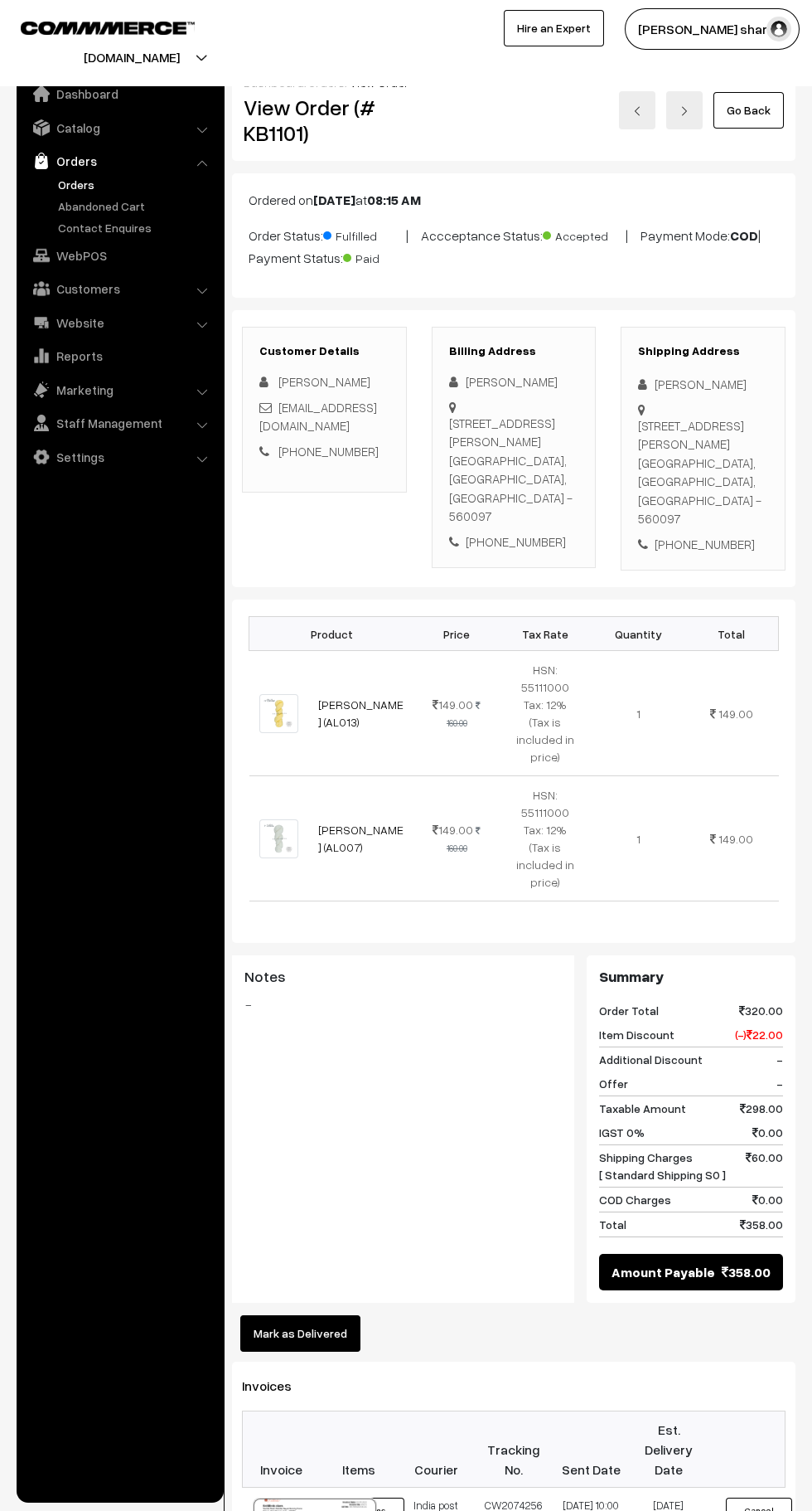
click at [748, 112] on link "Go Back" at bounding box center [748, 110] width 70 height 36
